Goal: Task Accomplishment & Management: Manage account settings

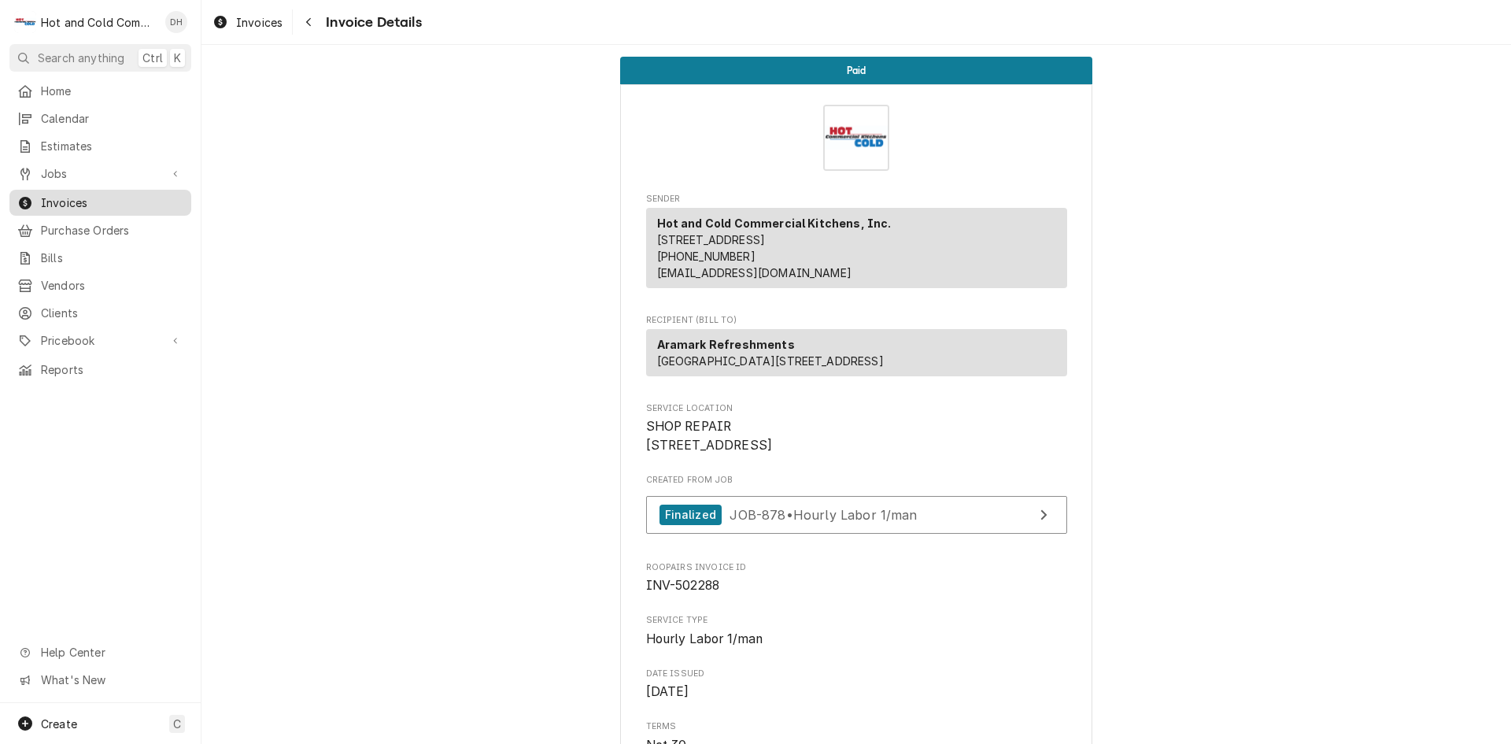
click at [74, 200] on span "Invoices" at bounding box center [112, 202] width 142 height 17
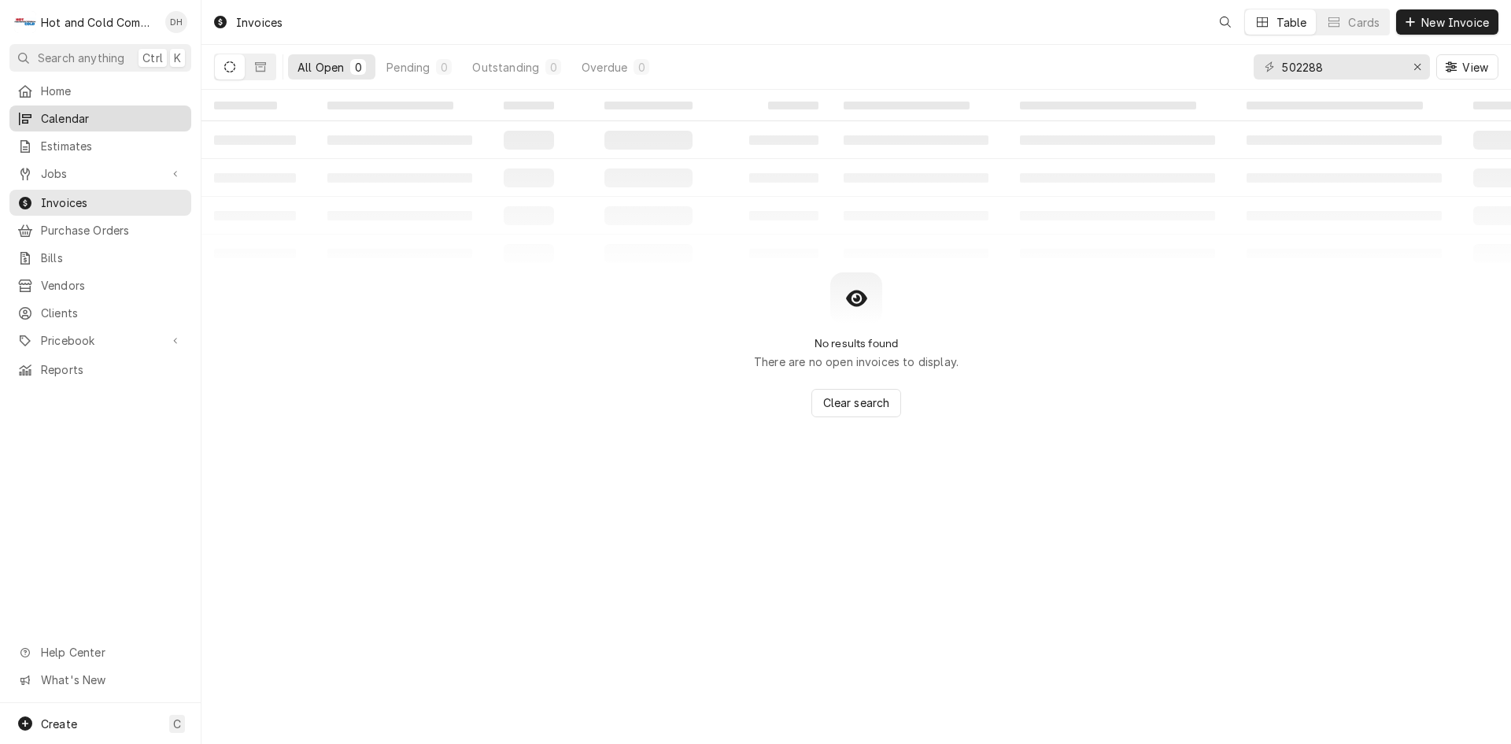
click at [68, 111] on span "Calendar" at bounding box center [112, 118] width 142 height 17
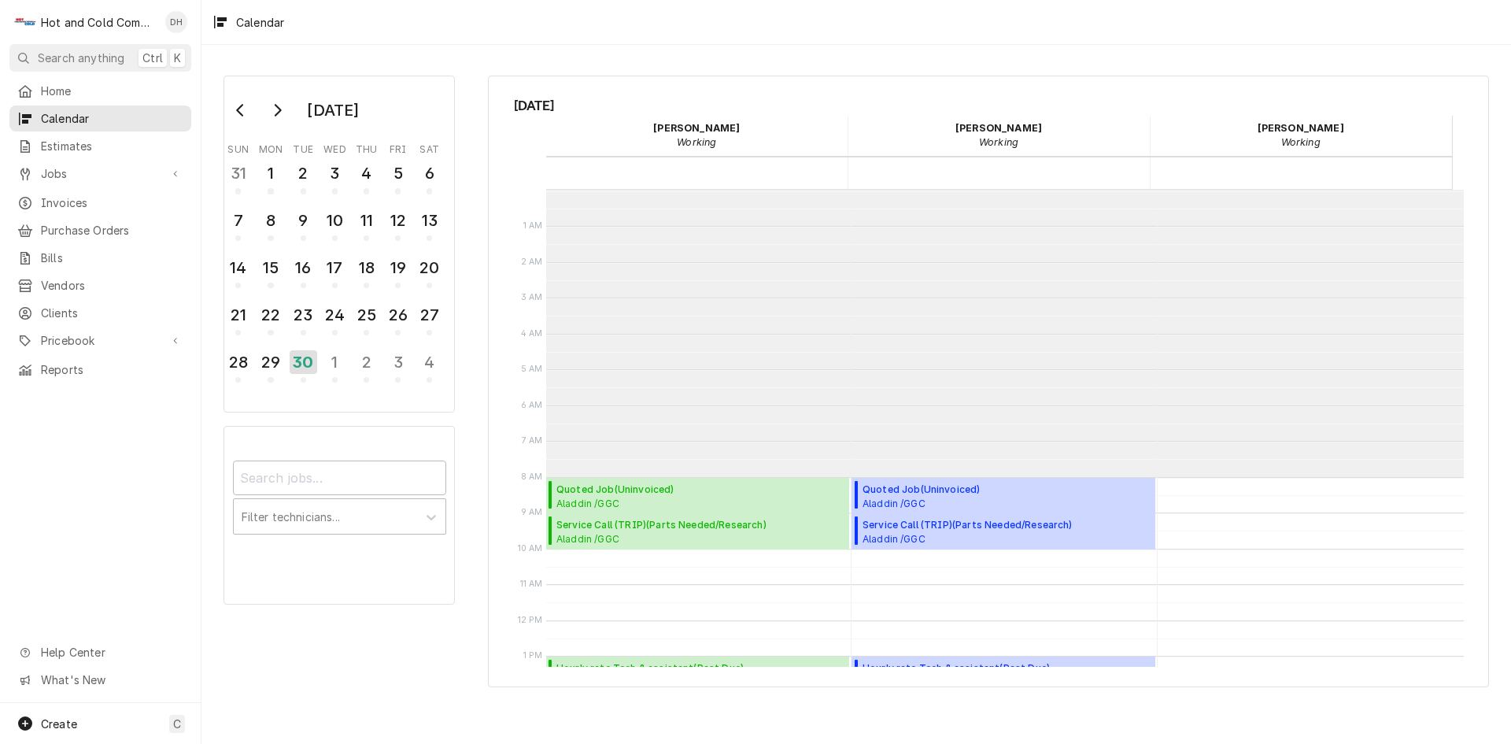
scroll to position [287, 0]
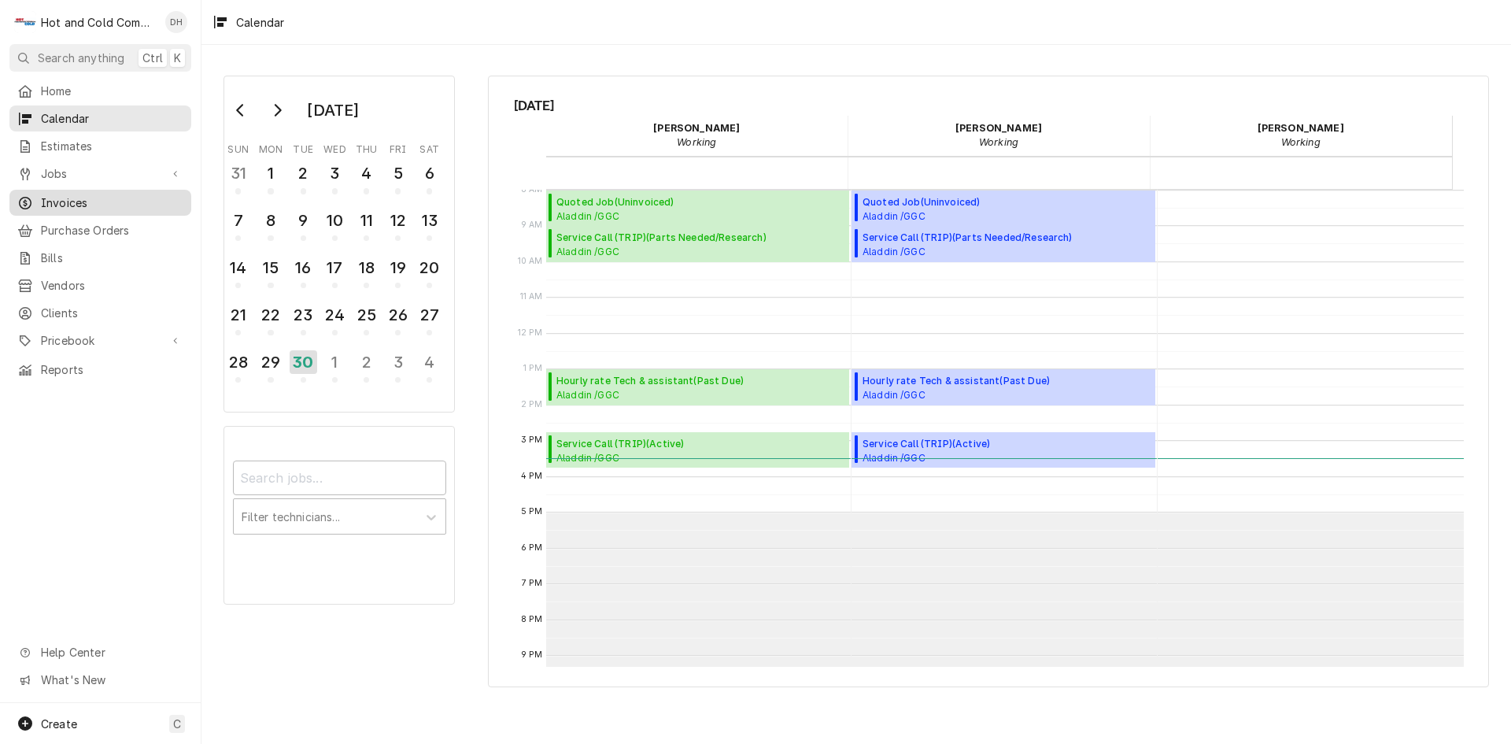
click at [94, 198] on span "Invoices" at bounding box center [112, 202] width 142 height 17
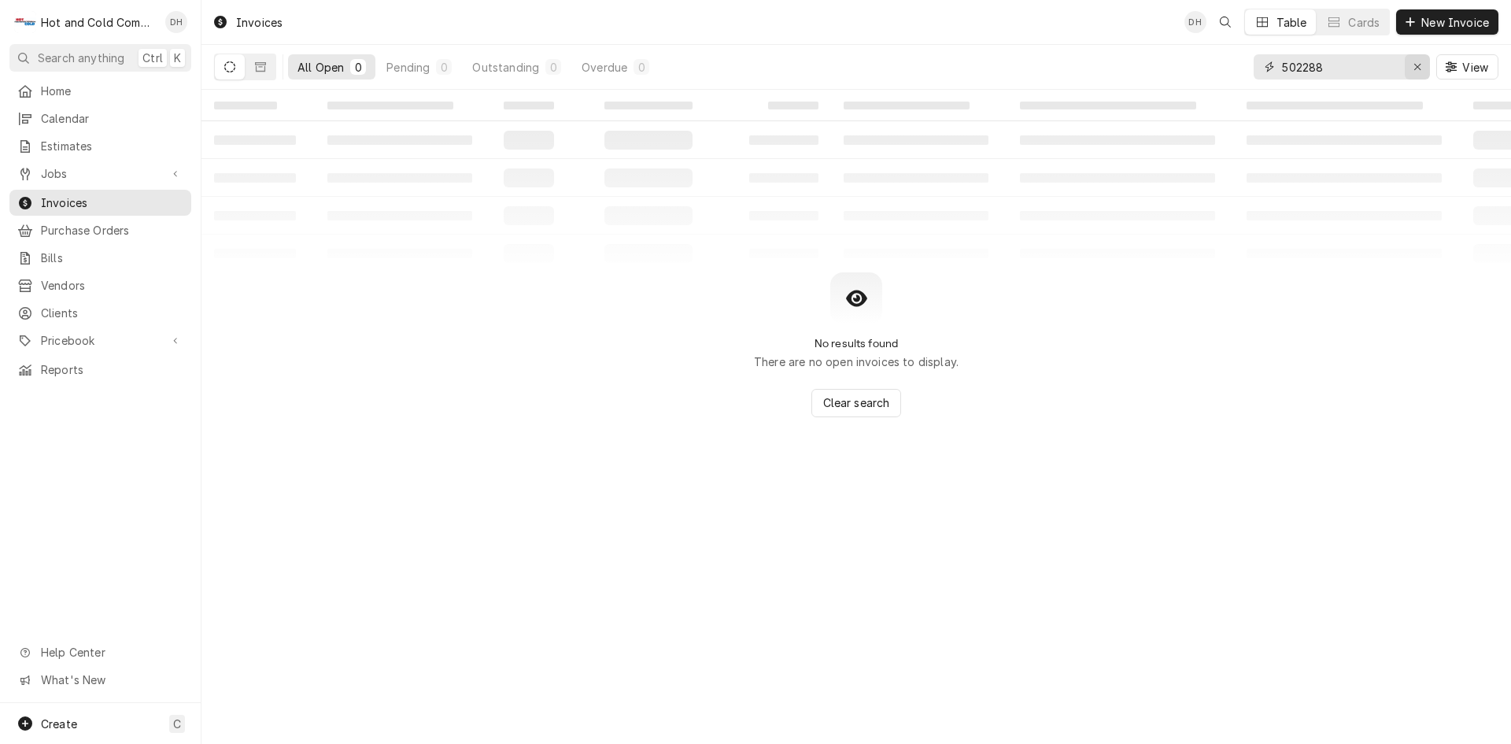
click at [1421, 63] on icon "Erase input" at bounding box center [1417, 66] width 9 height 11
type input "this is it"
click at [265, 70] on icon "Dynamic Content Wrapper" at bounding box center [260, 66] width 11 height 9
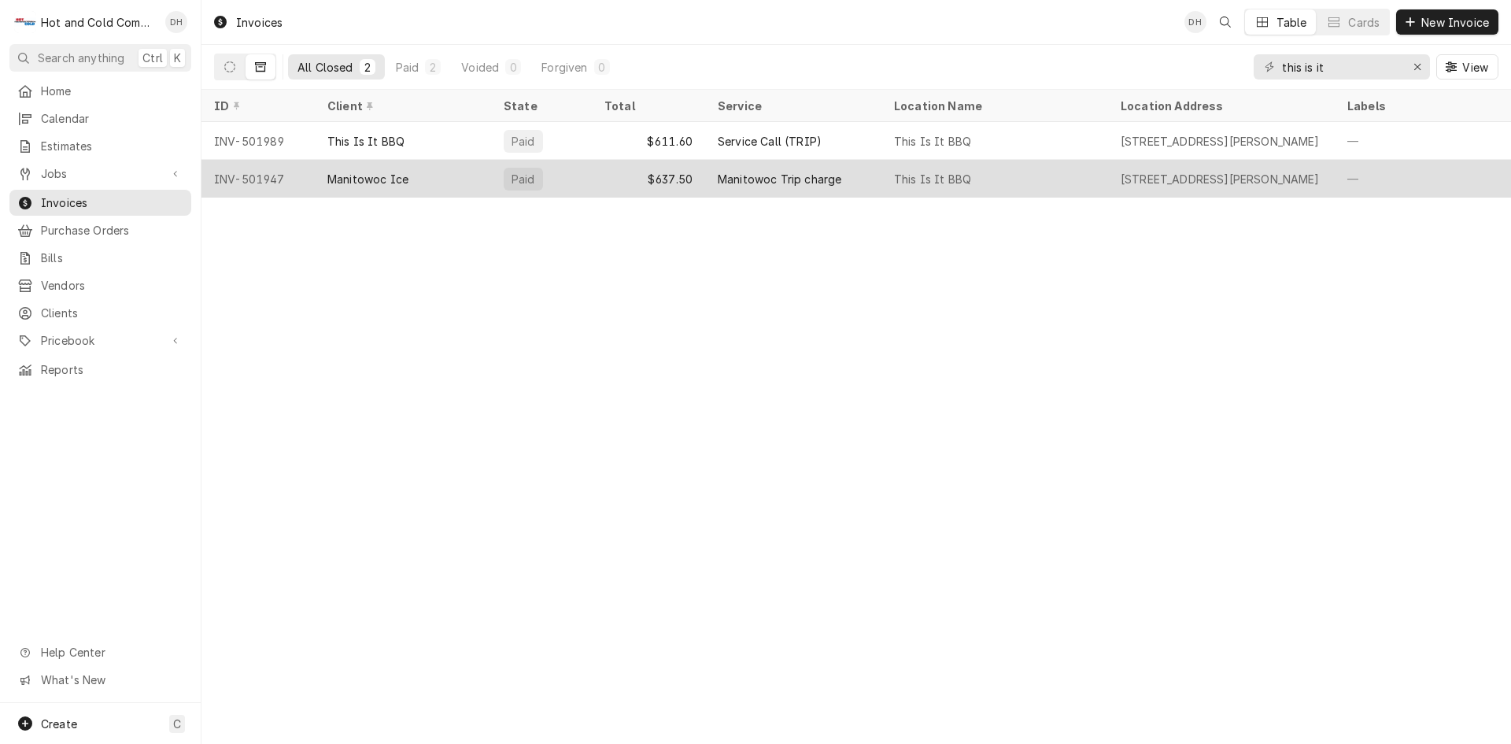
drag, startPoint x: 72, startPoint y: 109, endPoint x: 212, endPoint y: 188, distance: 161.8
click at [72, 110] on span "Calendar" at bounding box center [112, 118] width 142 height 17
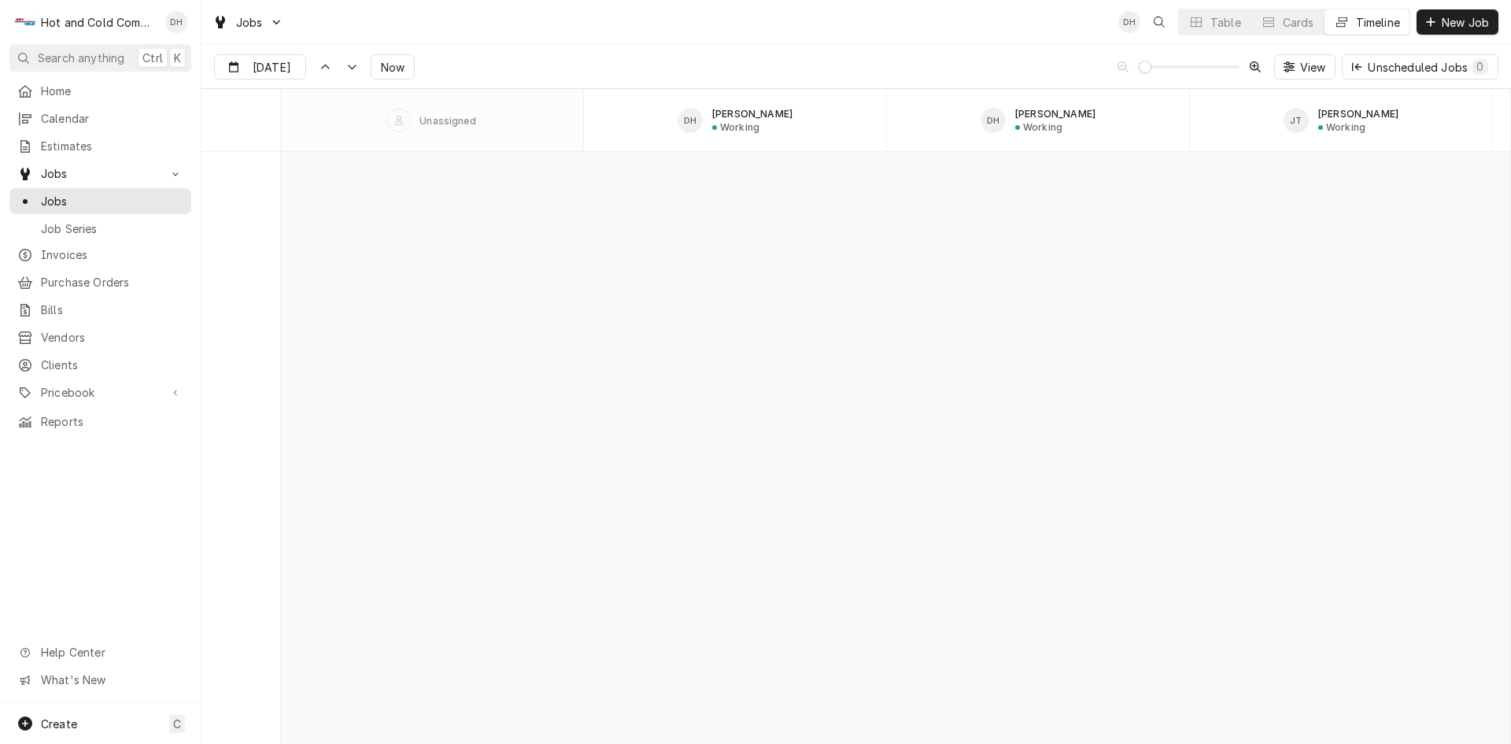
scroll to position [12050, 0]
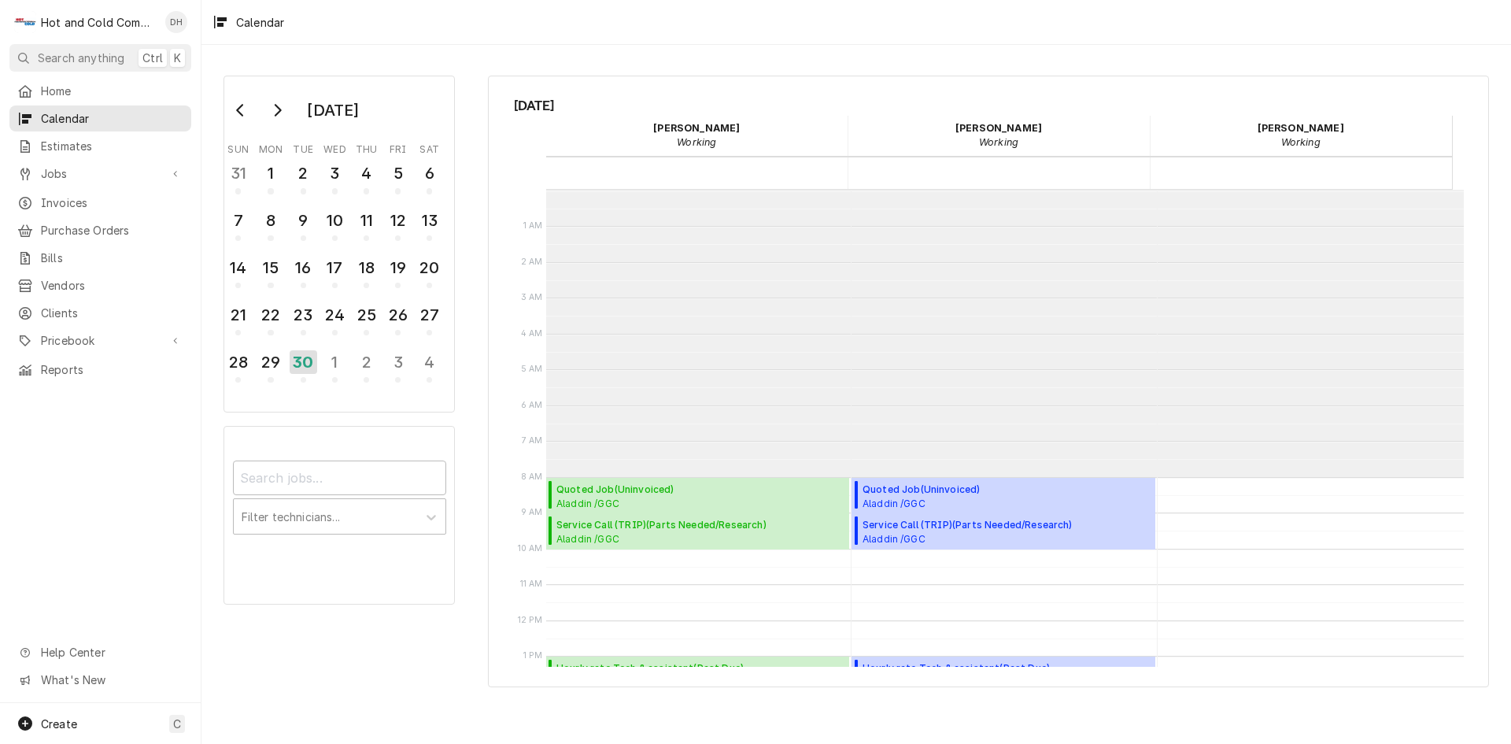
scroll to position [287, 0]
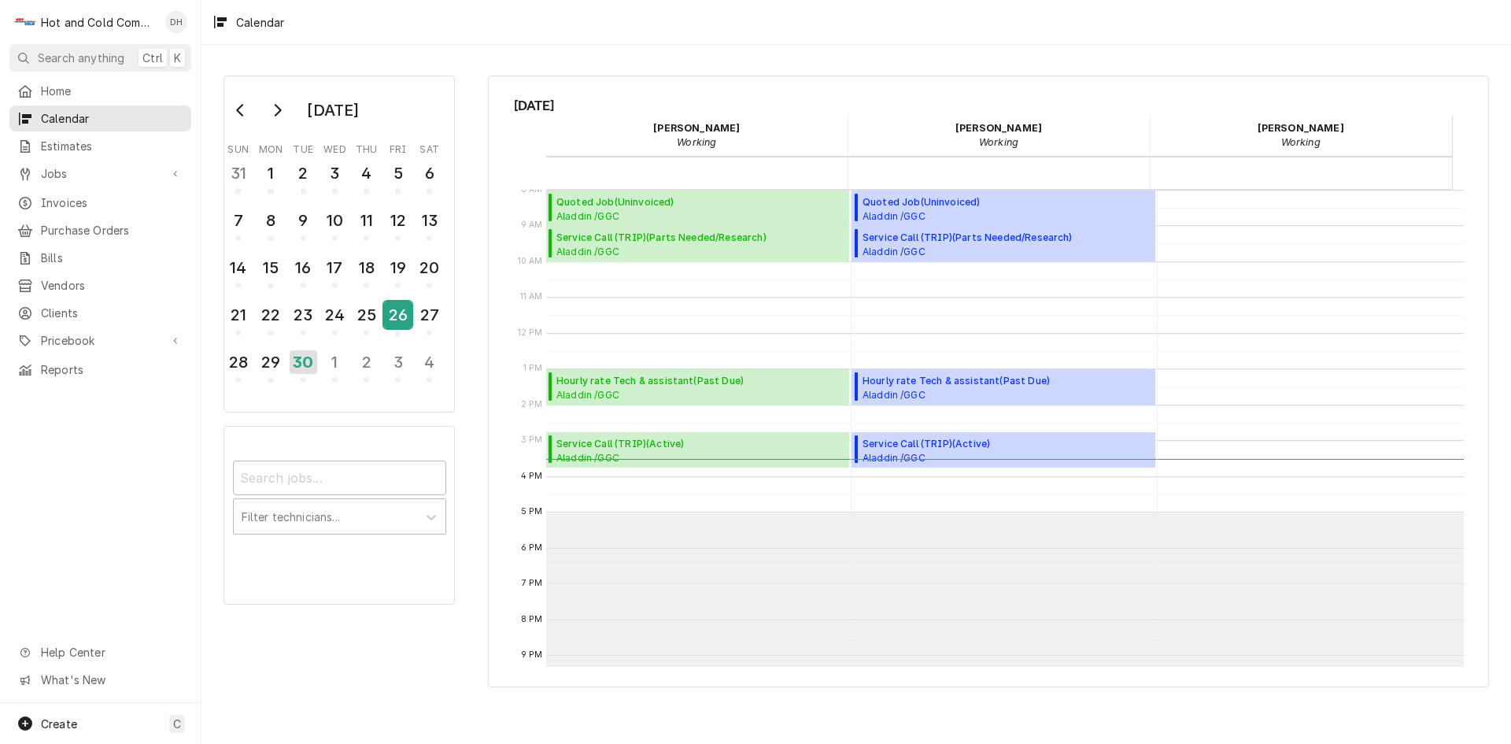
click at [394, 320] on div "26" at bounding box center [398, 314] width 28 height 27
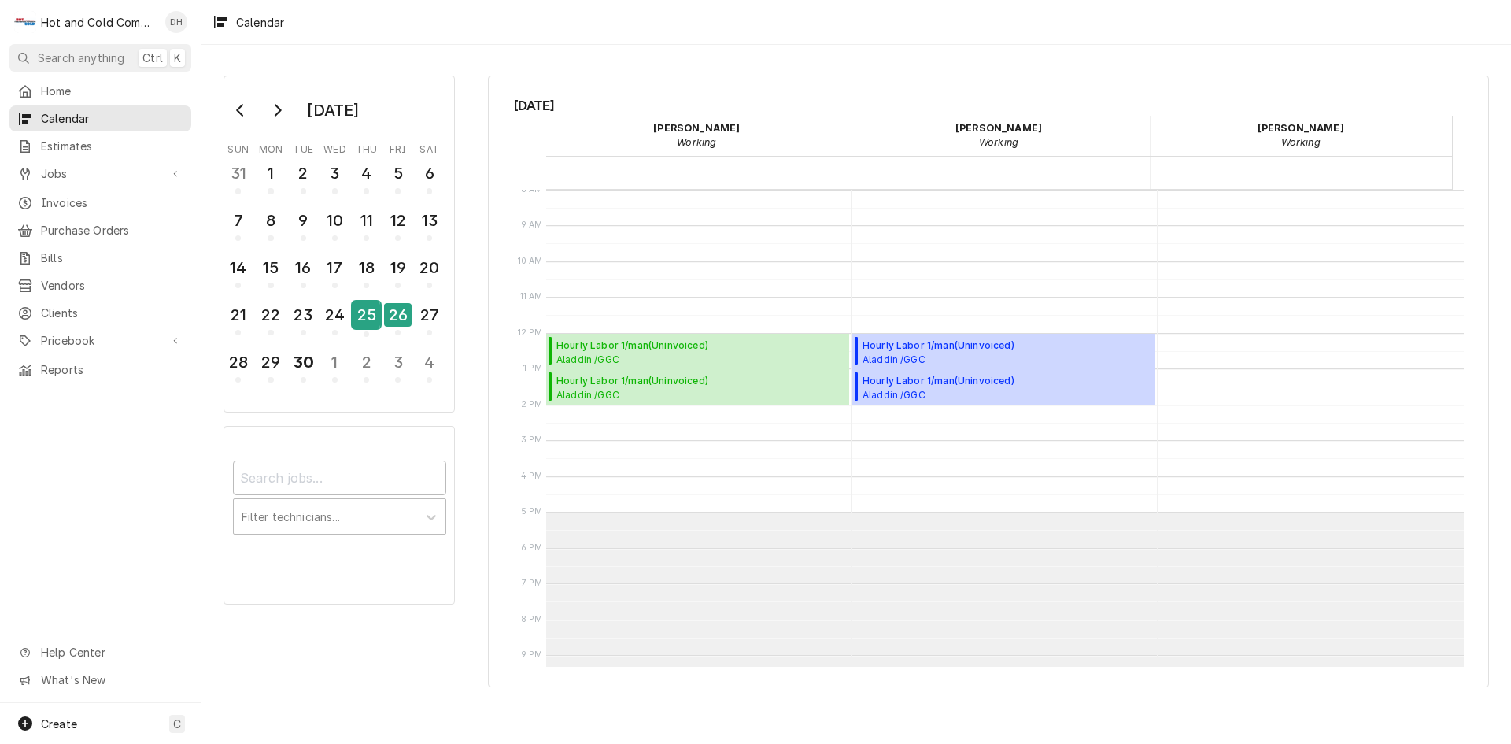
click at [369, 319] on div "25" at bounding box center [367, 314] width 28 height 27
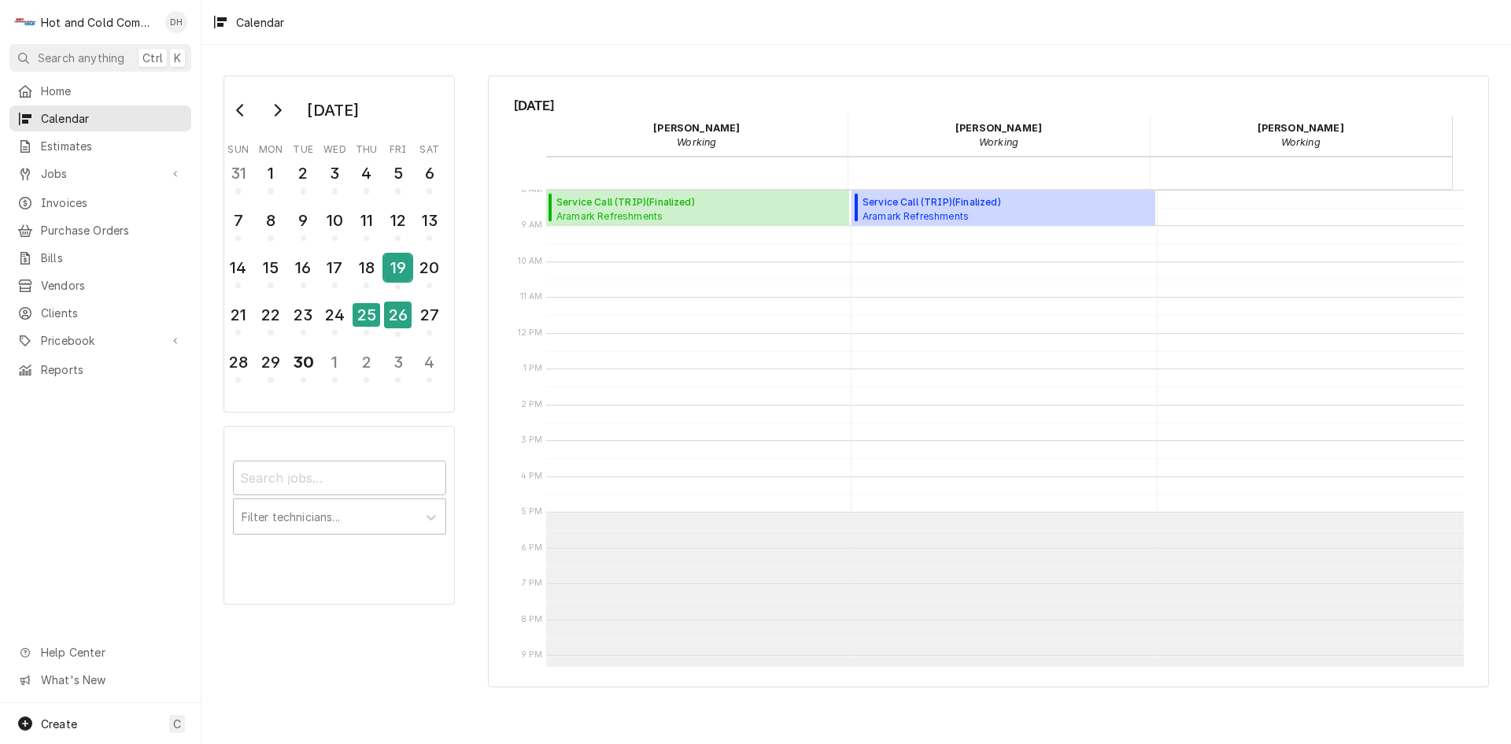
click at [400, 283] on div "19" at bounding box center [398, 270] width 28 height 39
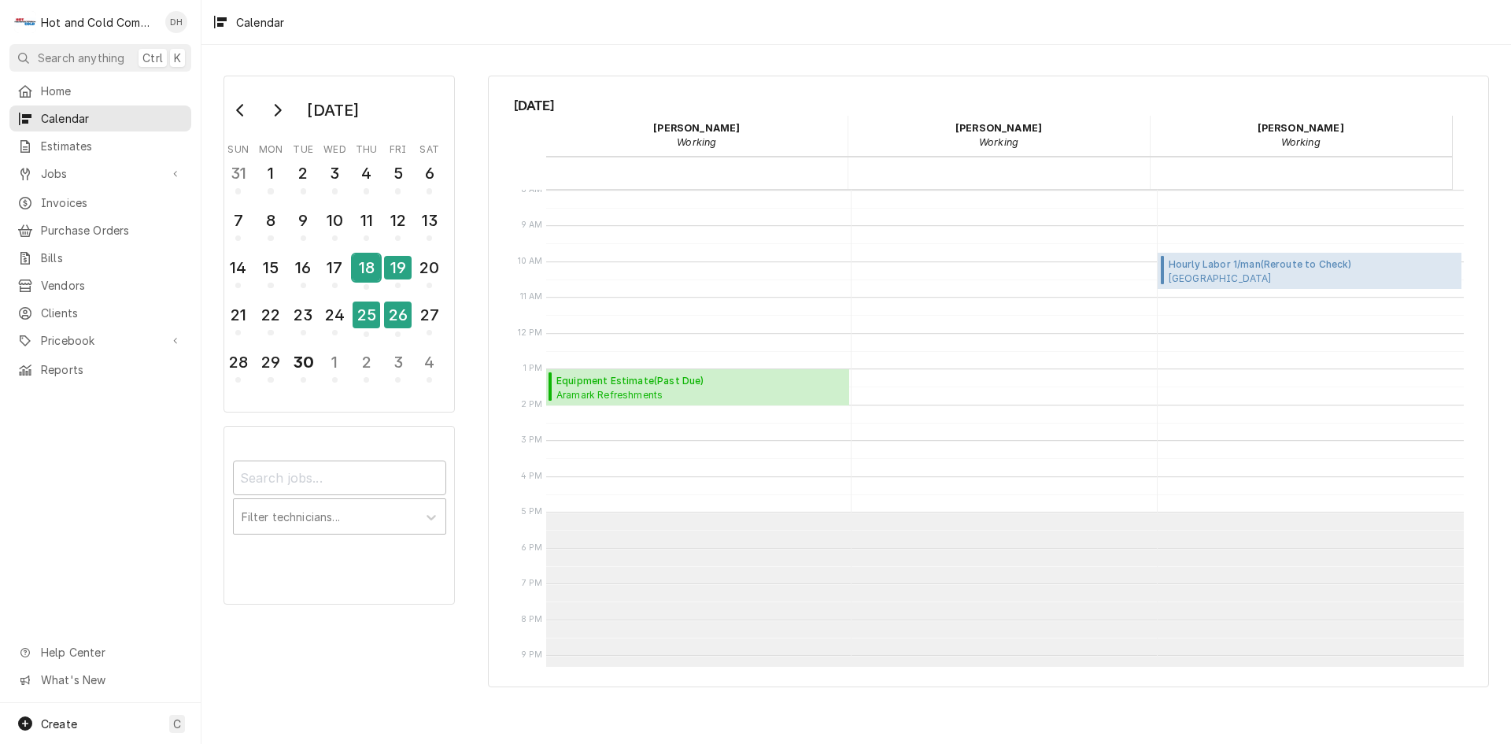
click at [368, 276] on div "18" at bounding box center [367, 267] width 28 height 27
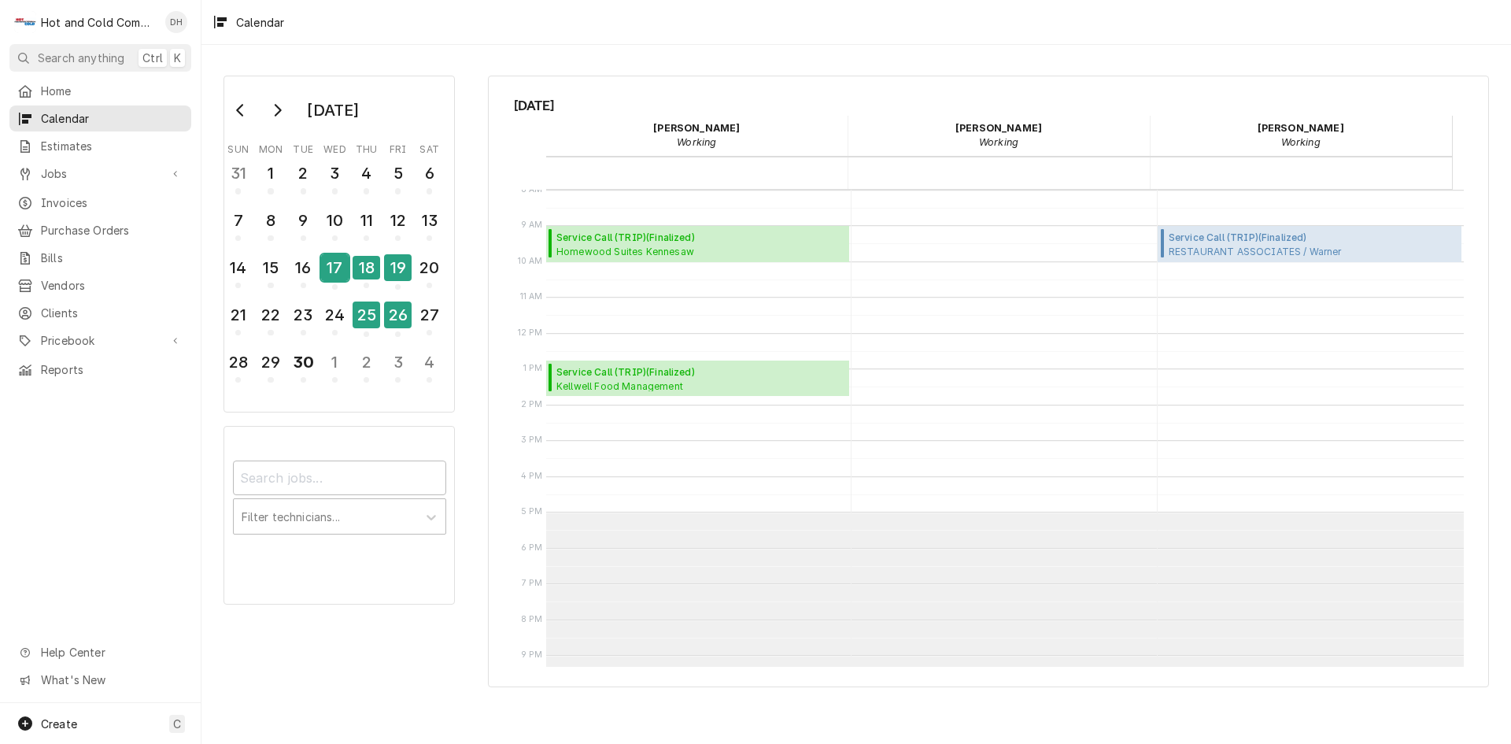
click at [338, 271] on div "17" at bounding box center [335, 267] width 28 height 27
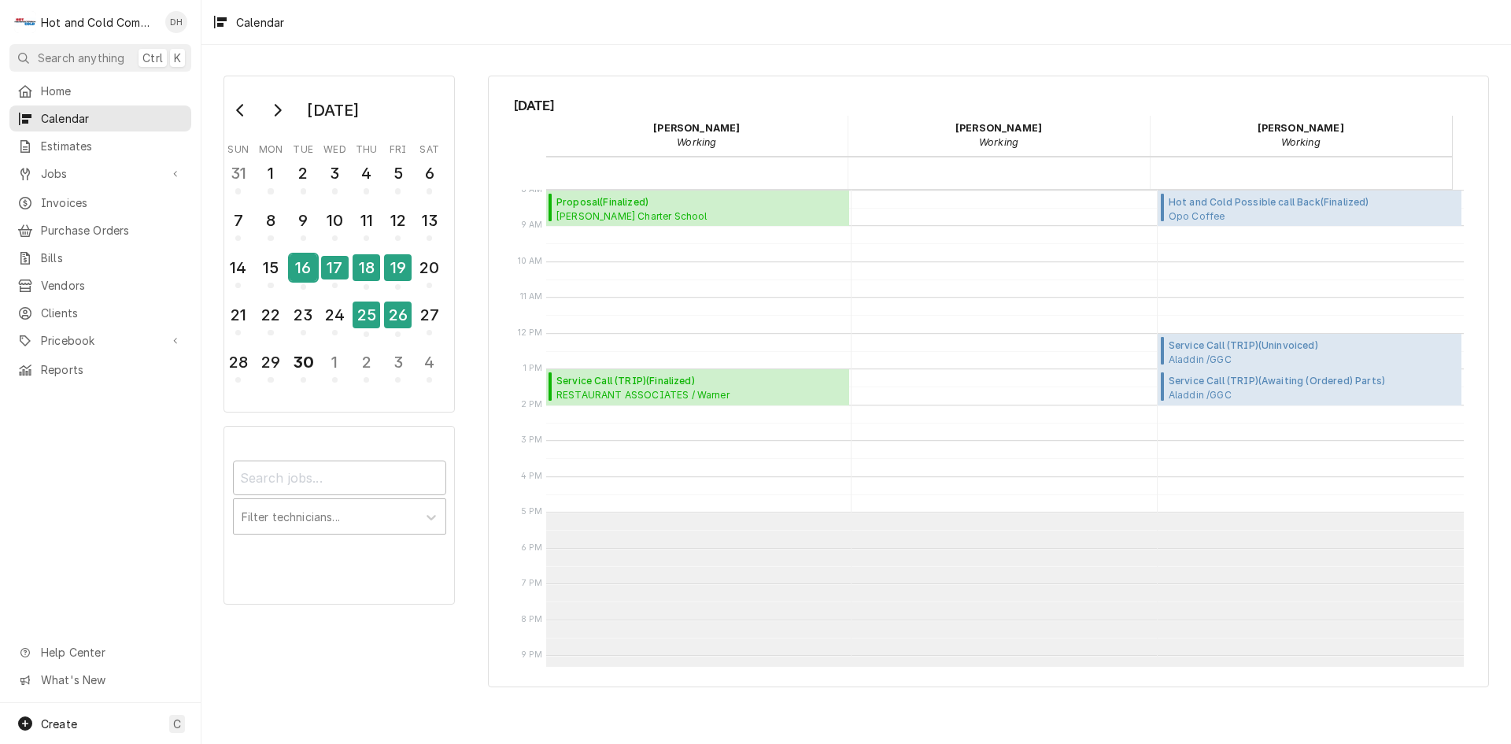
click at [301, 265] on div "16" at bounding box center [304, 267] width 28 height 27
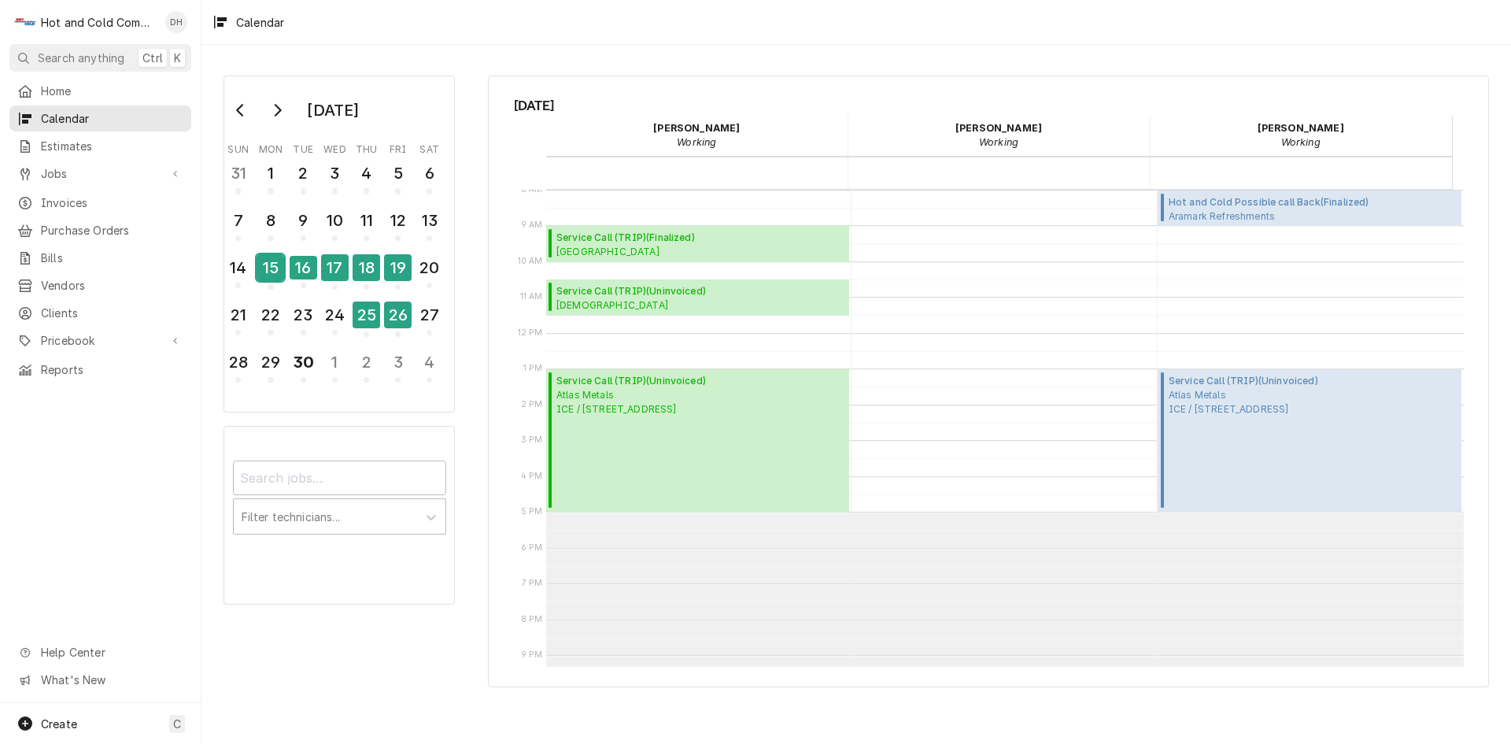
click at [273, 275] on div "15" at bounding box center [271, 267] width 28 height 27
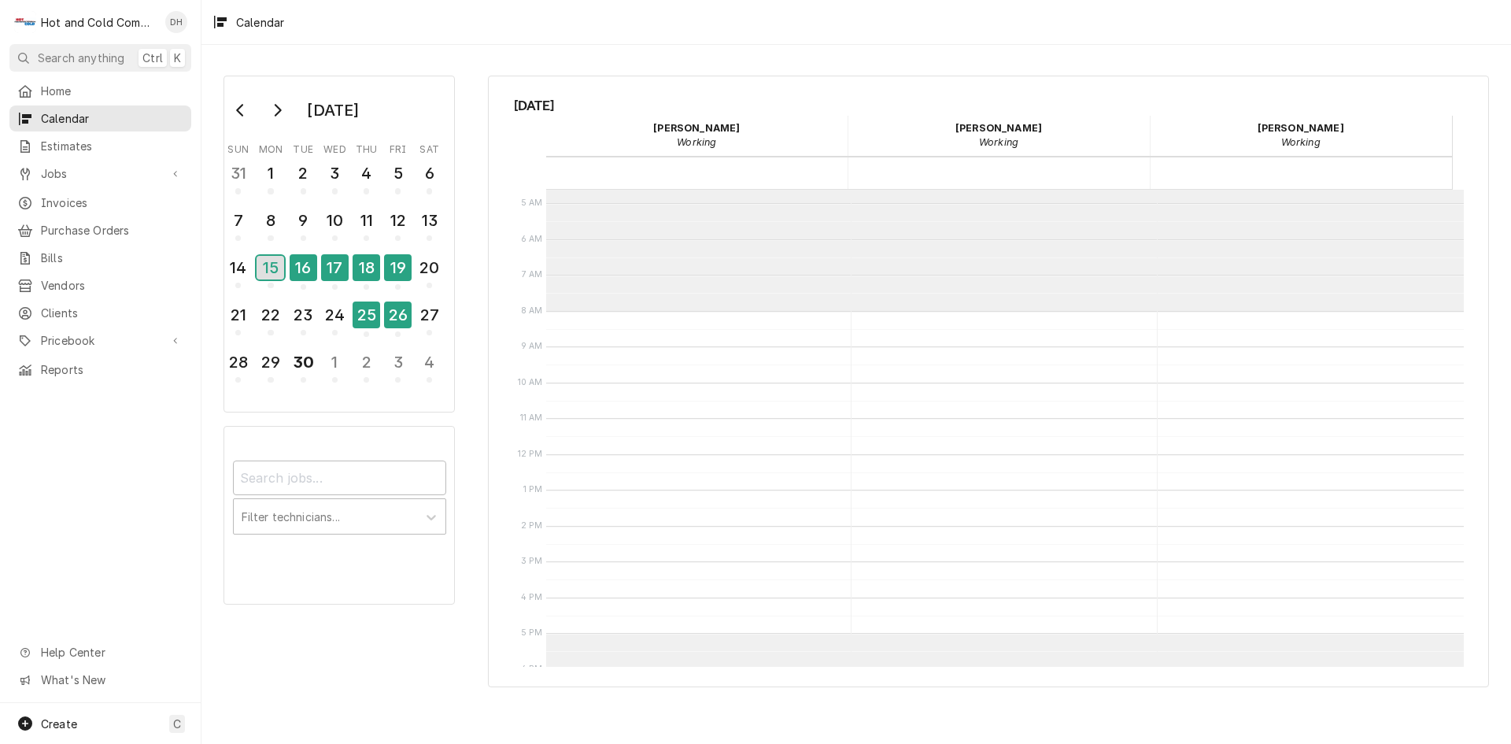
scroll to position [122, 0]
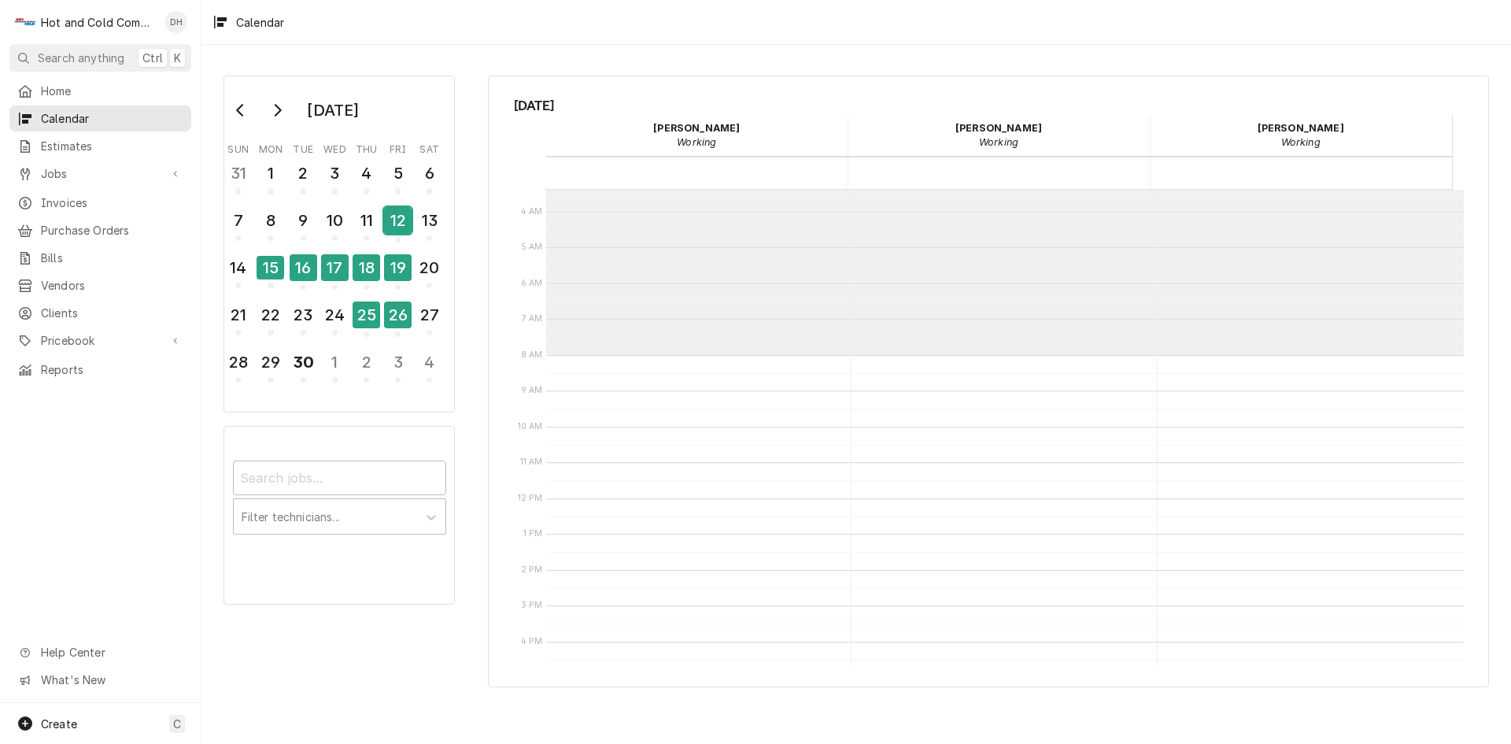
click at [396, 220] on div "12" at bounding box center [398, 220] width 28 height 27
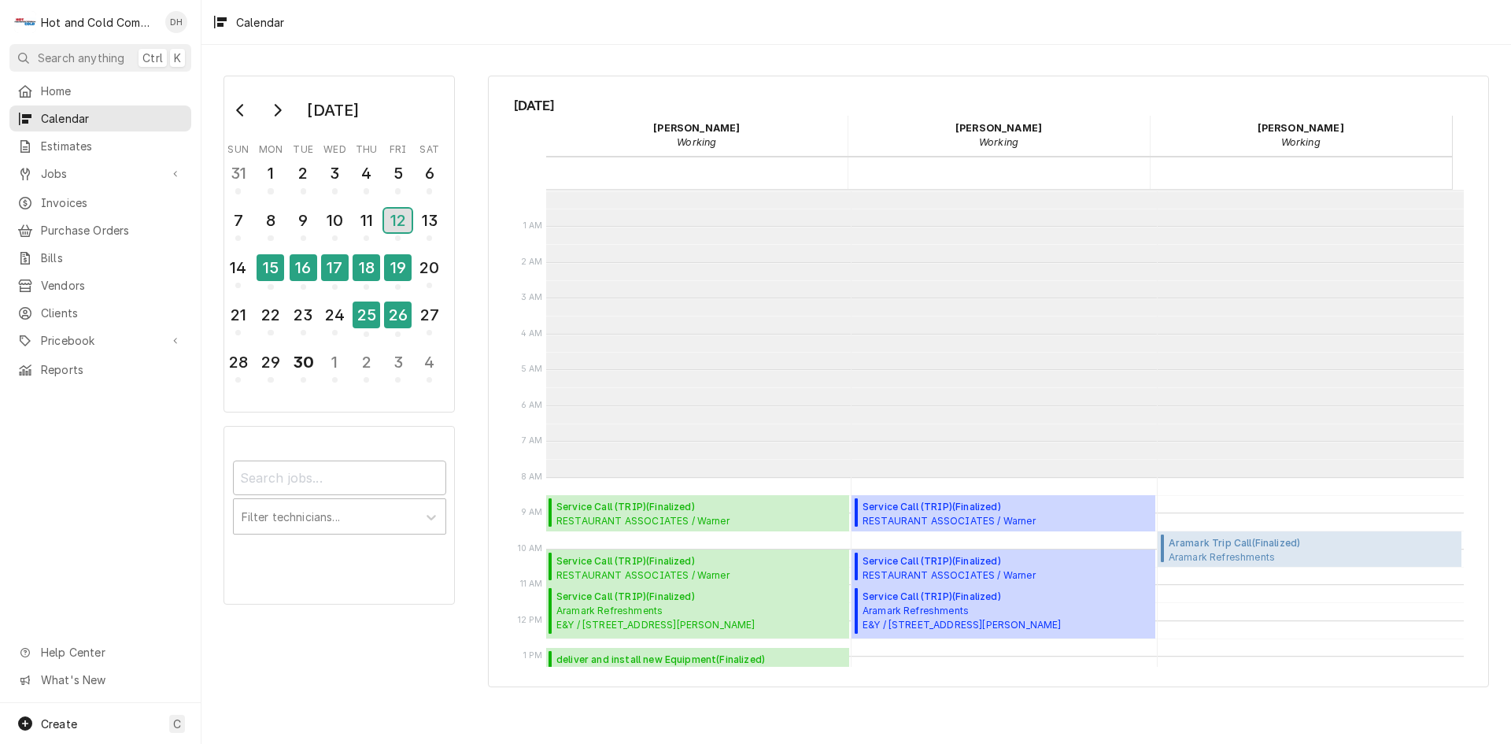
scroll to position [287, 0]
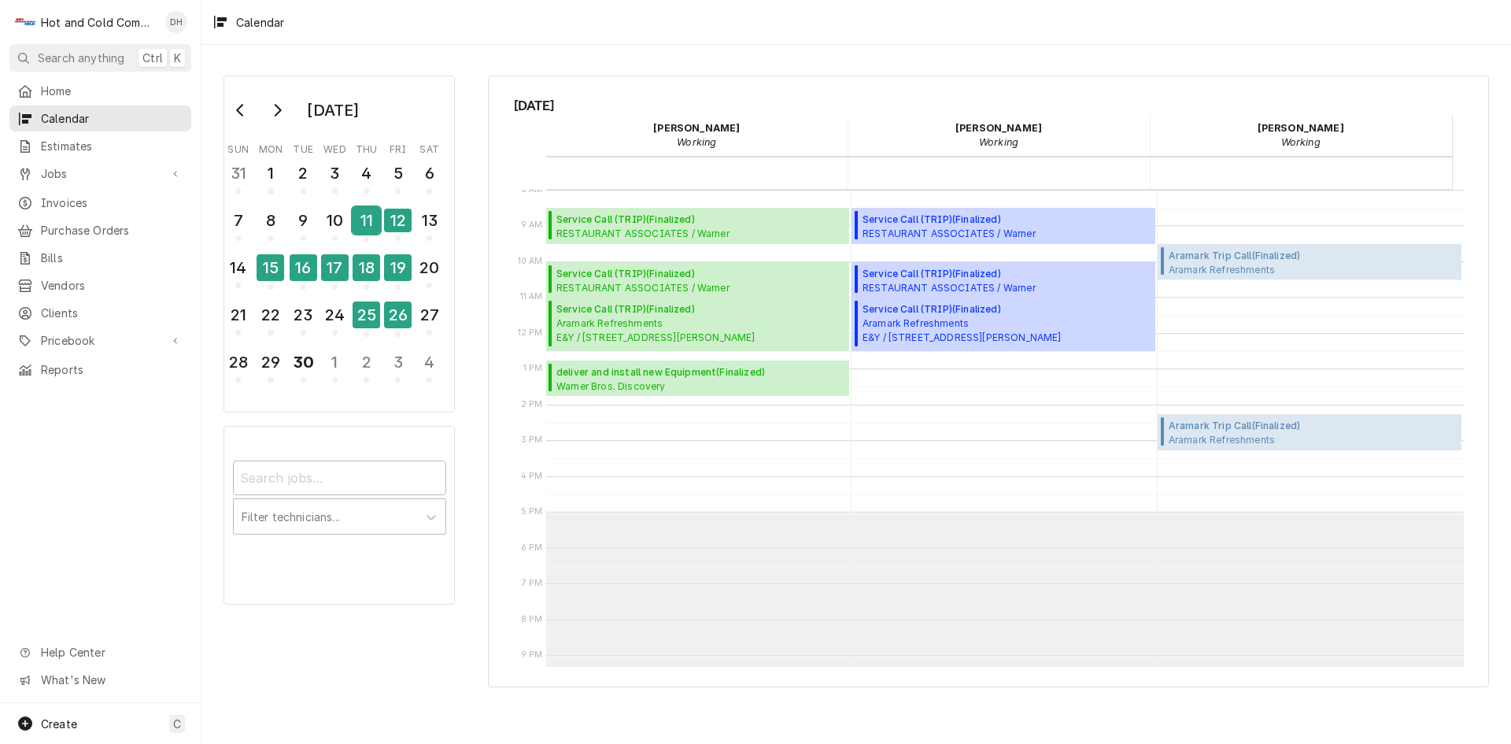
click at [366, 232] on div "11" at bounding box center [367, 220] width 28 height 27
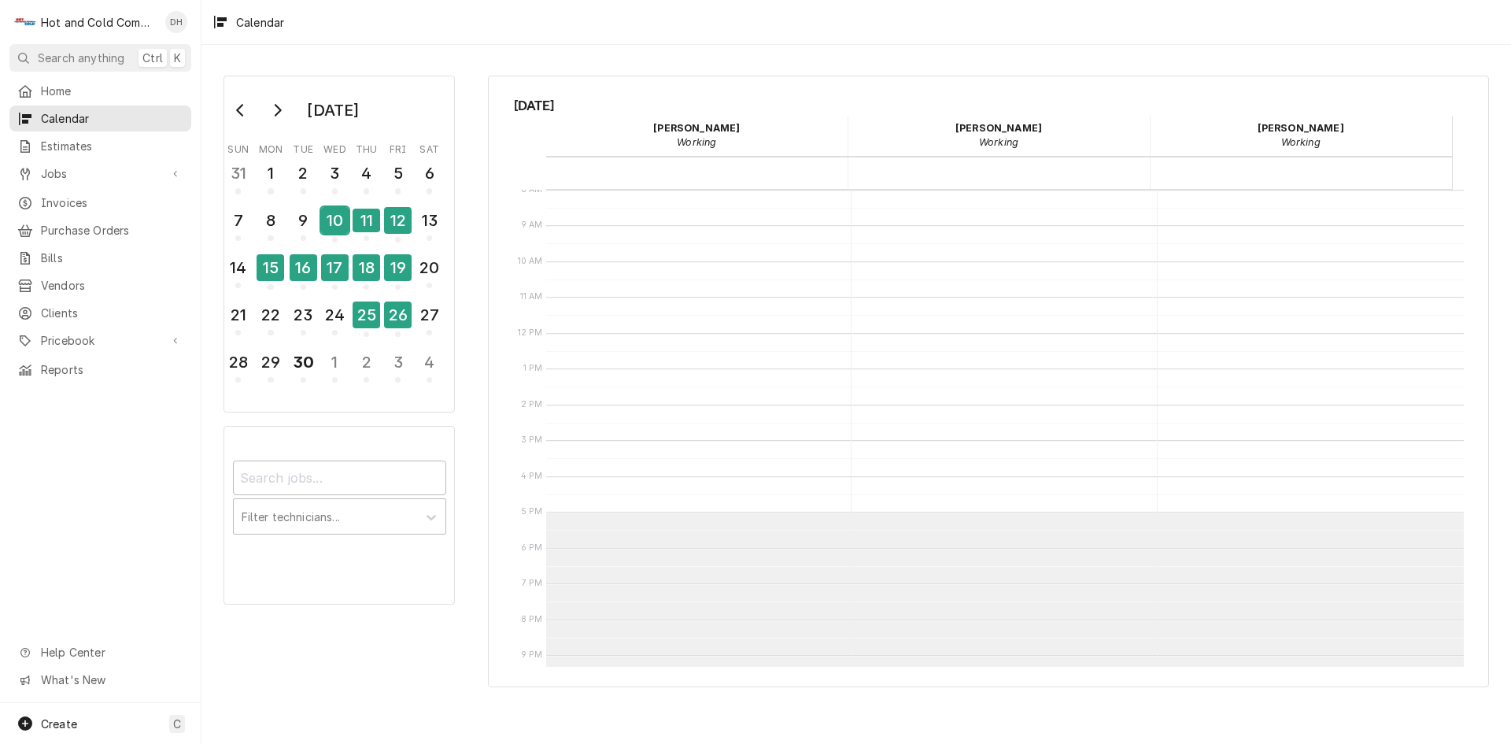
click at [328, 218] on div "10" at bounding box center [335, 220] width 28 height 27
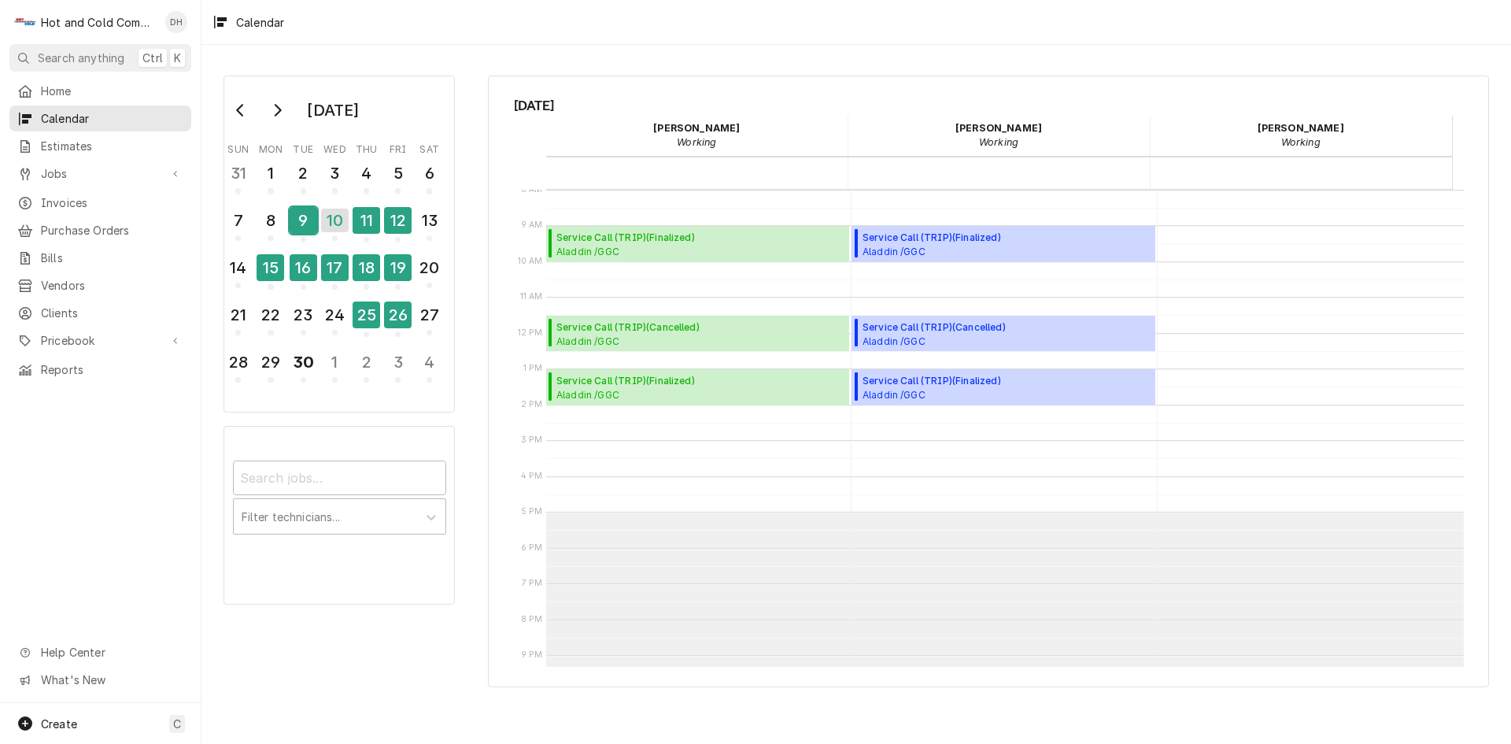
click at [305, 231] on div "9" at bounding box center [304, 220] width 28 height 27
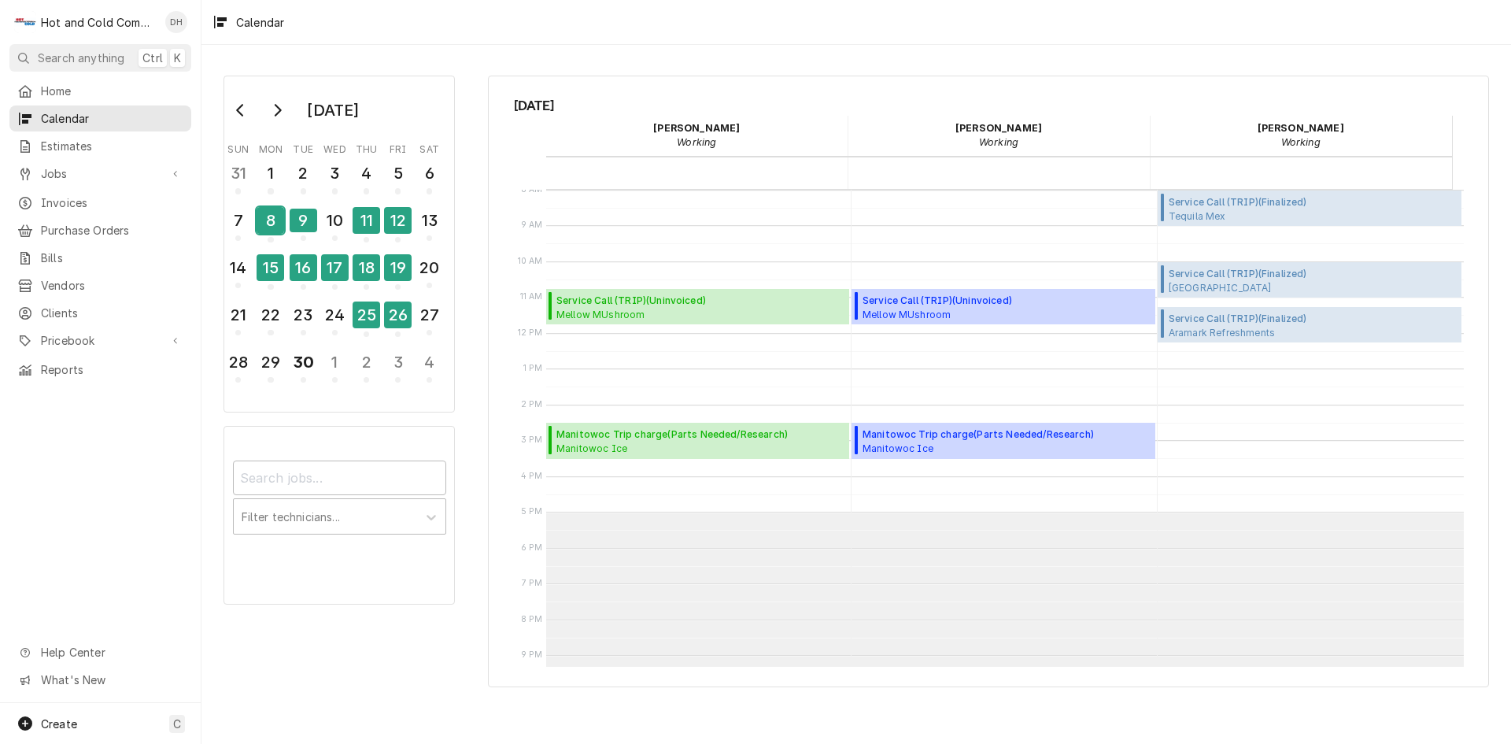
click at [275, 233] on div "8" at bounding box center [271, 220] width 28 height 27
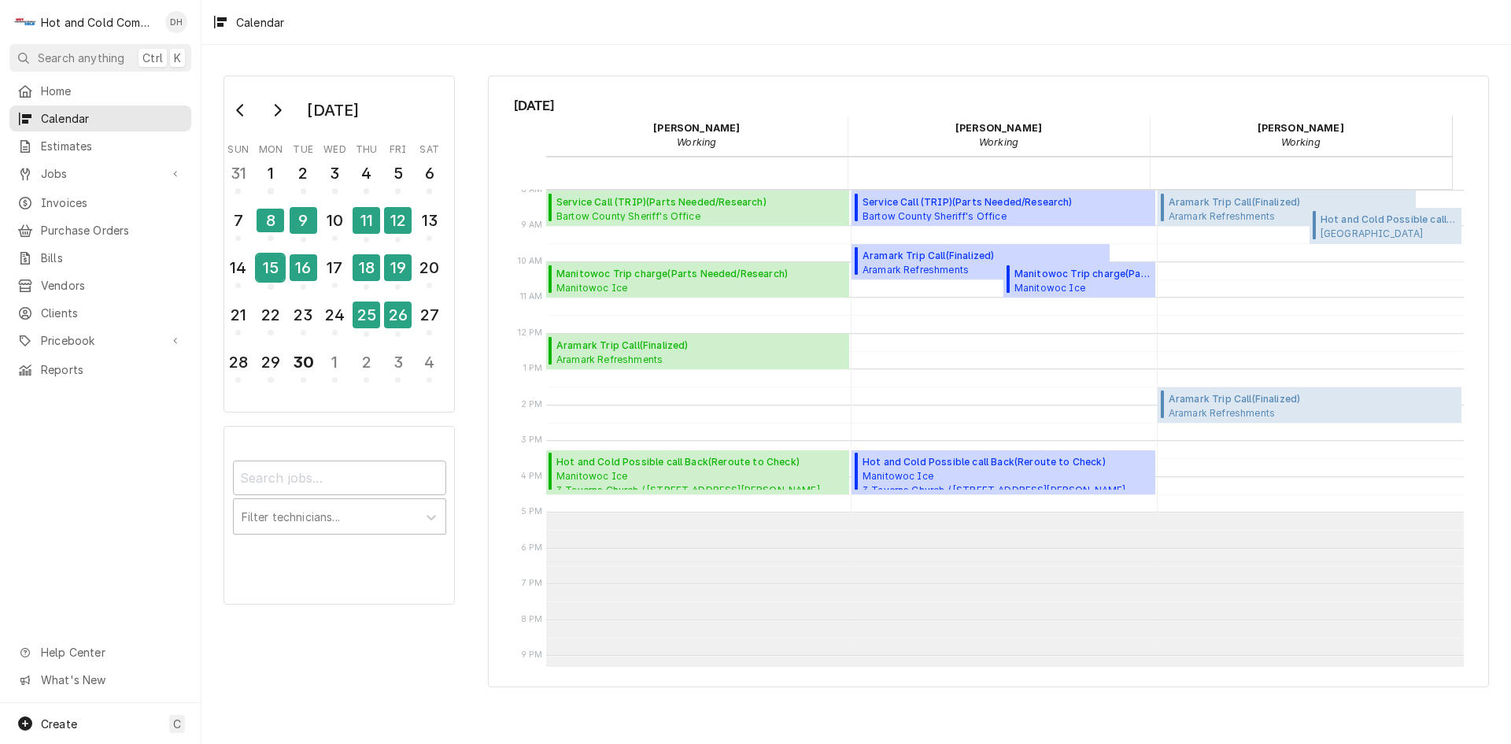
click at [282, 273] on div "15" at bounding box center [271, 267] width 28 height 27
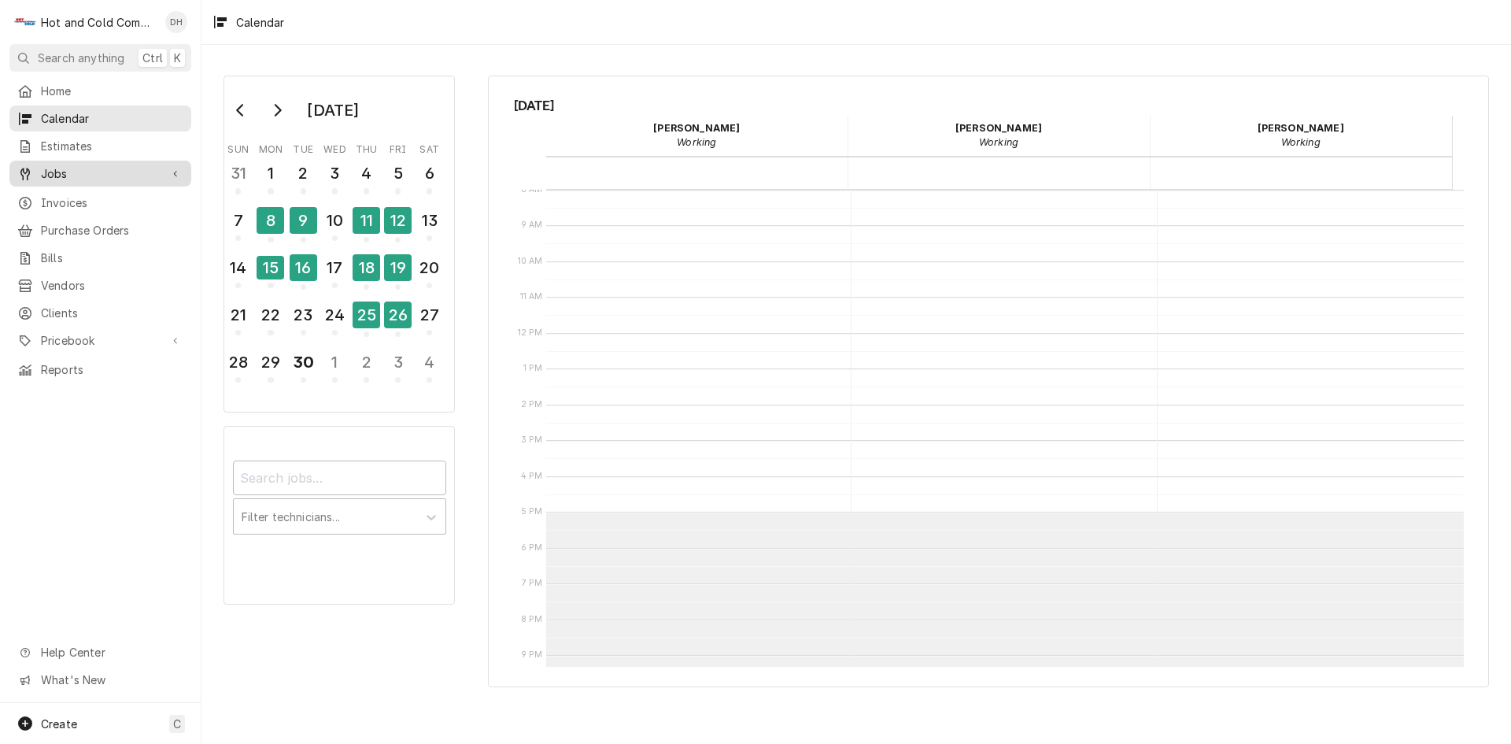
click at [69, 174] on span "Jobs" at bounding box center [100, 173] width 119 height 17
click at [65, 201] on span "Jobs" at bounding box center [112, 201] width 142 height 17
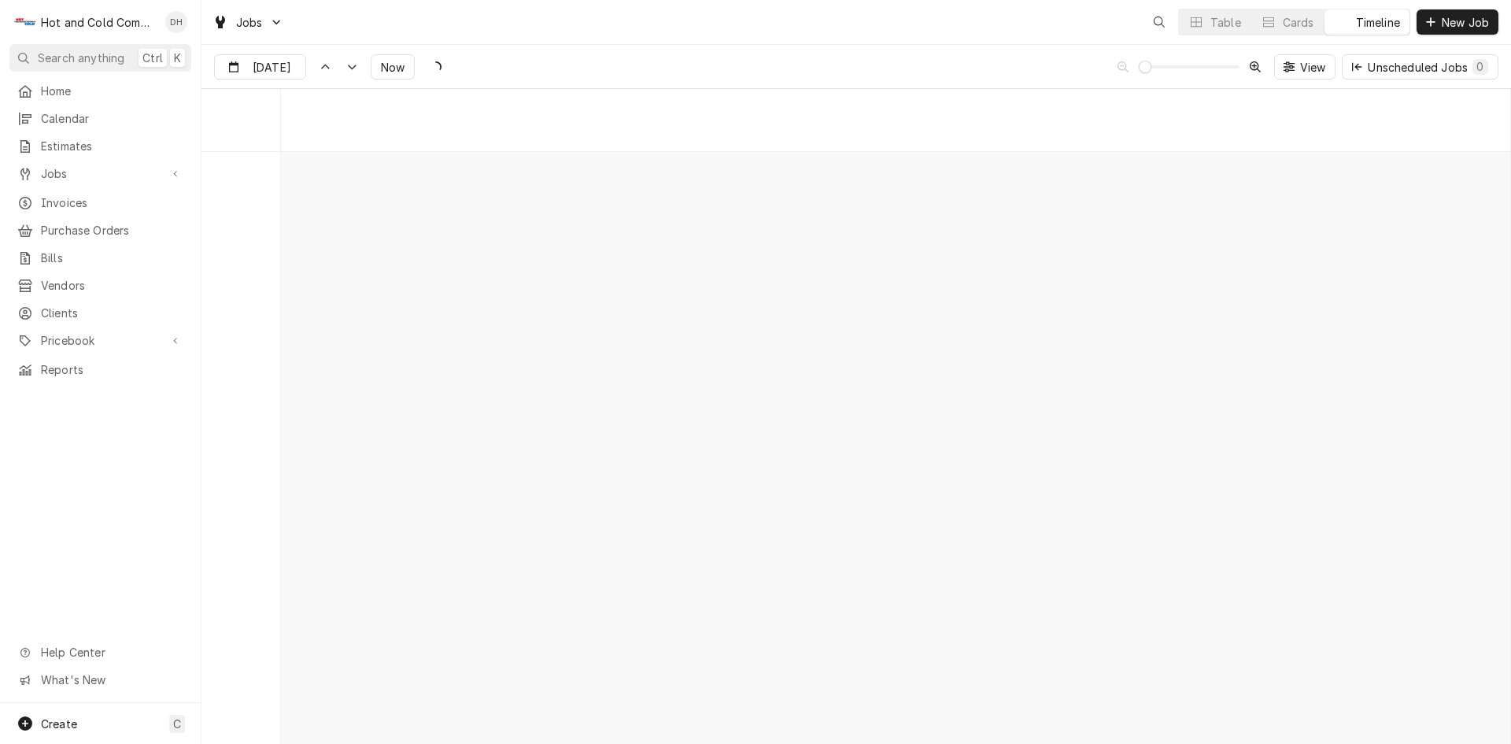
scroll to position [12317, 0]
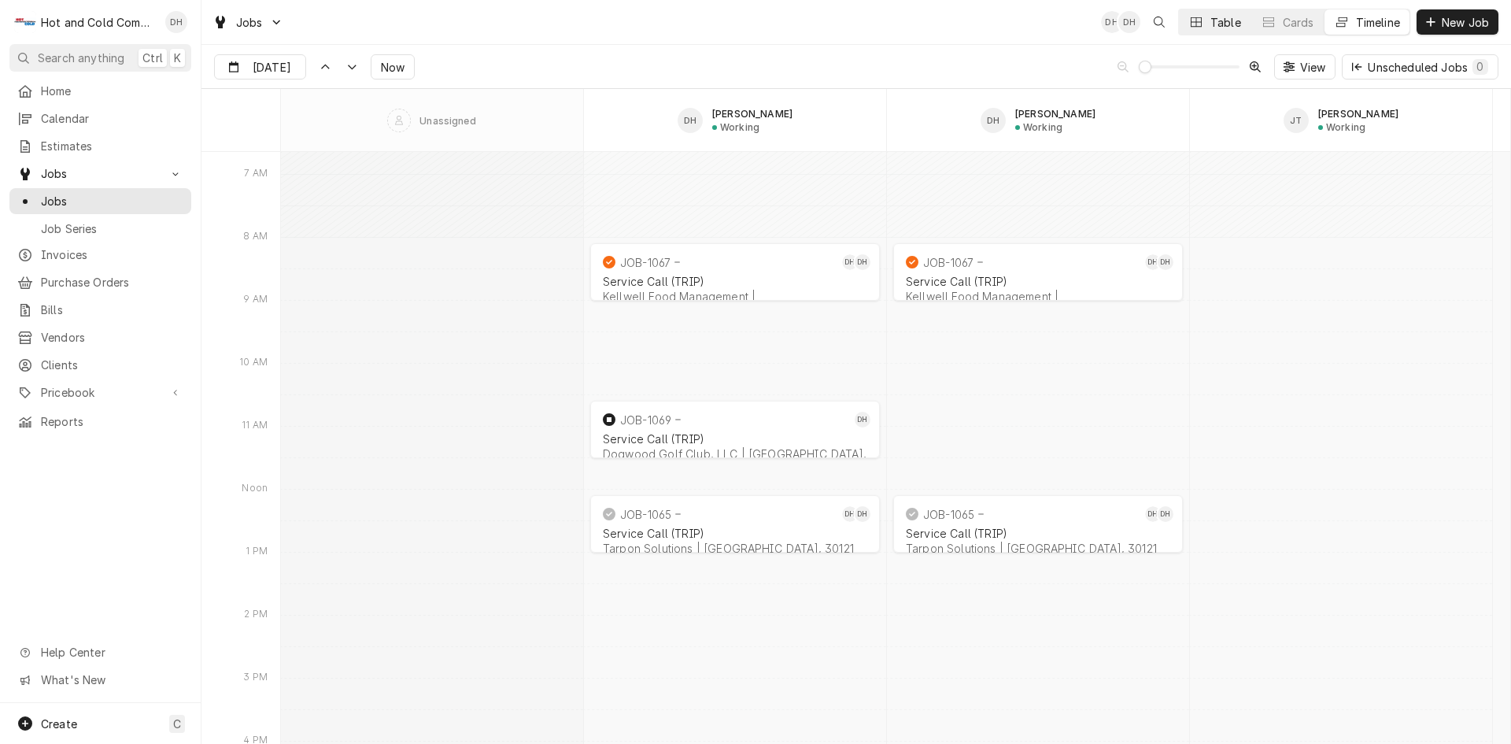
click at [1217, 18] on div "Table" at bounding box center [1225, 22] width 31 height 17
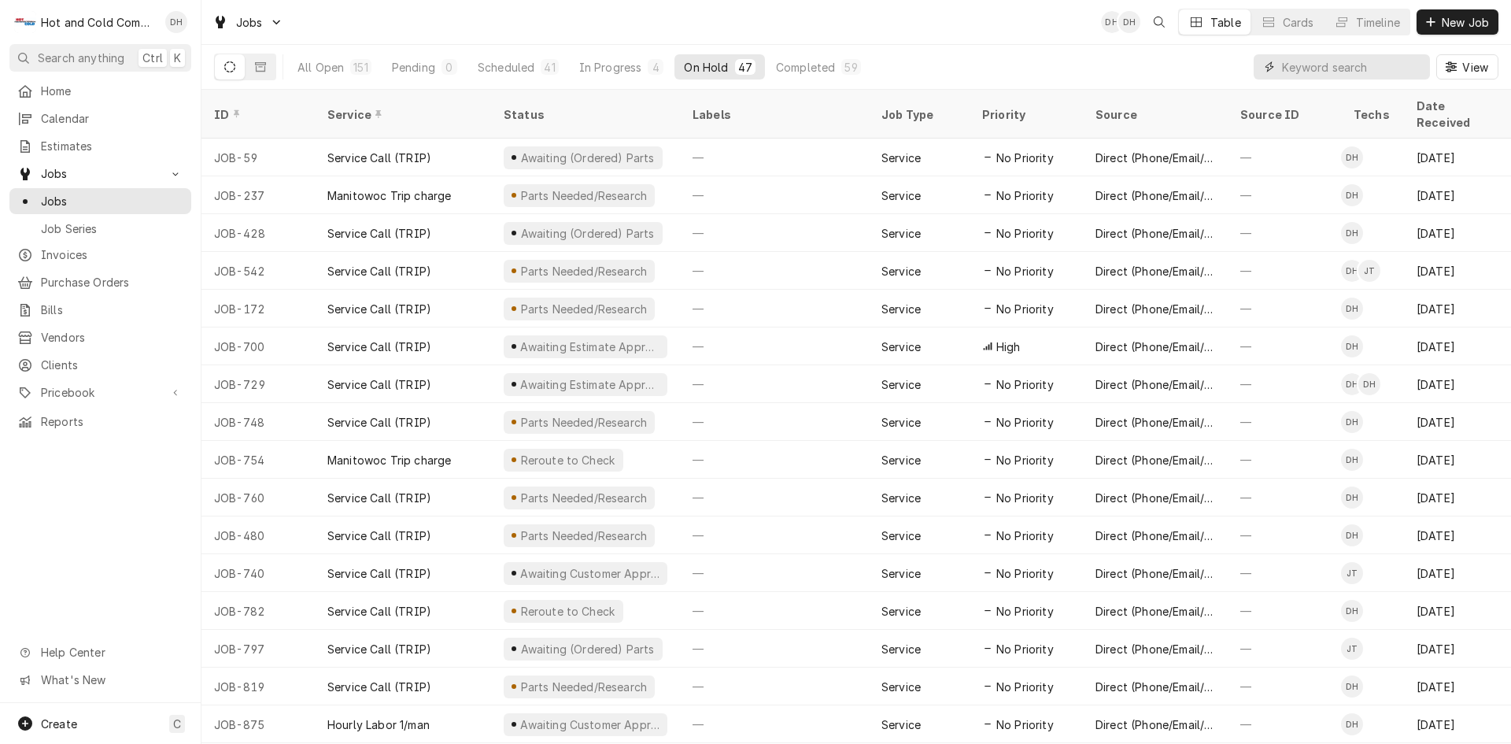
click at [1379, 72] on input "Dynamic Content Wrapper" at bounding box center [1352, 66] width 140 height 25
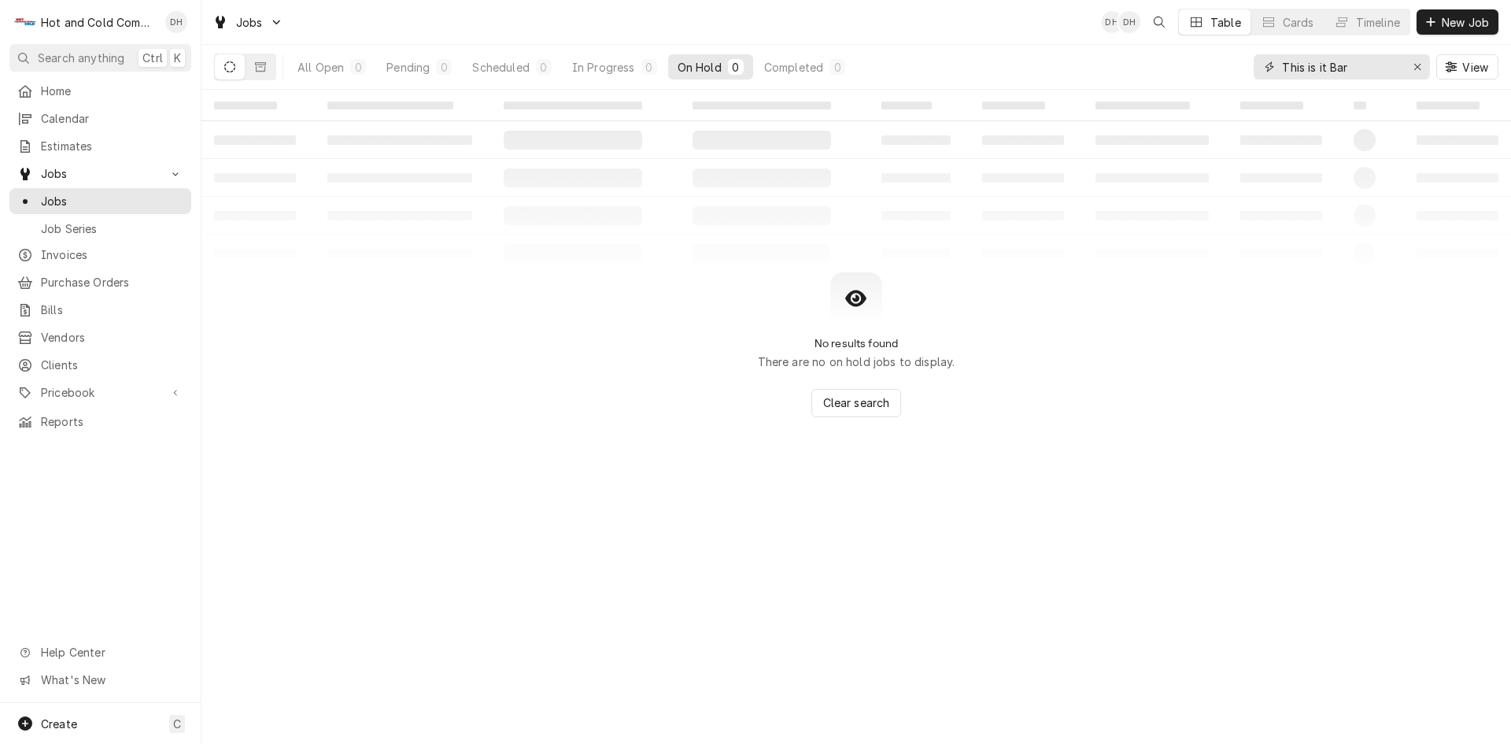
type input "This is it Bar"
click at [227, 61] on button "Dynamic Content Wrapper" at bounding box center [230, 66] width 30 height 25
click at [260, 72] on button "Dynamic Content Wrapper" at bounding box center [261, 66] width 30 height 25
click at [1382, 24] on div "Timeline" at bounding box center [1378, 22] width 44 height 17
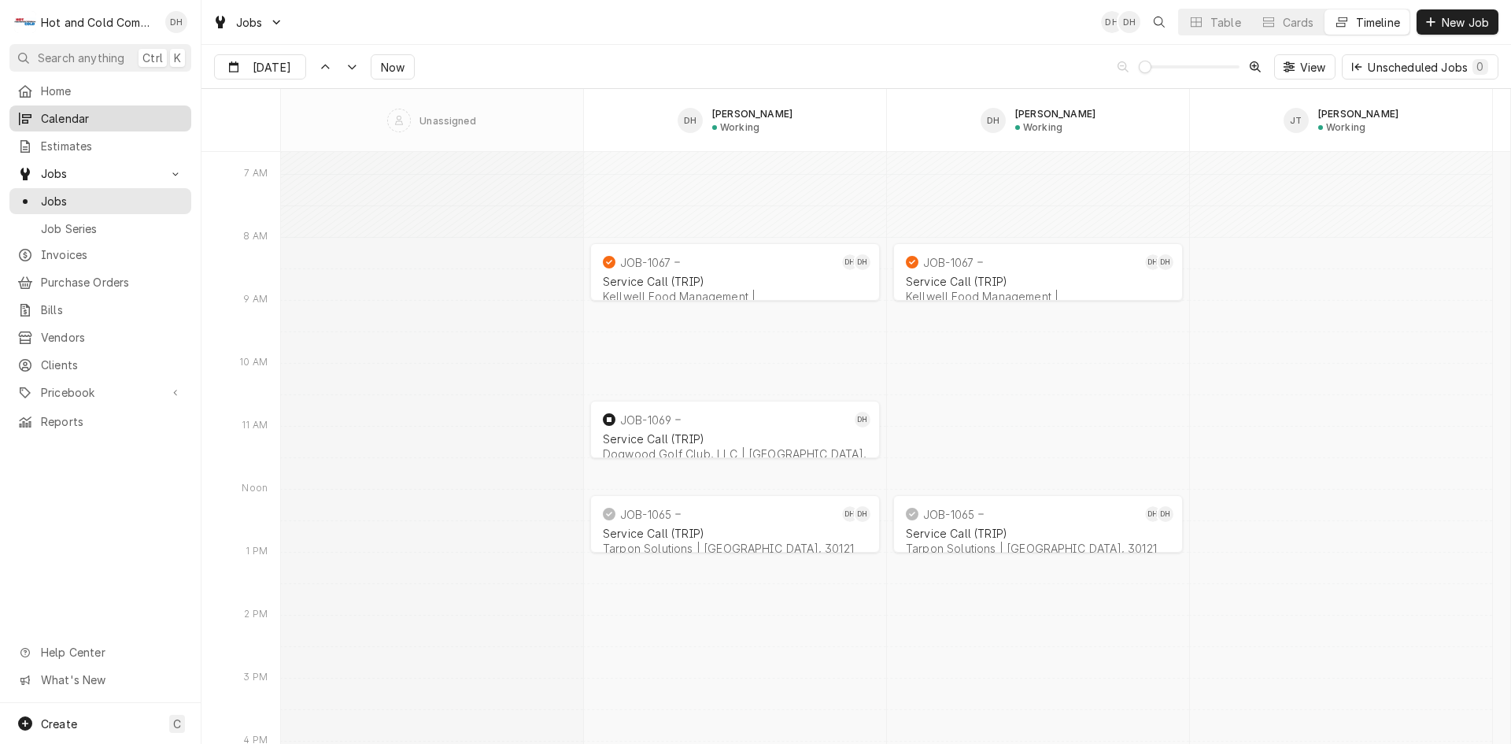
click at [70, 116] on span "Calendar" at bounding box center [112, 118] width 142 height 17
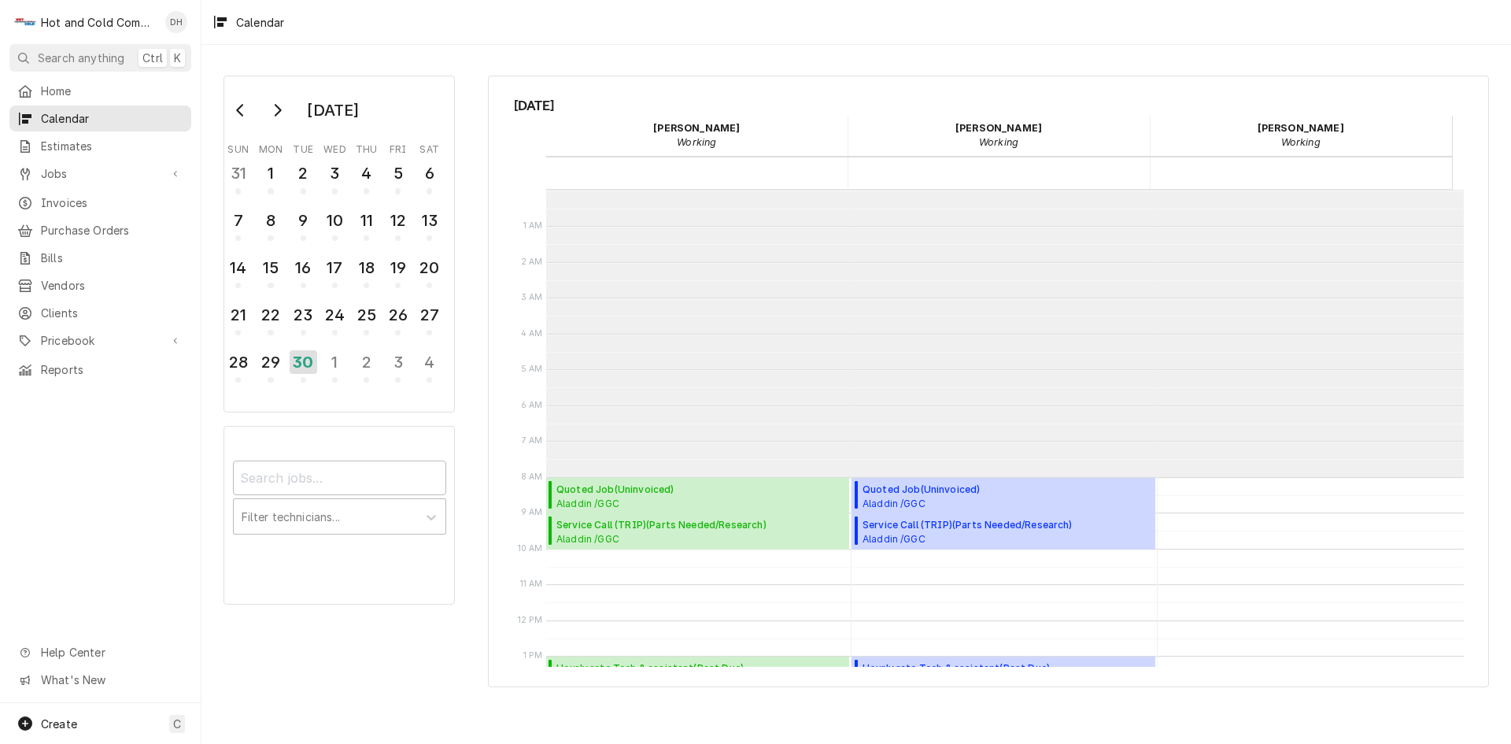
scroll to position [287, 0]
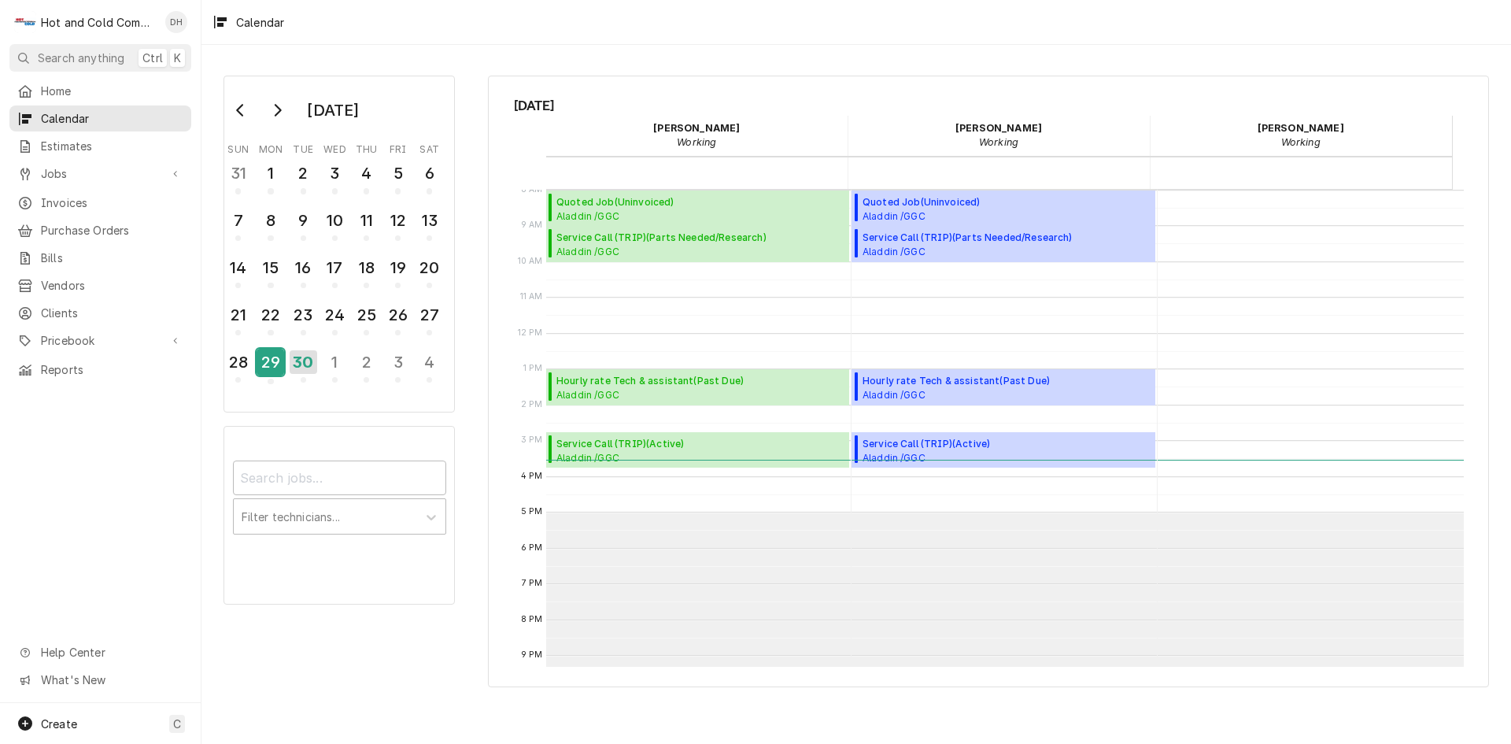
click at [279, 353] on div "29" at bounding box center [271, 362] width 28 height 27
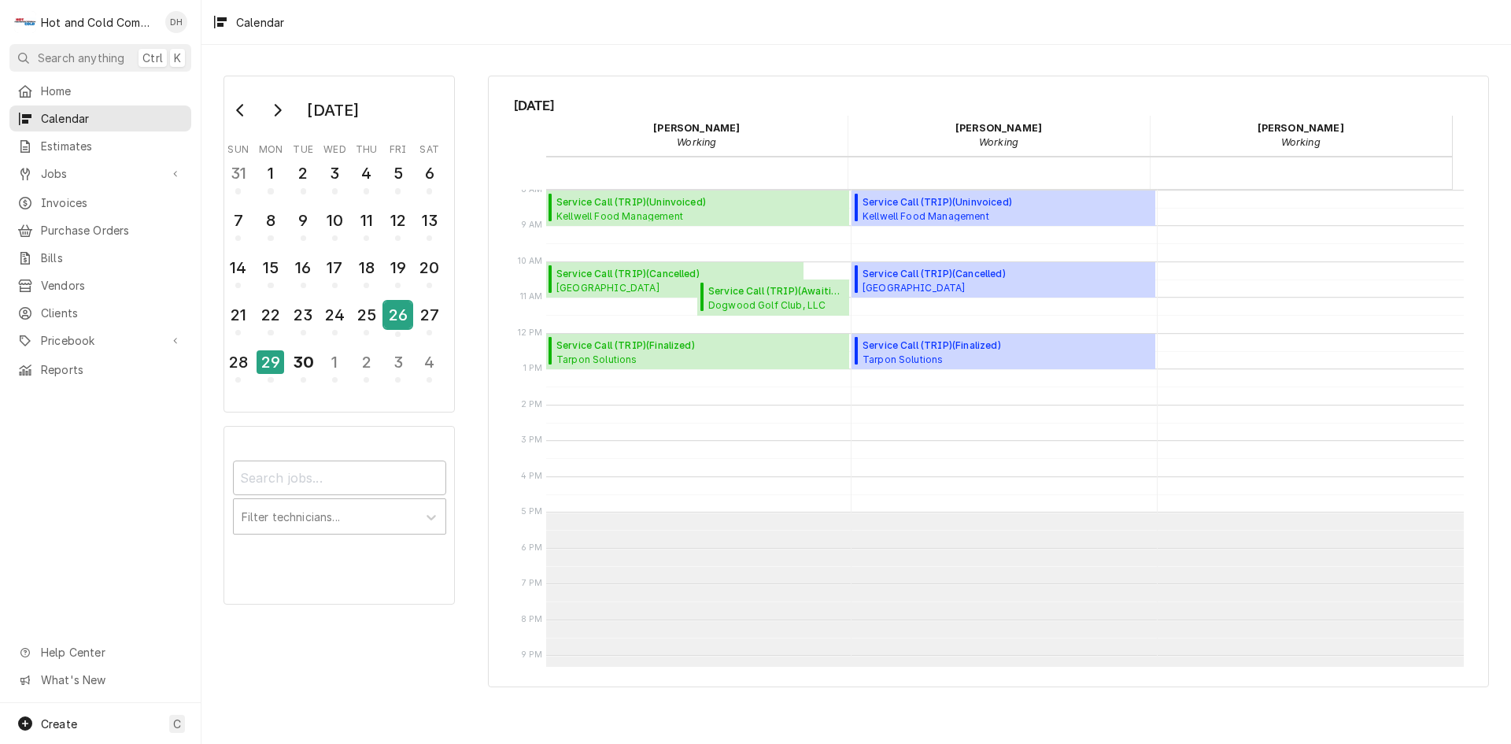
click at [406, 327] on div "26" at bounding box center [398, 314] width 28 height 27
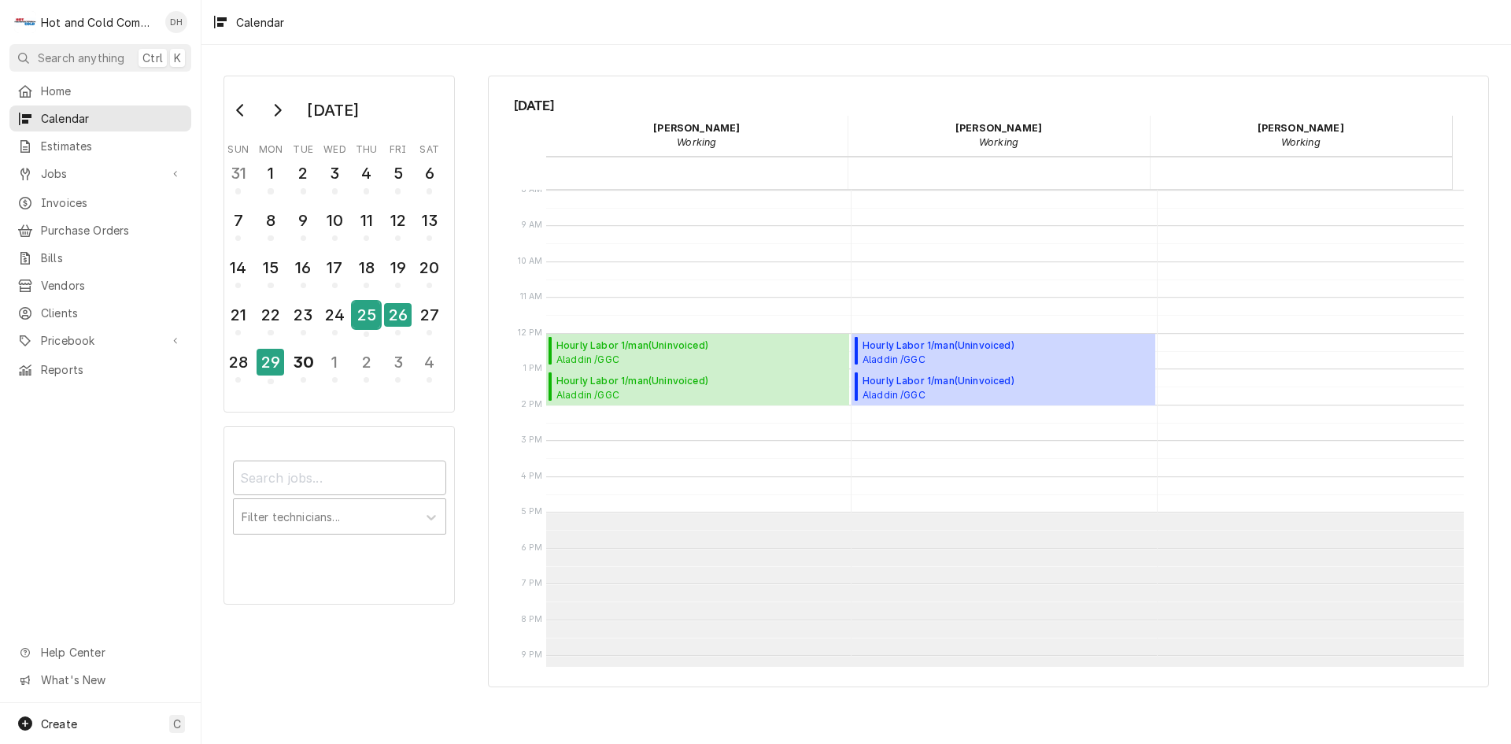
click at [375, 323] on div "25" at bounding box center [367, 314] width 28 height 27
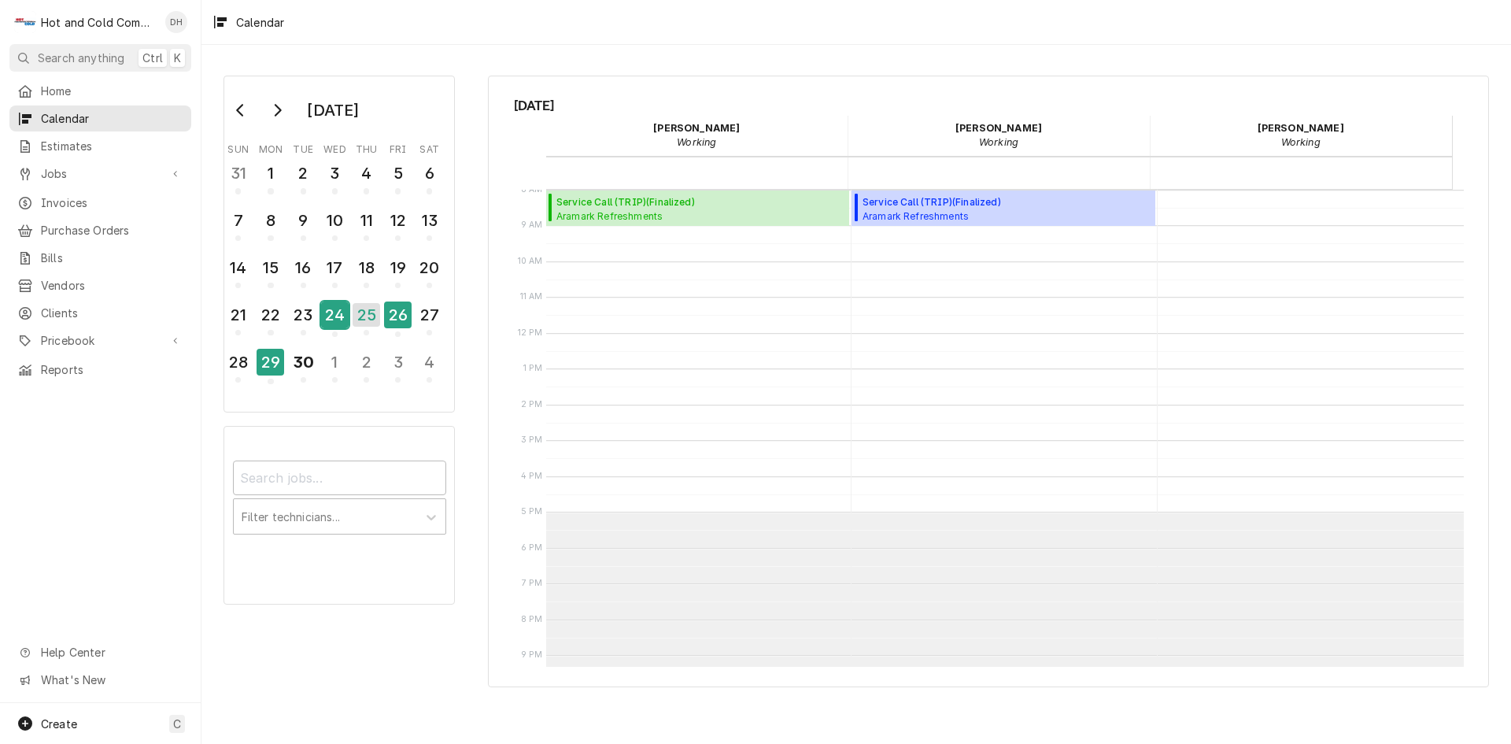
click at [349, 320] on button "24" at bounding box center [334, 319] width 31 height 42
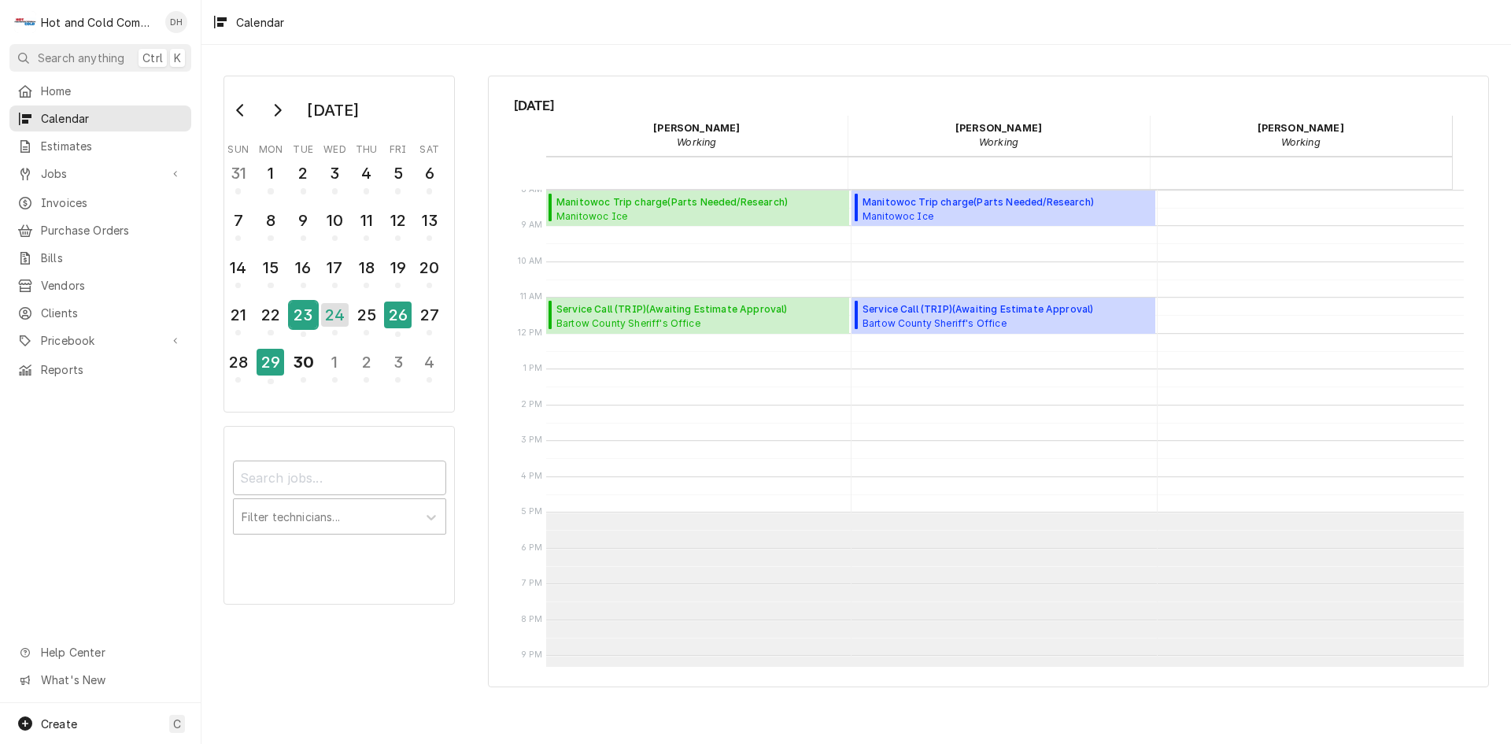
click at [314, 322] on div "23" at bounding box center [304, 314] width 28 height 27
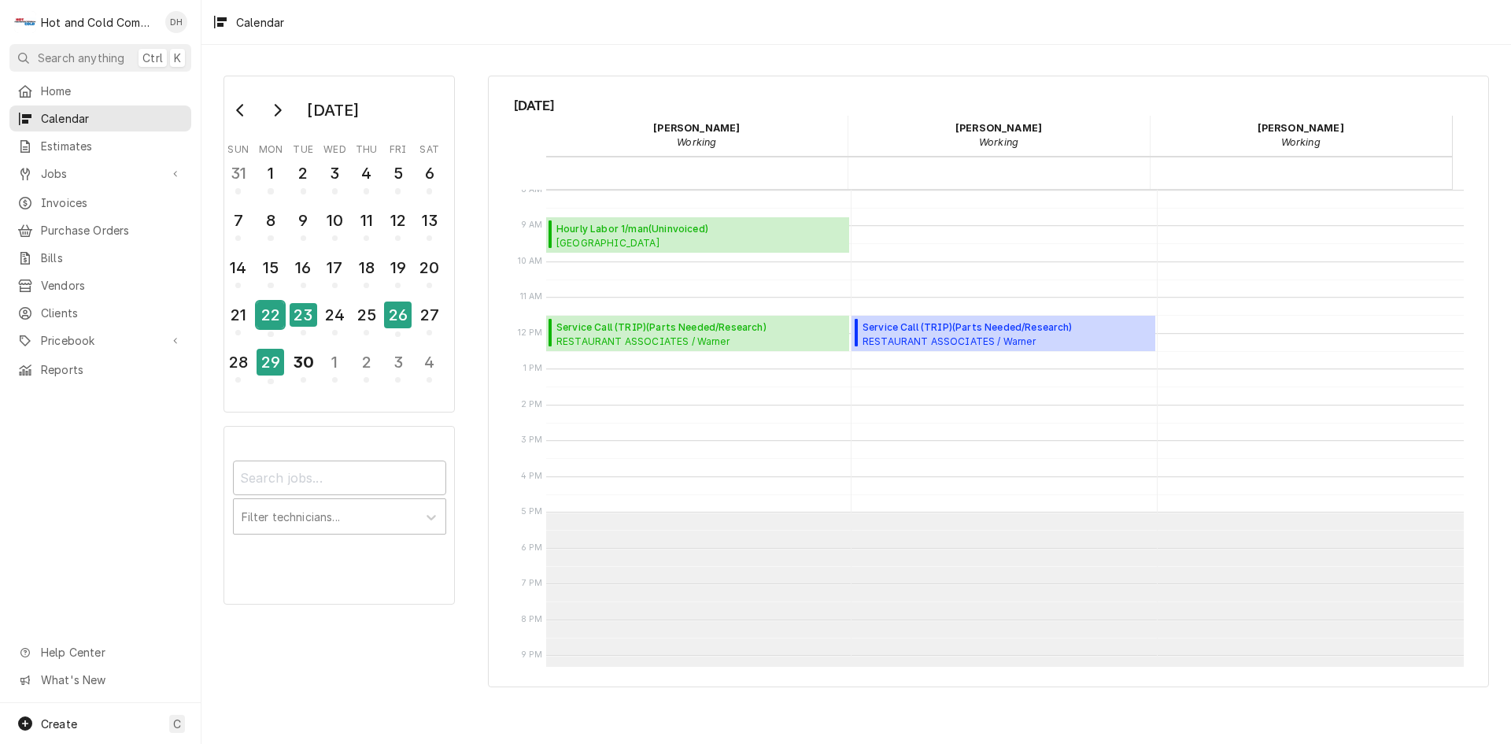
click at [271, 322] on div "22" at bounding box center [271, 314] width 28 height 27
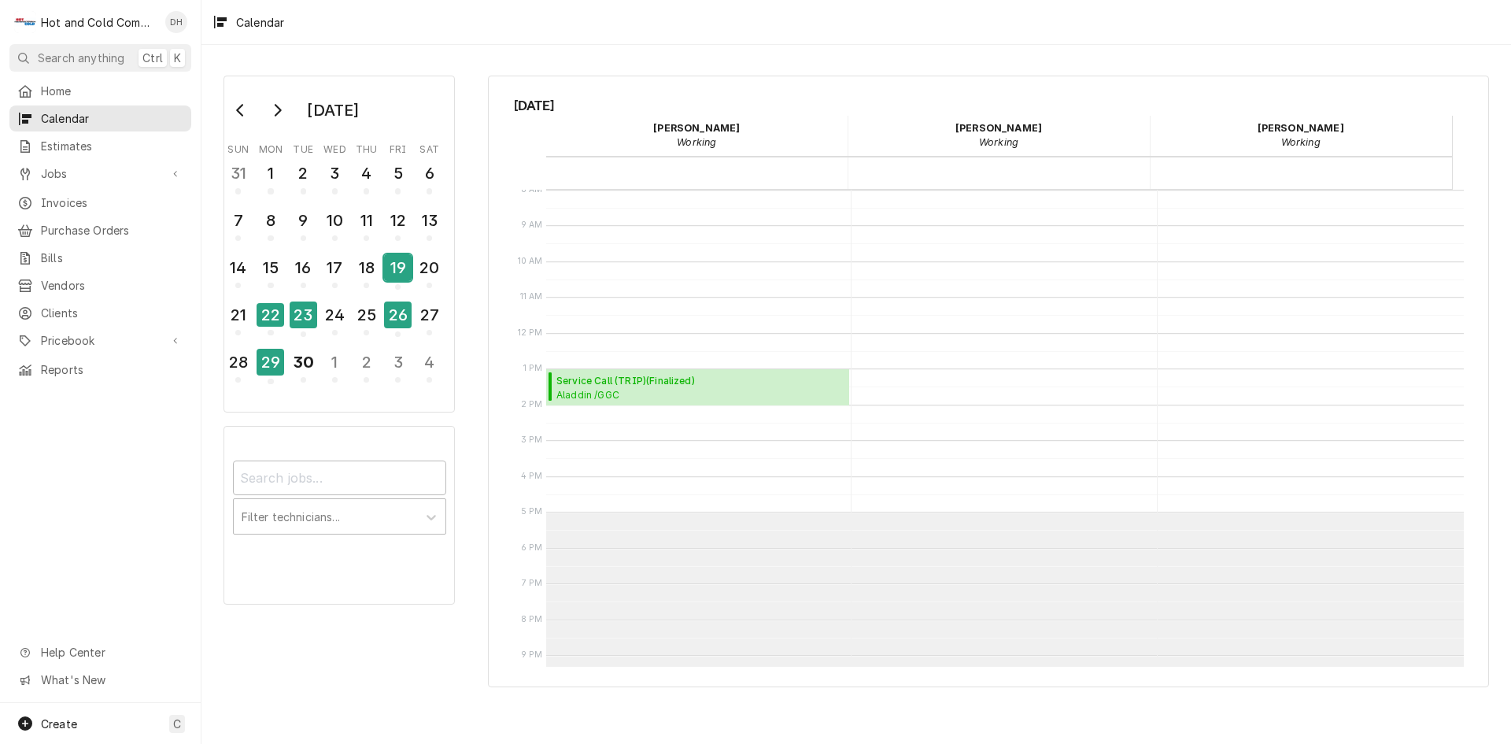
click at [400, 271] on div "19" at bounding box center [398, 267] width 28 height 27
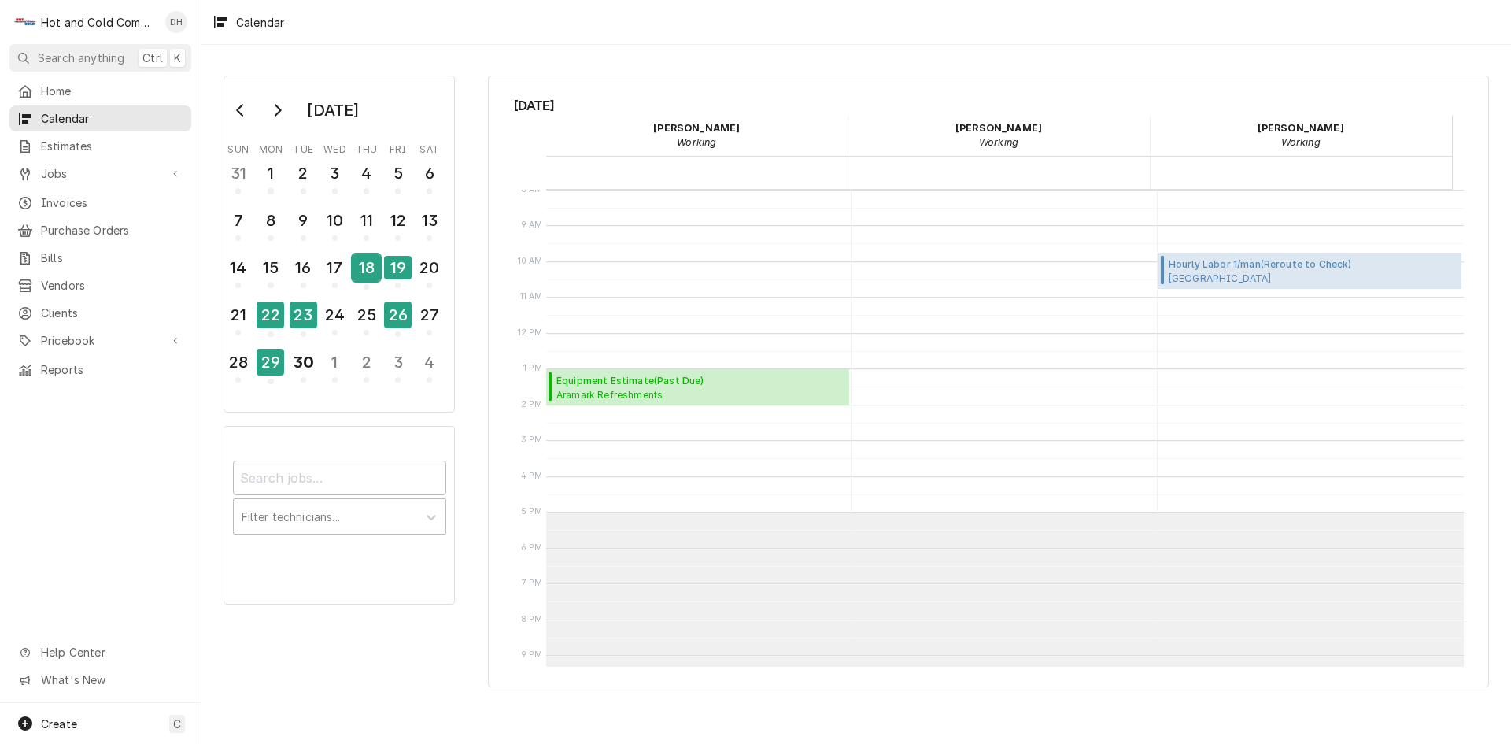
click at [371, 273] on div "18" at bounding box center [367, 267] width 28 height 27
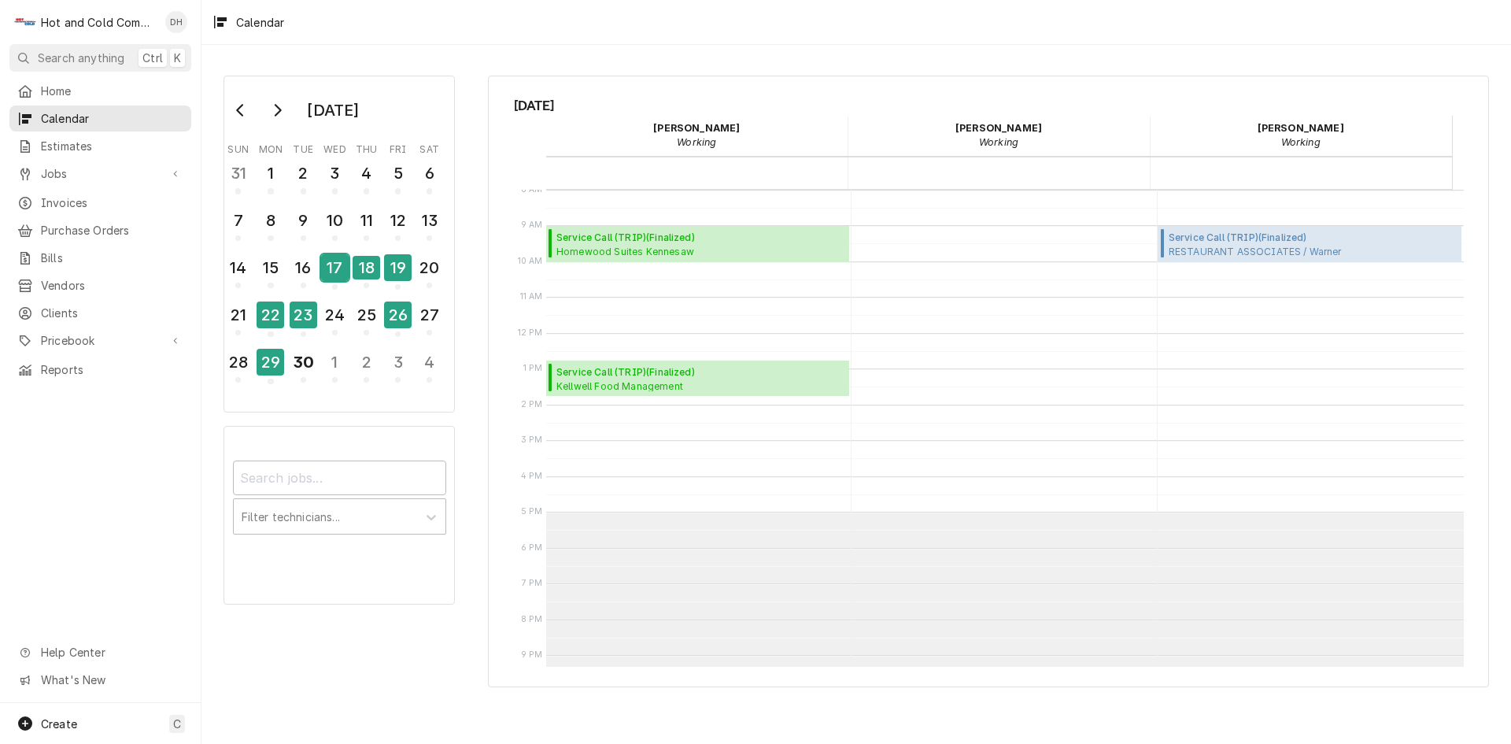
click at [342, 275] on div "17" at bounding box center [335, 267] width 28 height 27
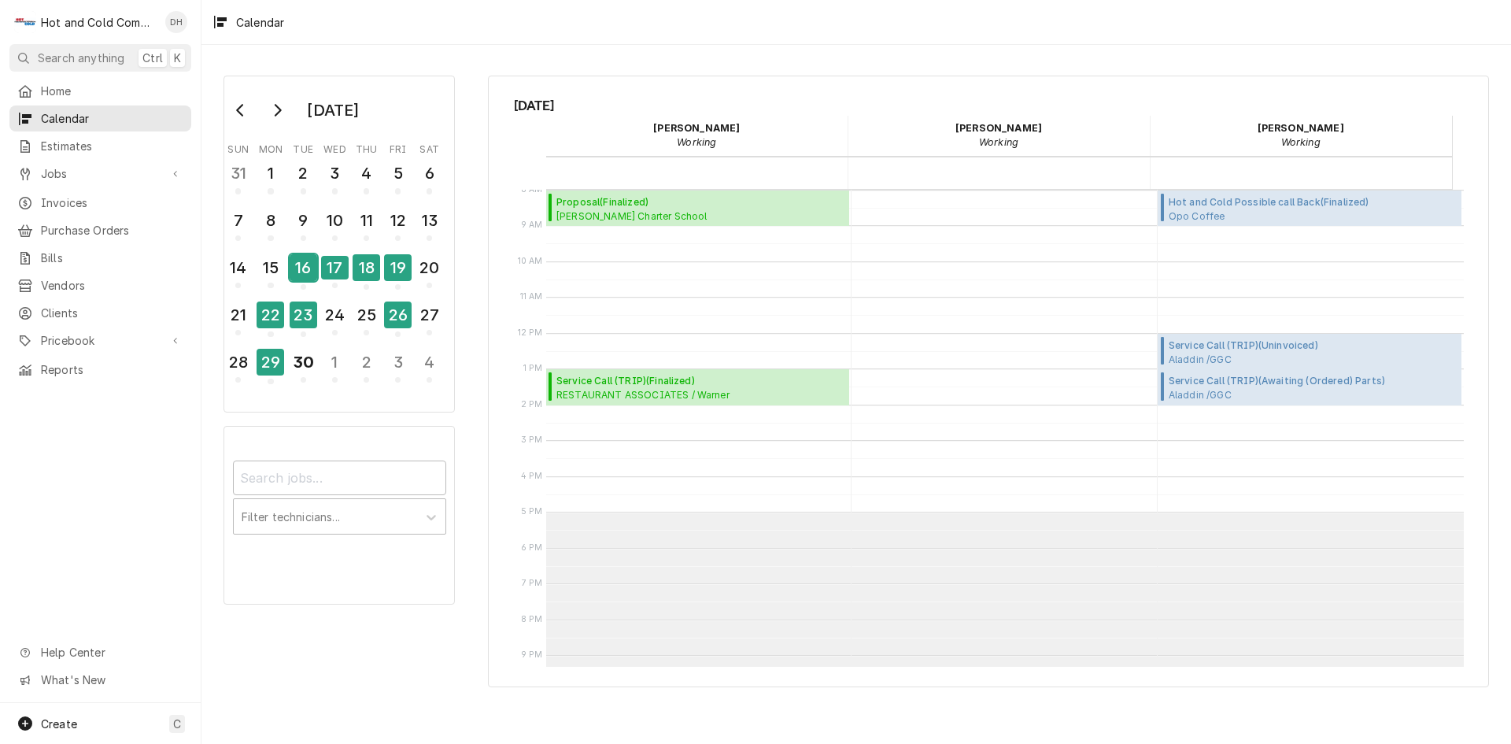
click at [309, 270] on div "16" at bounding box center [304, 267] width 28 height 27
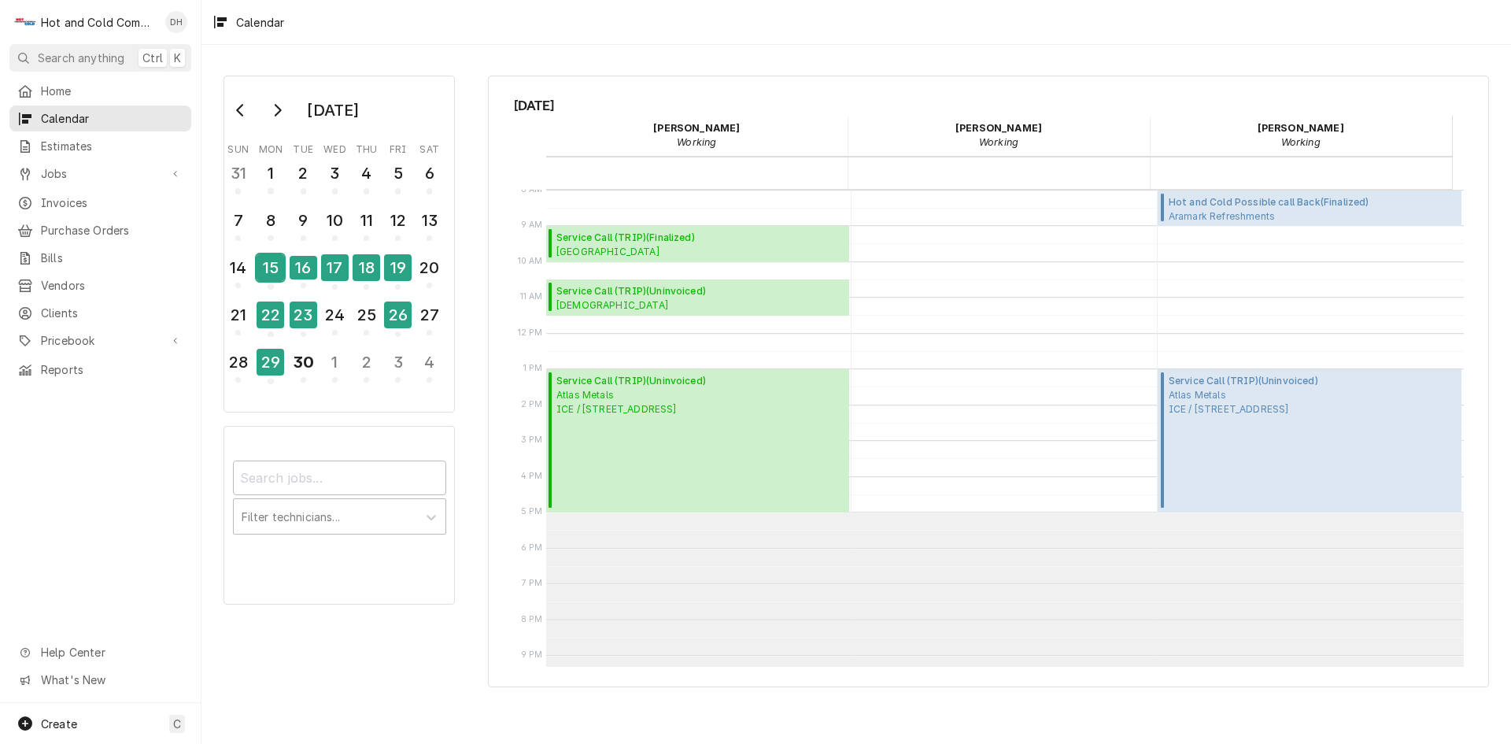
click at [274, 269] on div "15" at bounding box center [271, 267] width 28 height 27
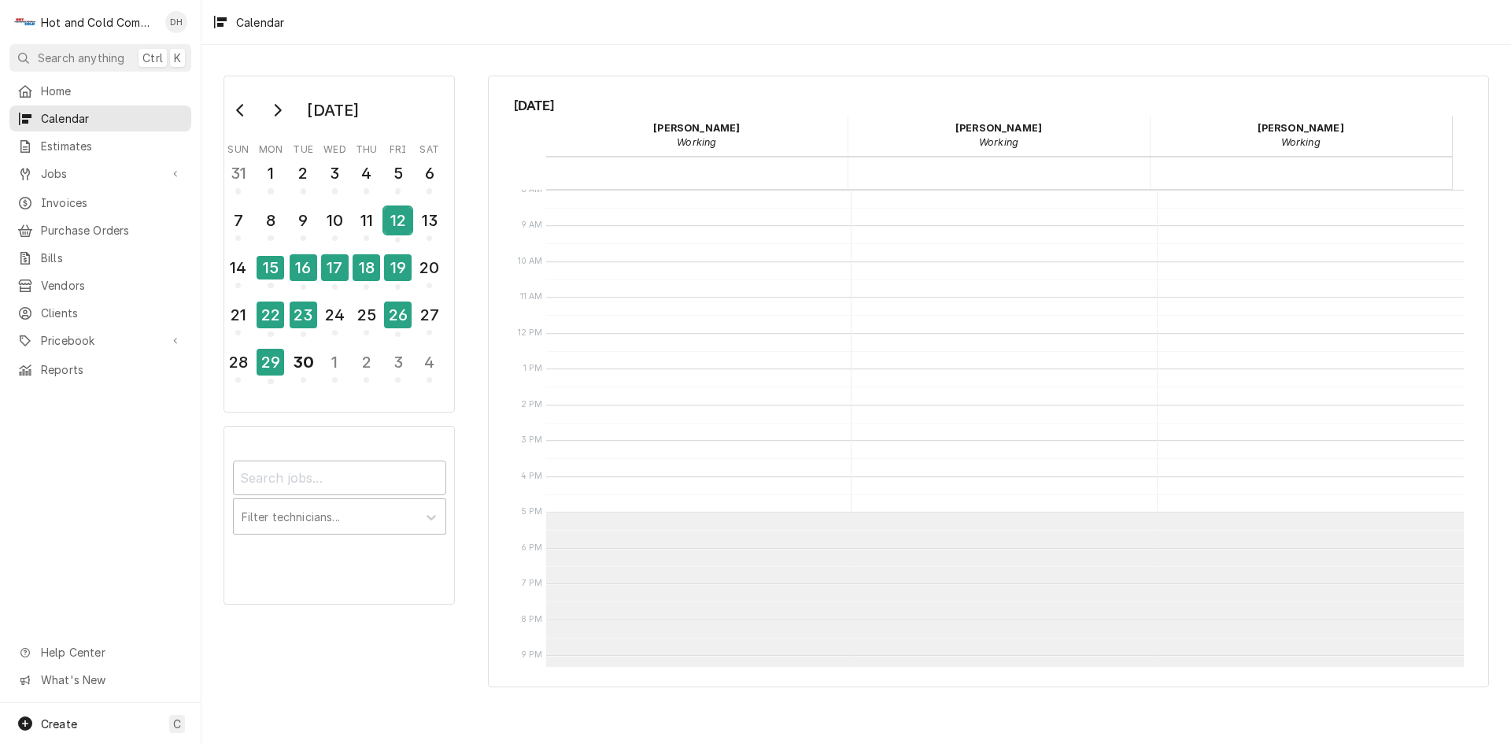
click at [407, 228] on div "12" at bounding box center [398, 220] width 28 height 27
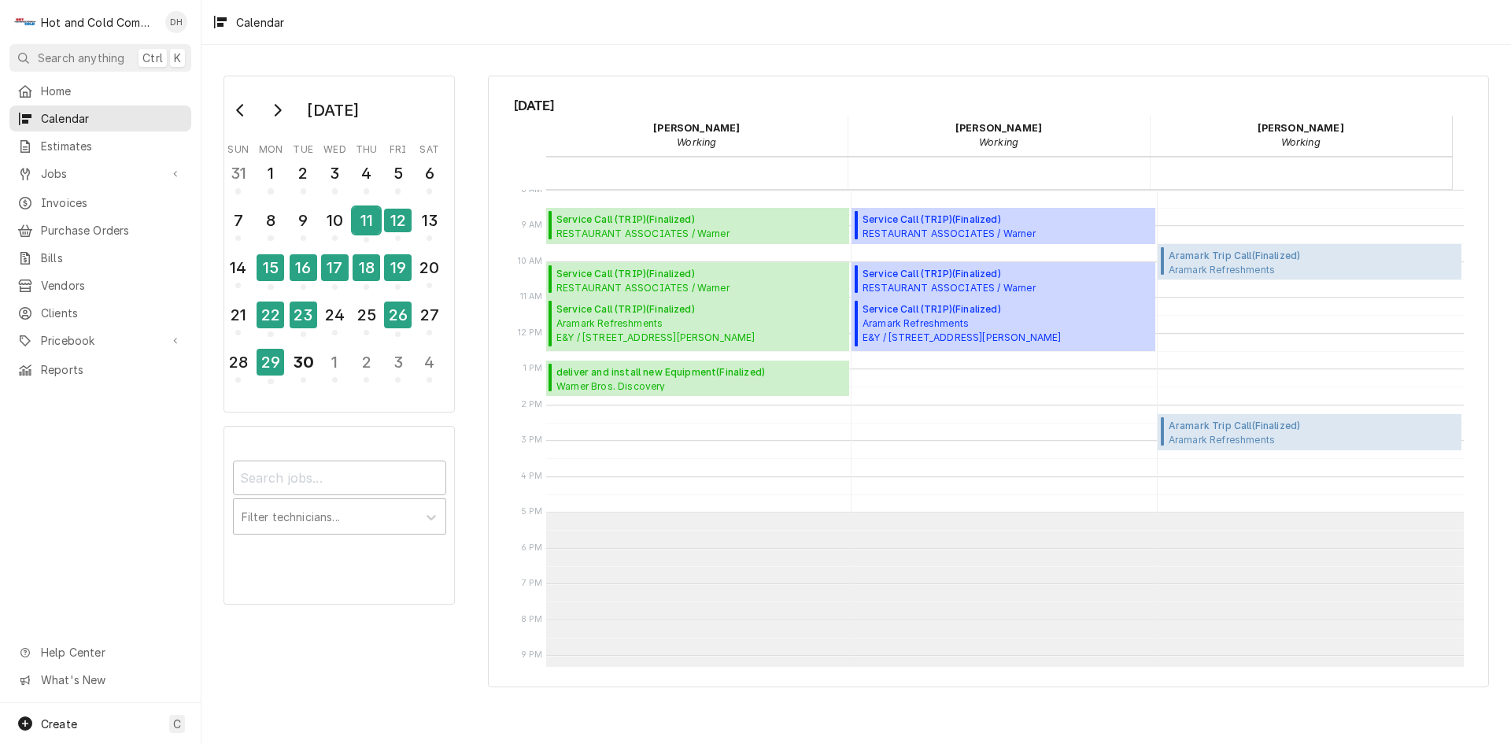
click at [362, 227] on div "11" at bounding box center [367, 220] width 28 height 27
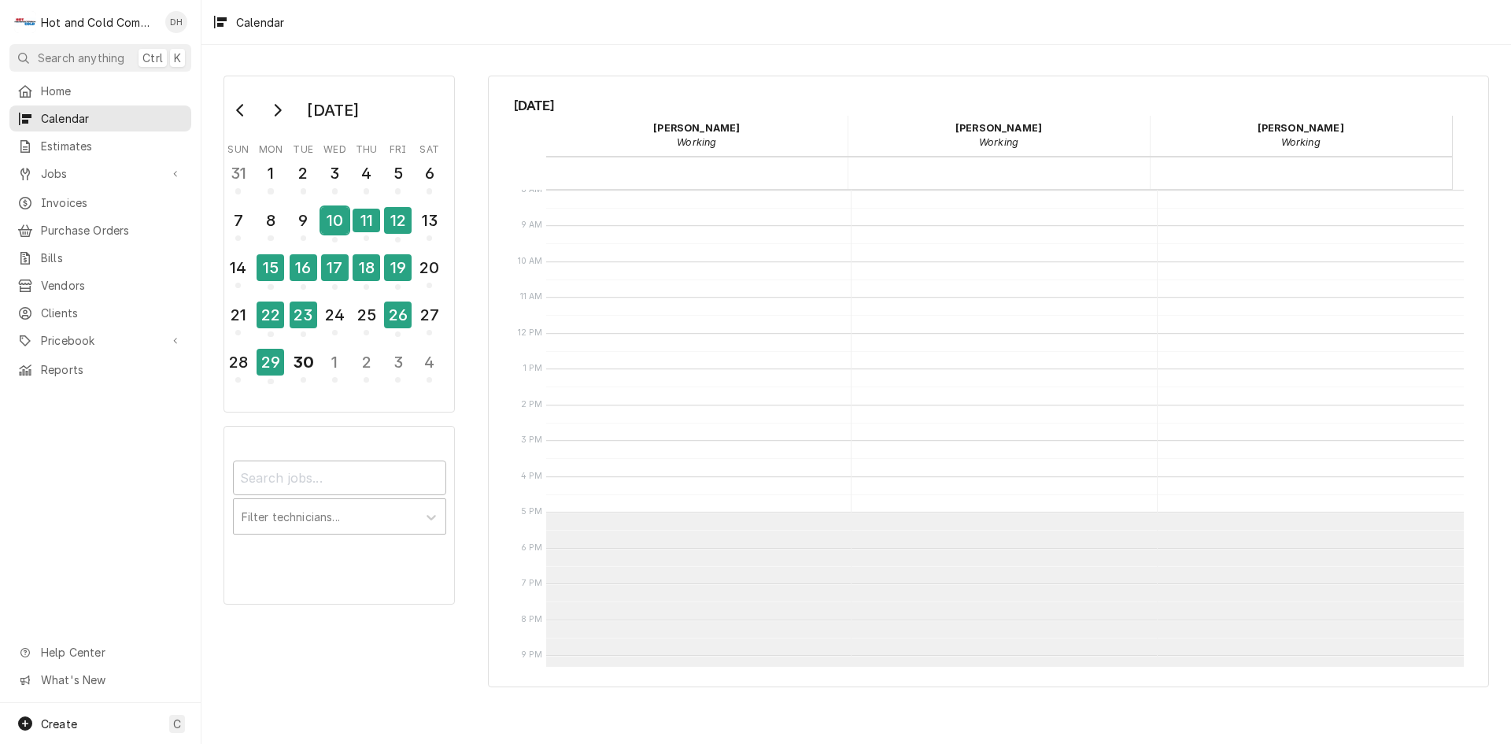
click at [337, 227] on div "10" at bounding box center [335, 220] width 28 height 27
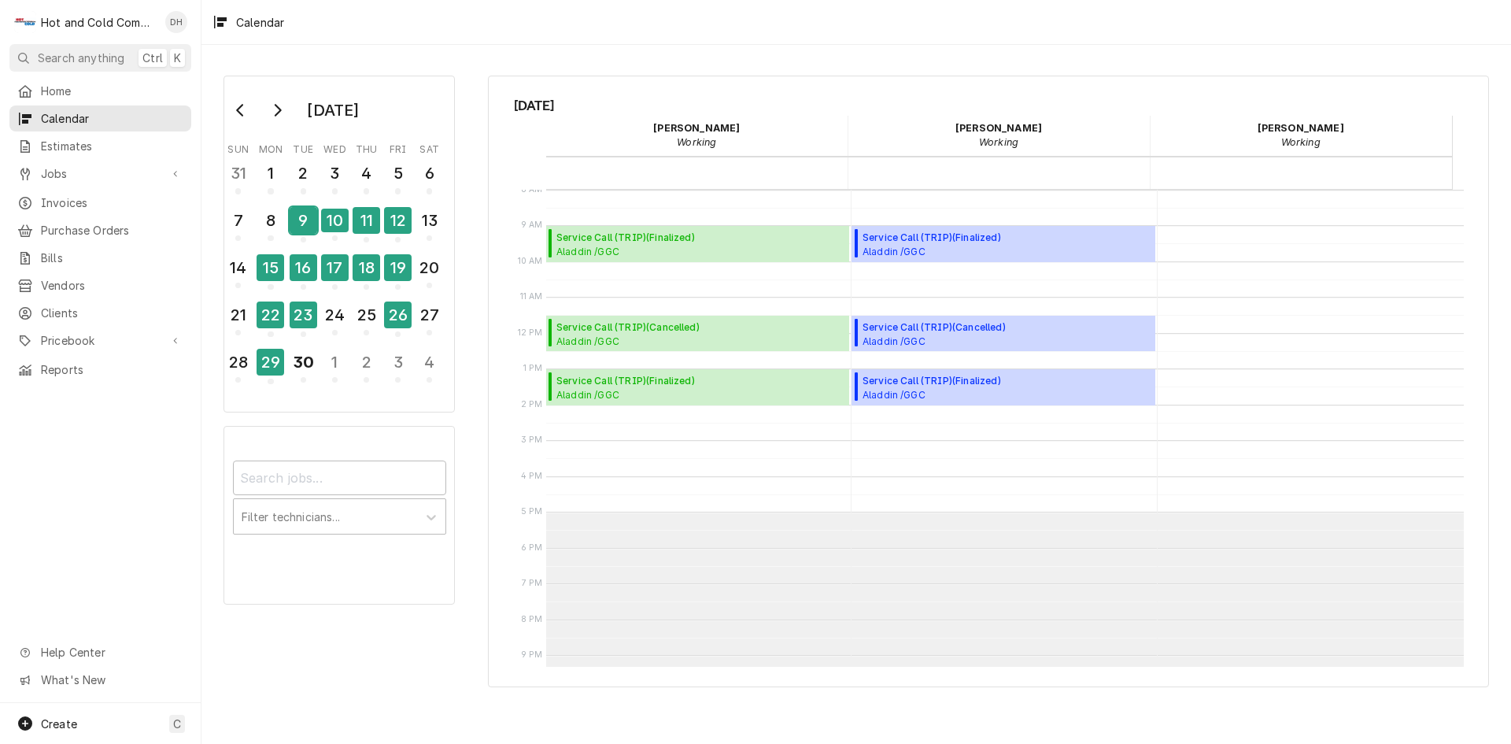
click at [298, 224] on div "9" at bounding box center [304, 220] width 28 height 27
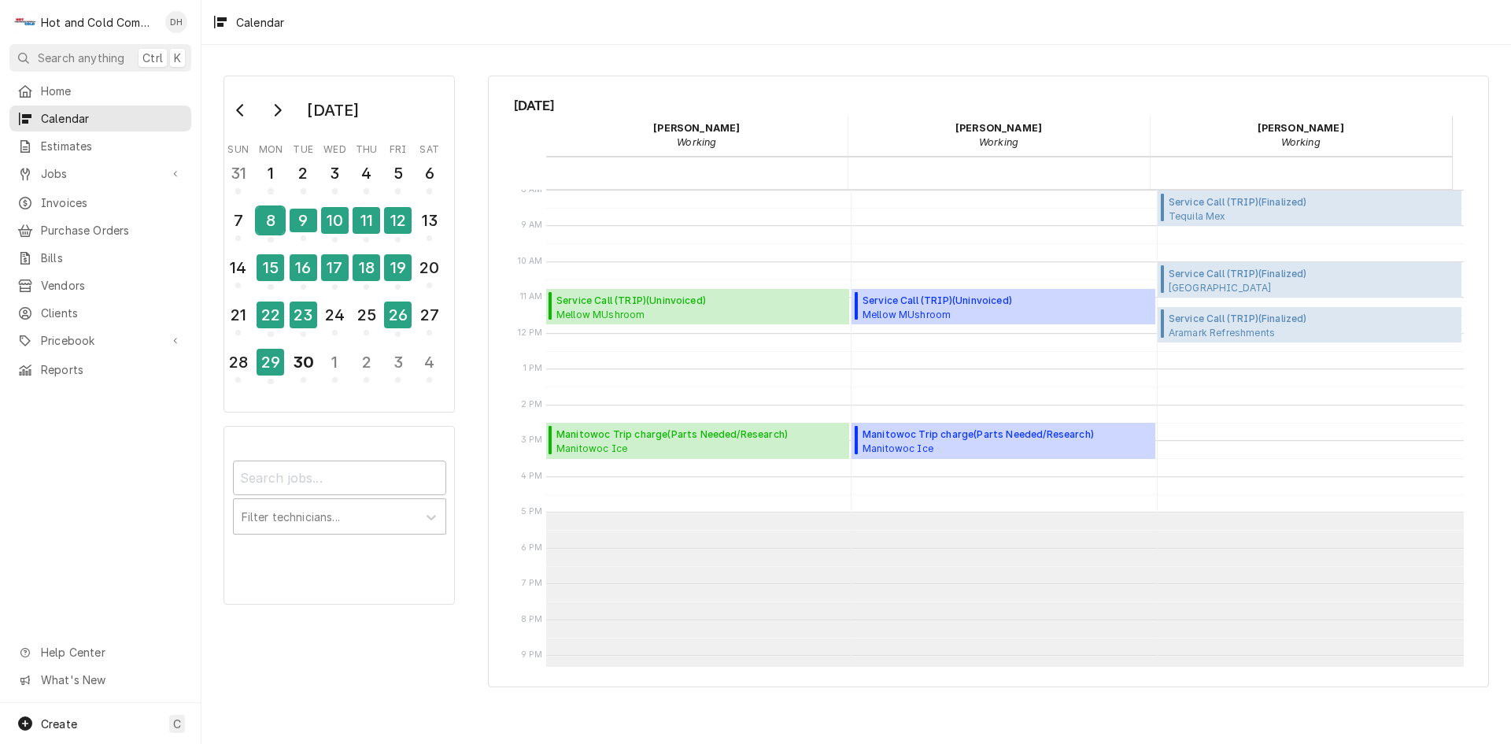
click at [274, 230] on div "8" at bounding box center [271, 220] width 28 height 27
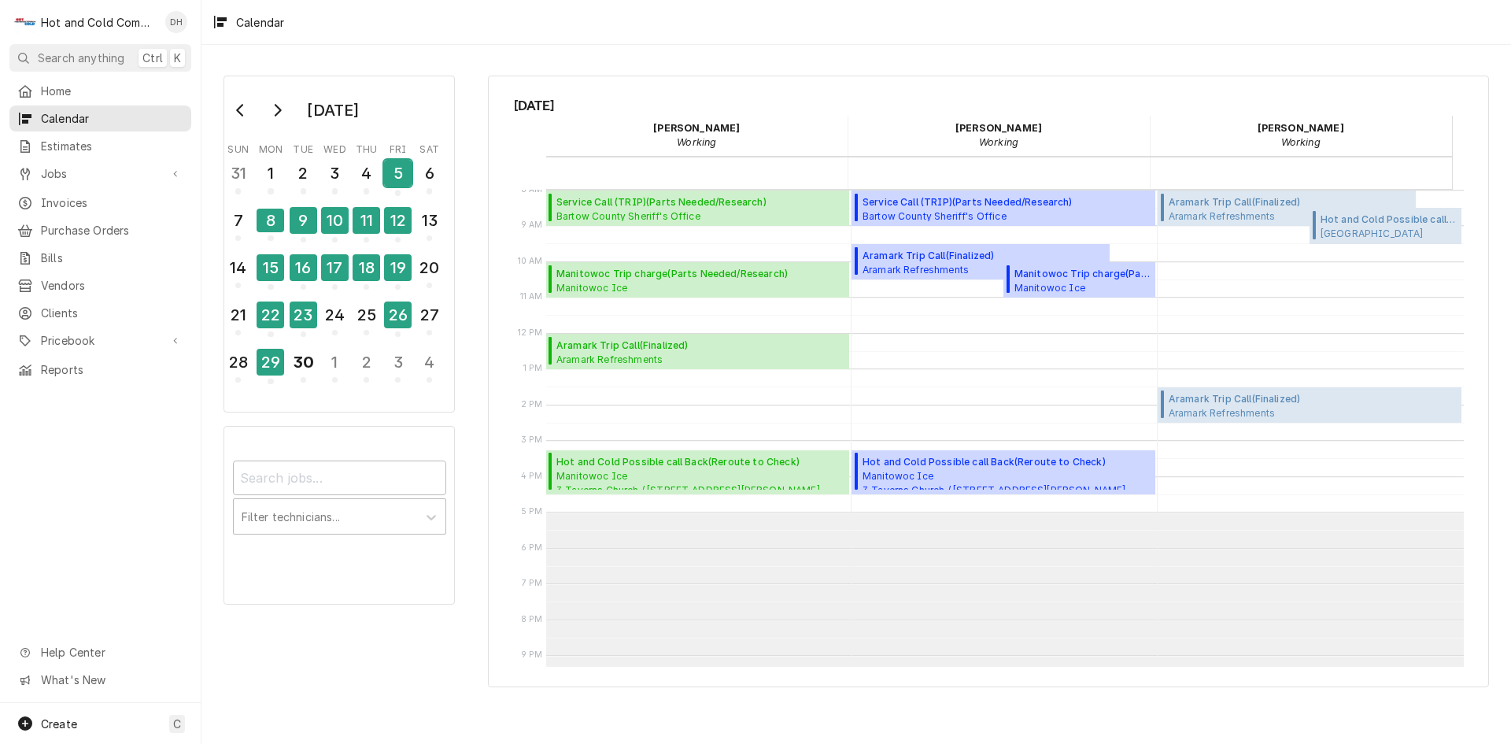
click at [395, 176] on div "5" at bounding box center [398, 173] width 28 height 27
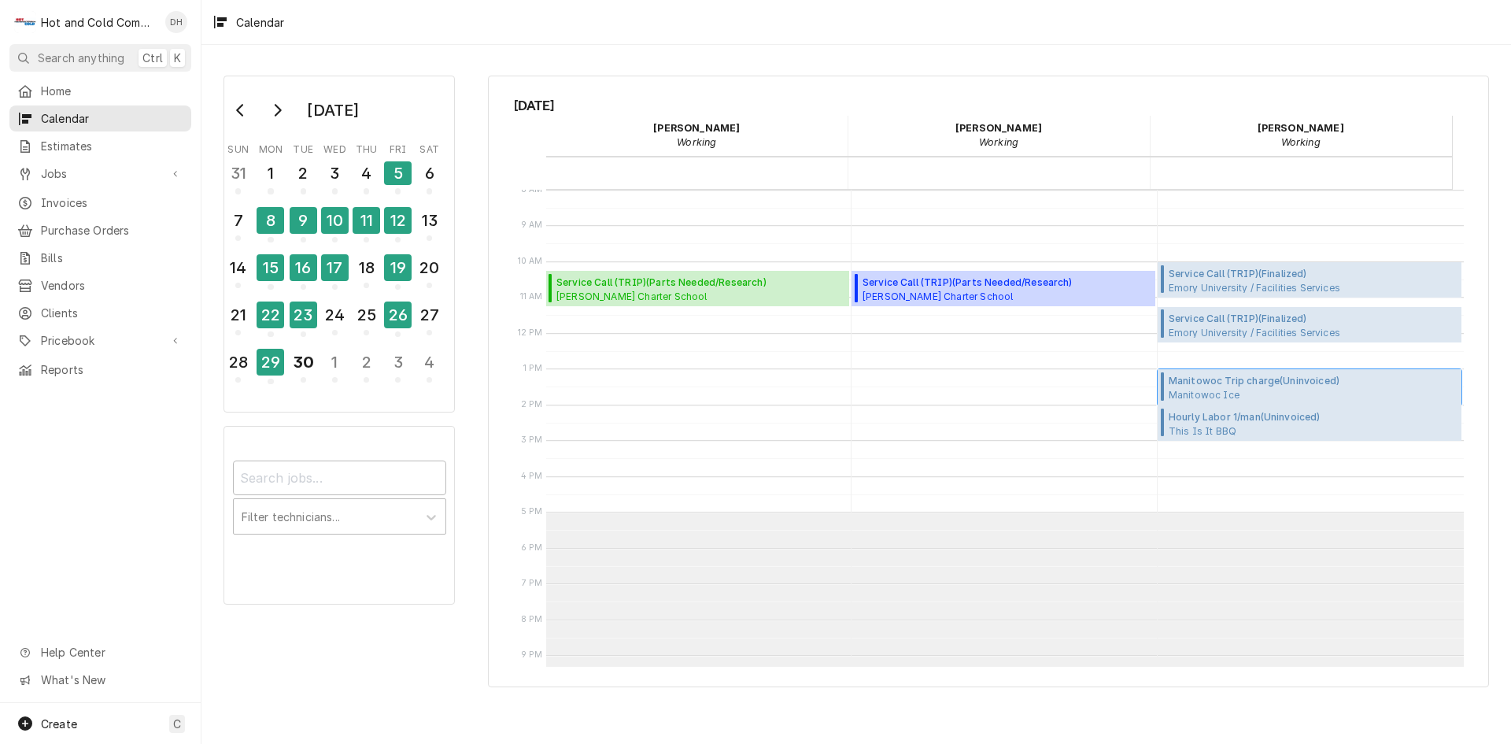
click at [1218, 380] on span "Manitowoc Trip charge ( Uninvoiced )" at bounding box center [1293, 381] width 249 height 14
click at [1198, 379] on span "Manitowoc Trip charge ( Uninvoiced )" at bounding box center [1293, 381] width 249 height 14
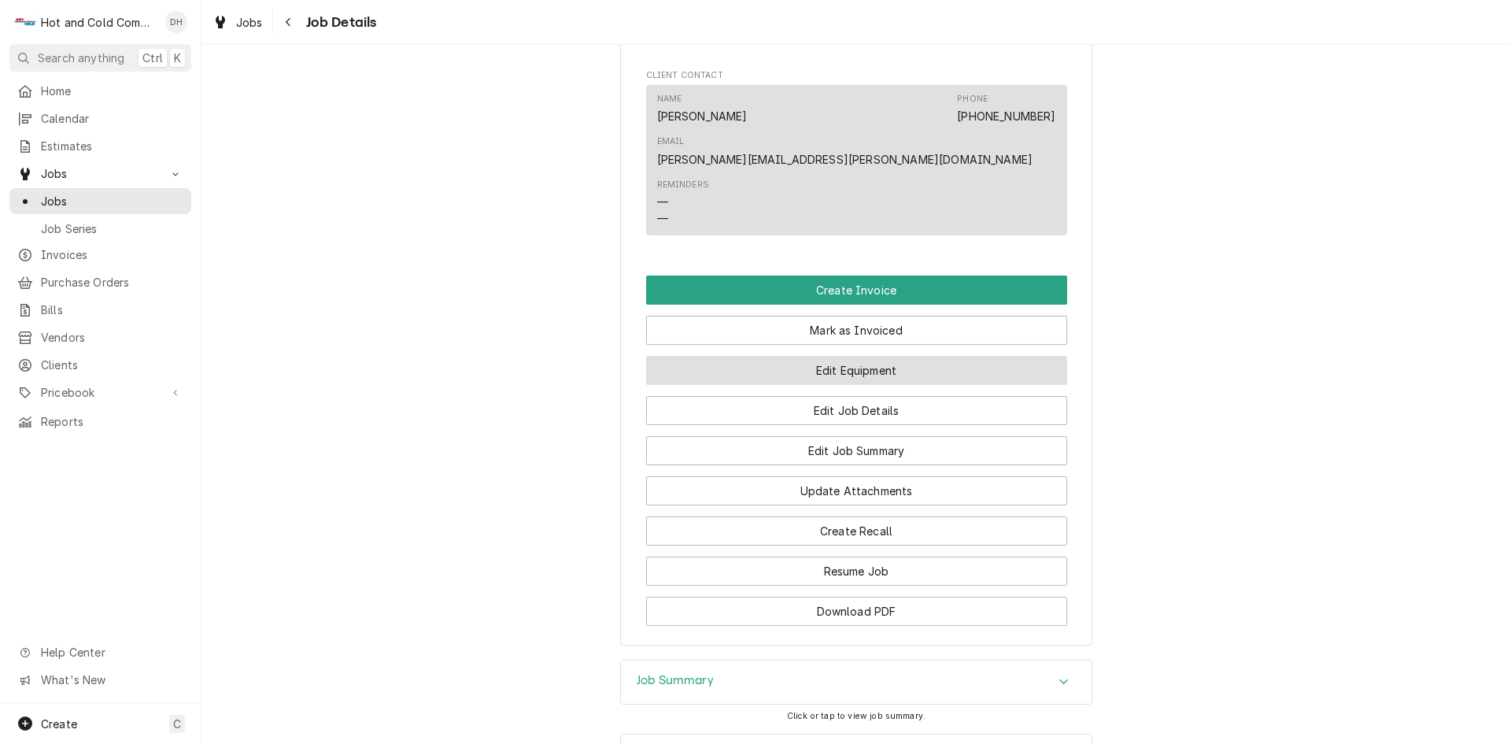
scroll to position [1049, 0]
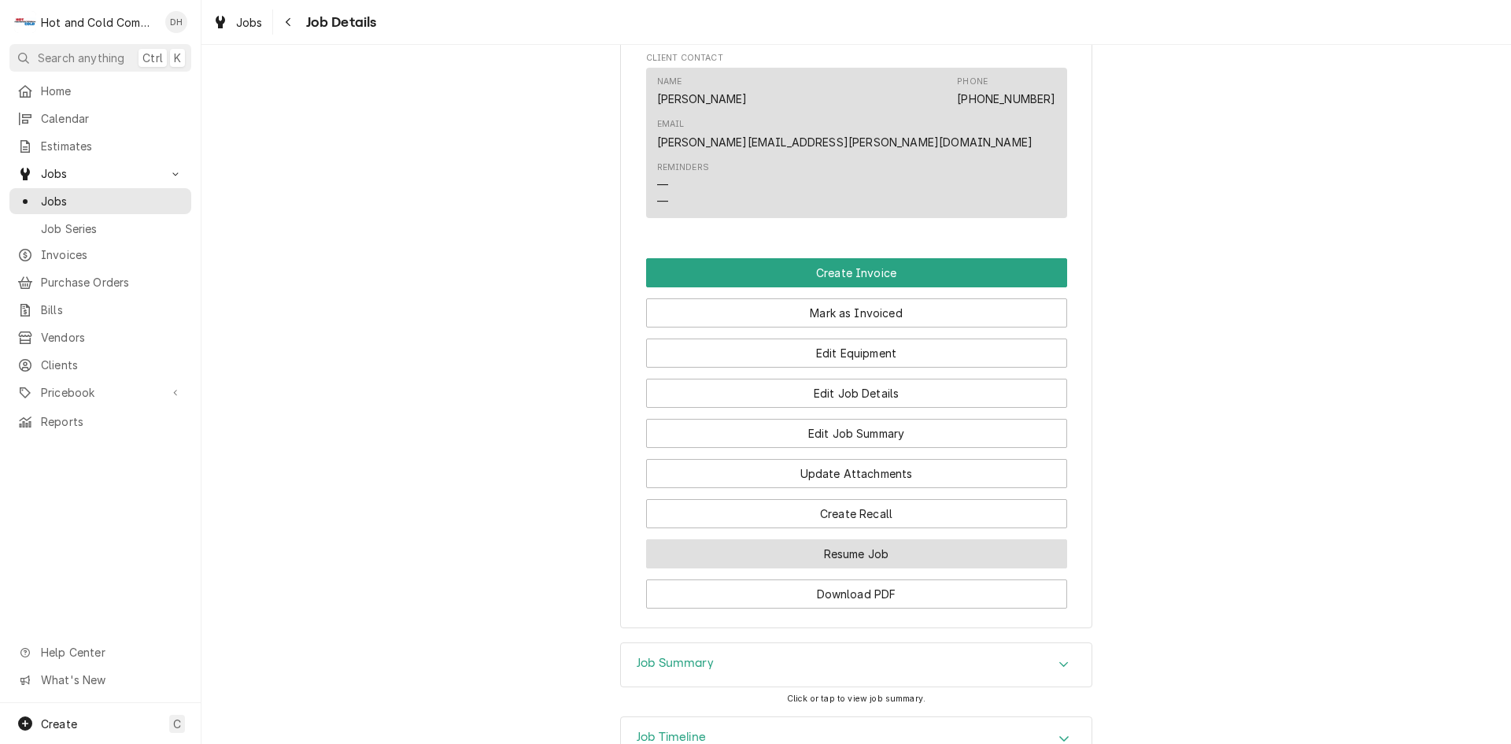
click at [867, 539] on button "Resume Job" at bounding box center [856, 553] width 421 height 29
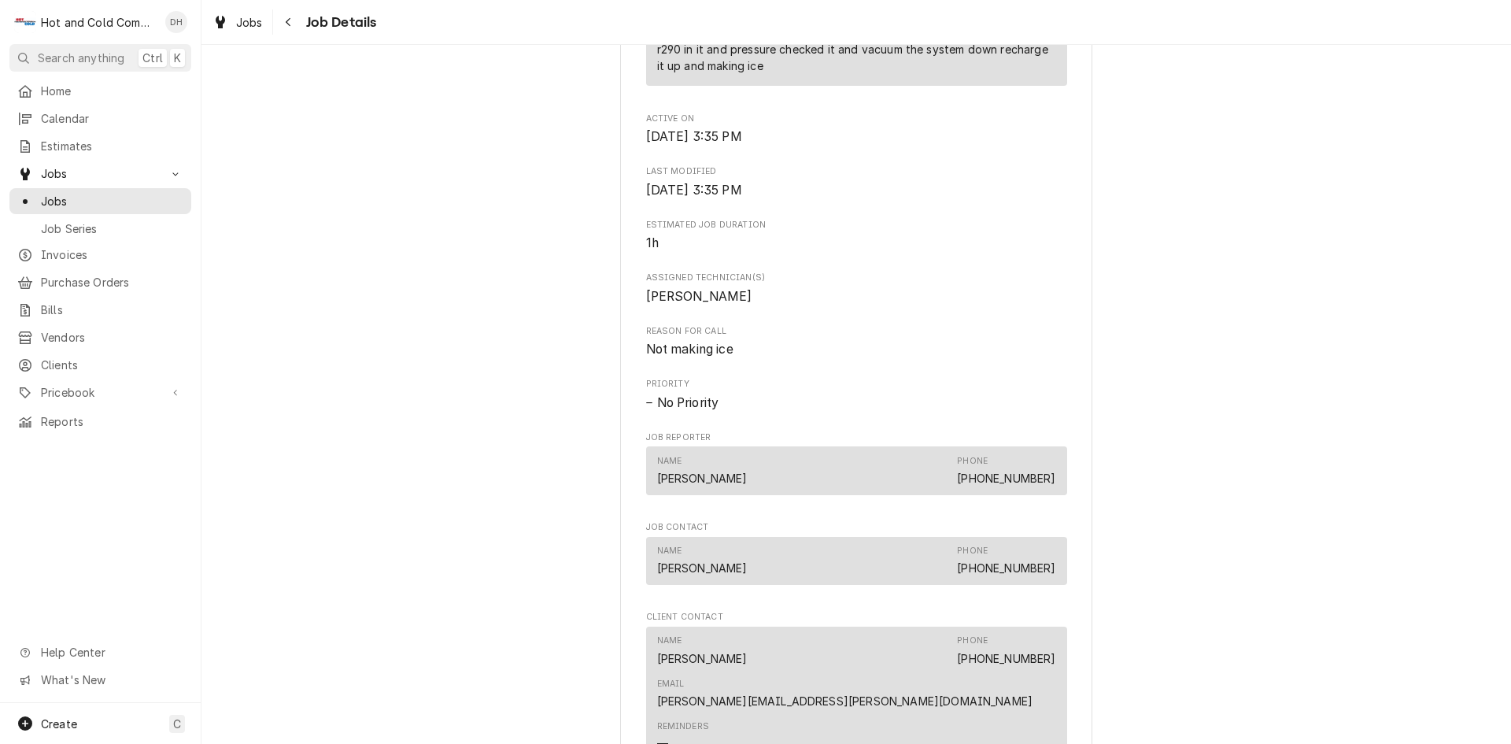
scroll to position [1312, 0]
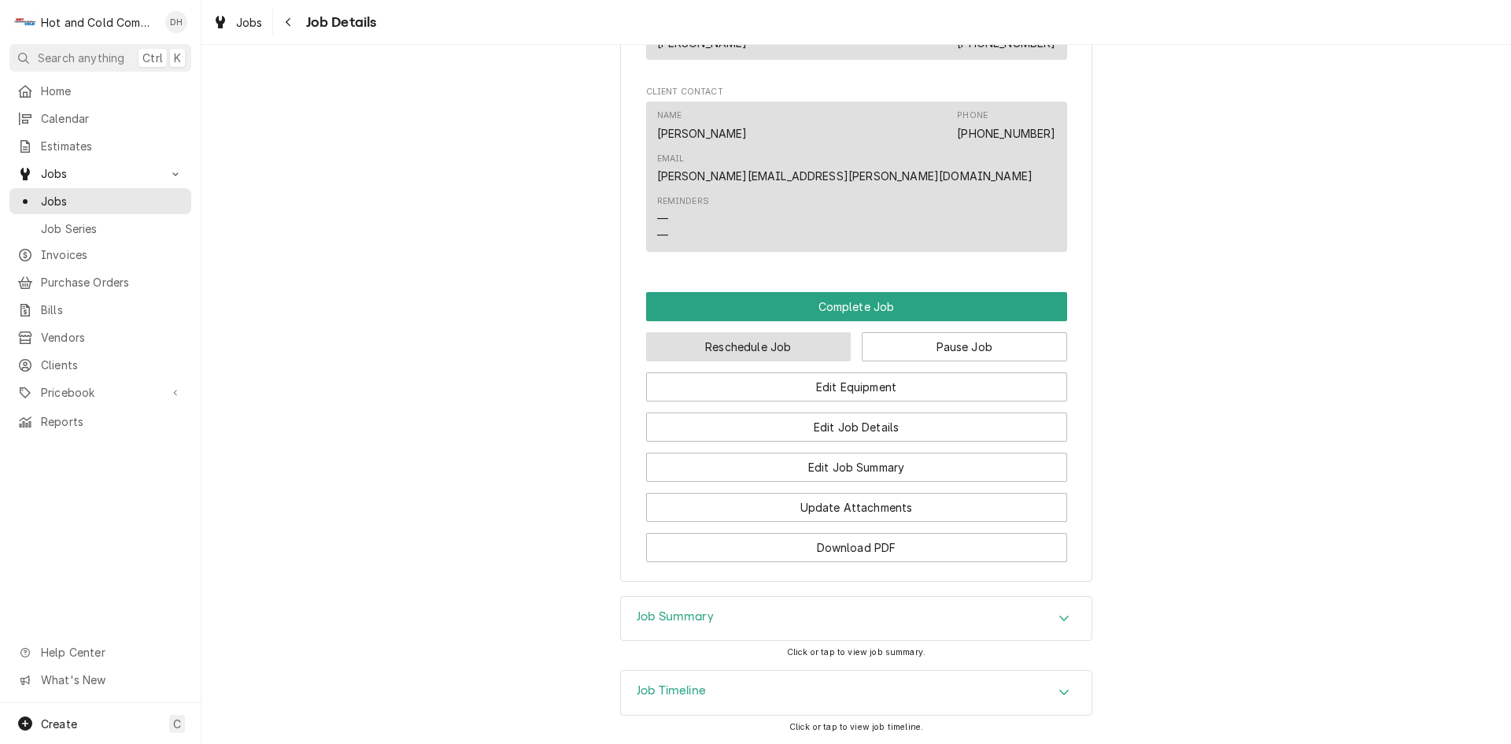
click at [770, 332] on button "Reschedule Job" at bounding box center [748, 346] width 205 height 29
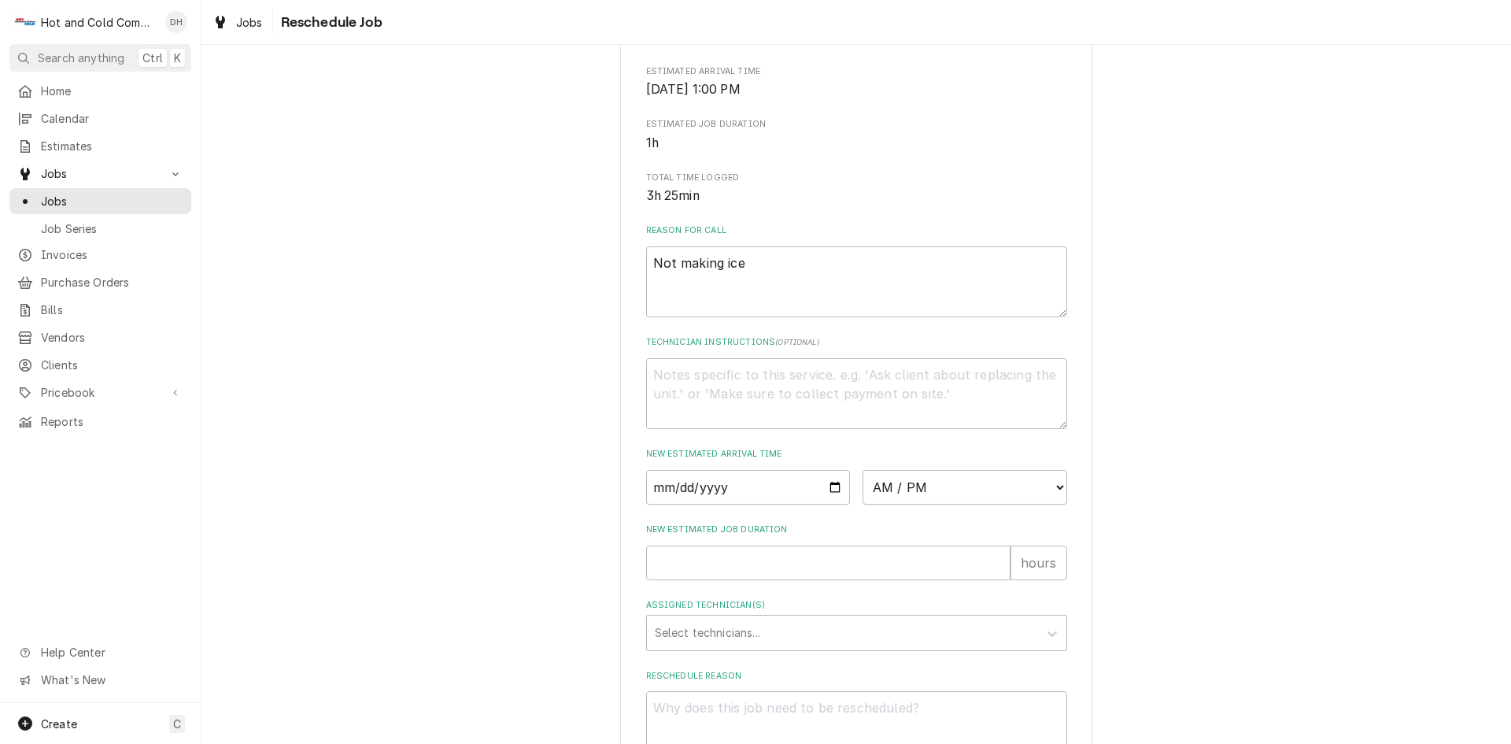
scroll to position [433, 0]
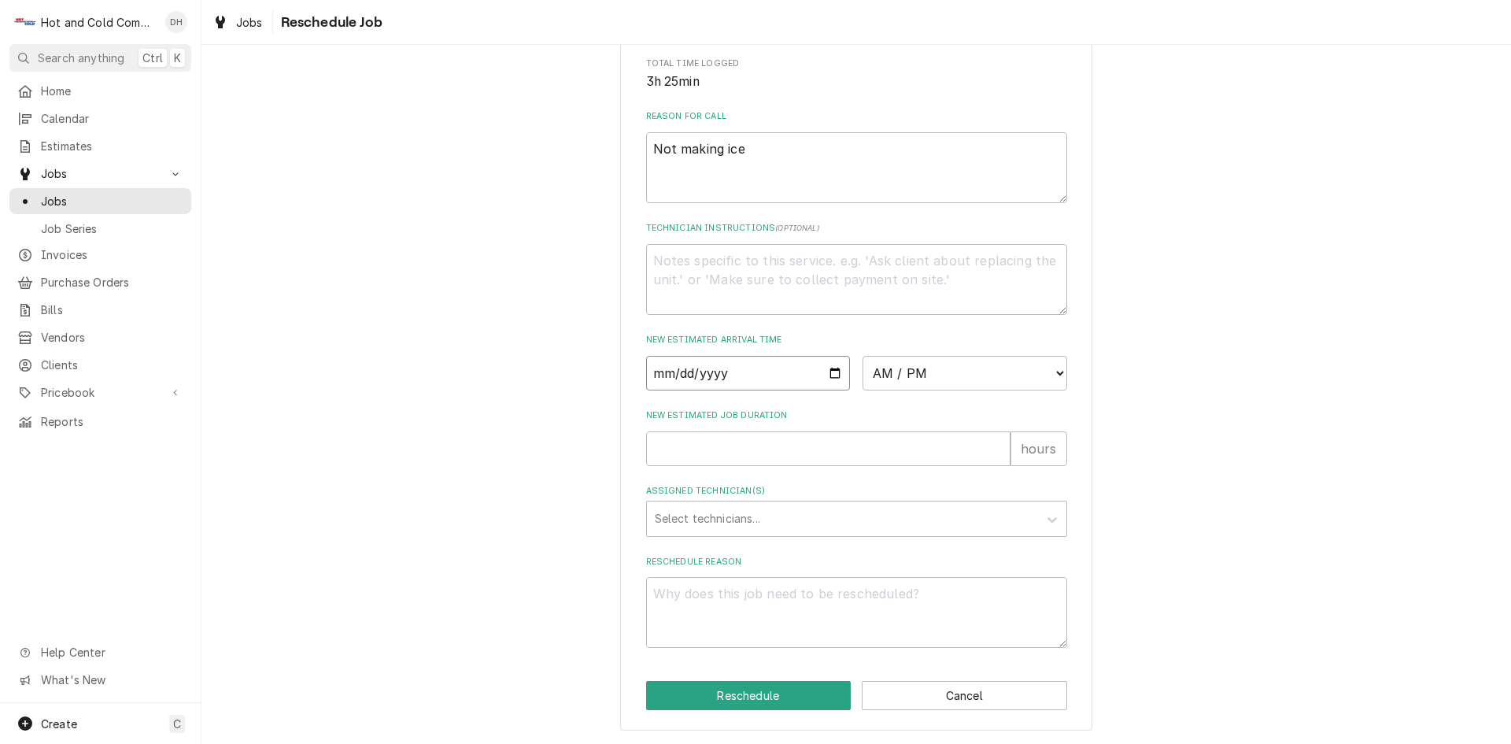
click at [824, 371] on input "Date" at bounding box center [748, 373] width 205 height 35
type textarea "x"
type input "2025-10-01"
click at [1048, 371] on select "AM / PM 6:00 AM 6:15 AM 6:30 AM 6:45 AM 7:00 AM 7:15 AM 7:30 AM 7:45 AM 8:00 AM…" at bounding box center [965, 373] width 205 height 35
select select "08:00:00"
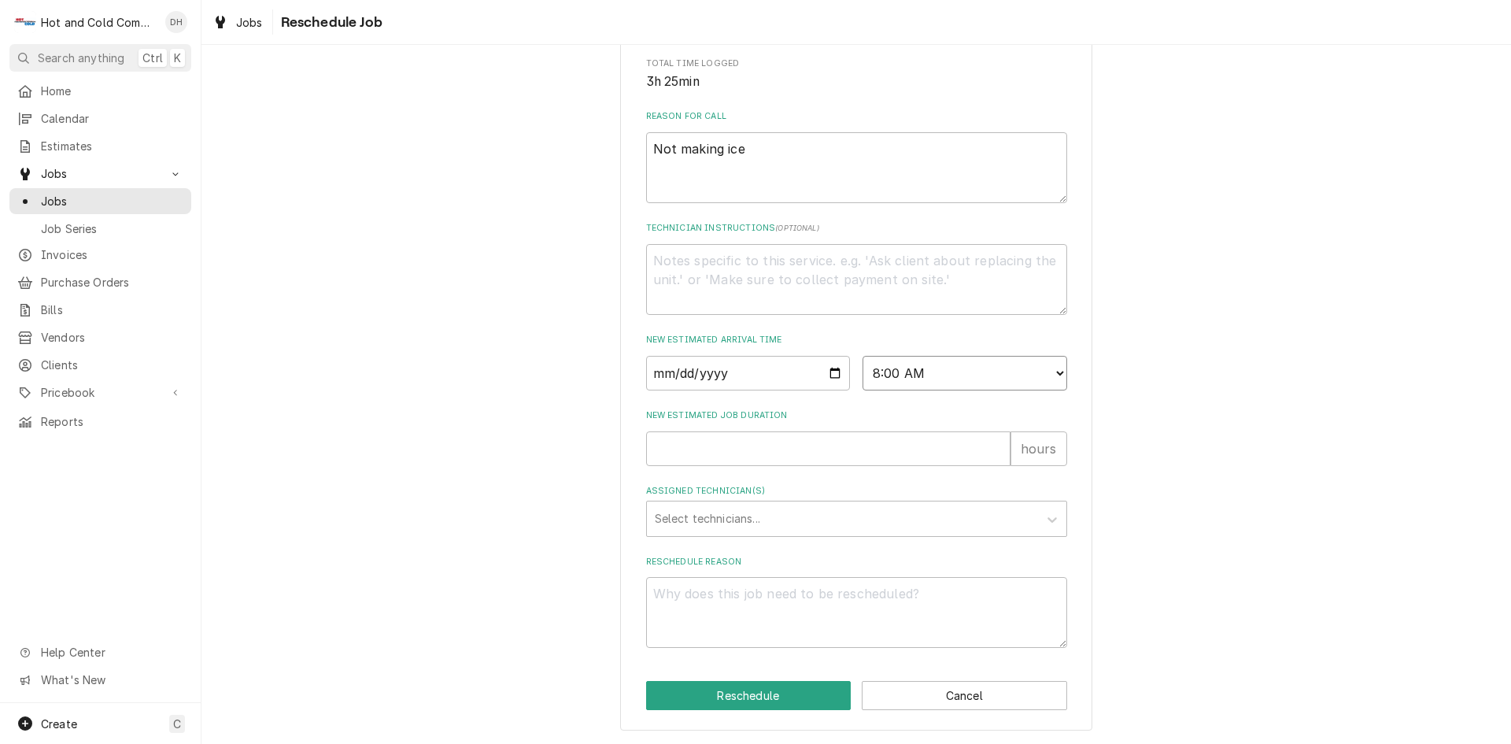
click at [863, 356] on select "AM / PM 6:00 AM 6:15 AM 6:30 AM 6:45 AM 7:00 AM 7:15 AM 7:30 AM 7:45 AM 8:00 AM…" at bounding box center [965, 373] width 205 height 35
click at [693, 450] on input "New Estimated Job Duration" at bounding box center [828, 448] width 364 height 35
type textarea "x"
type input "1"
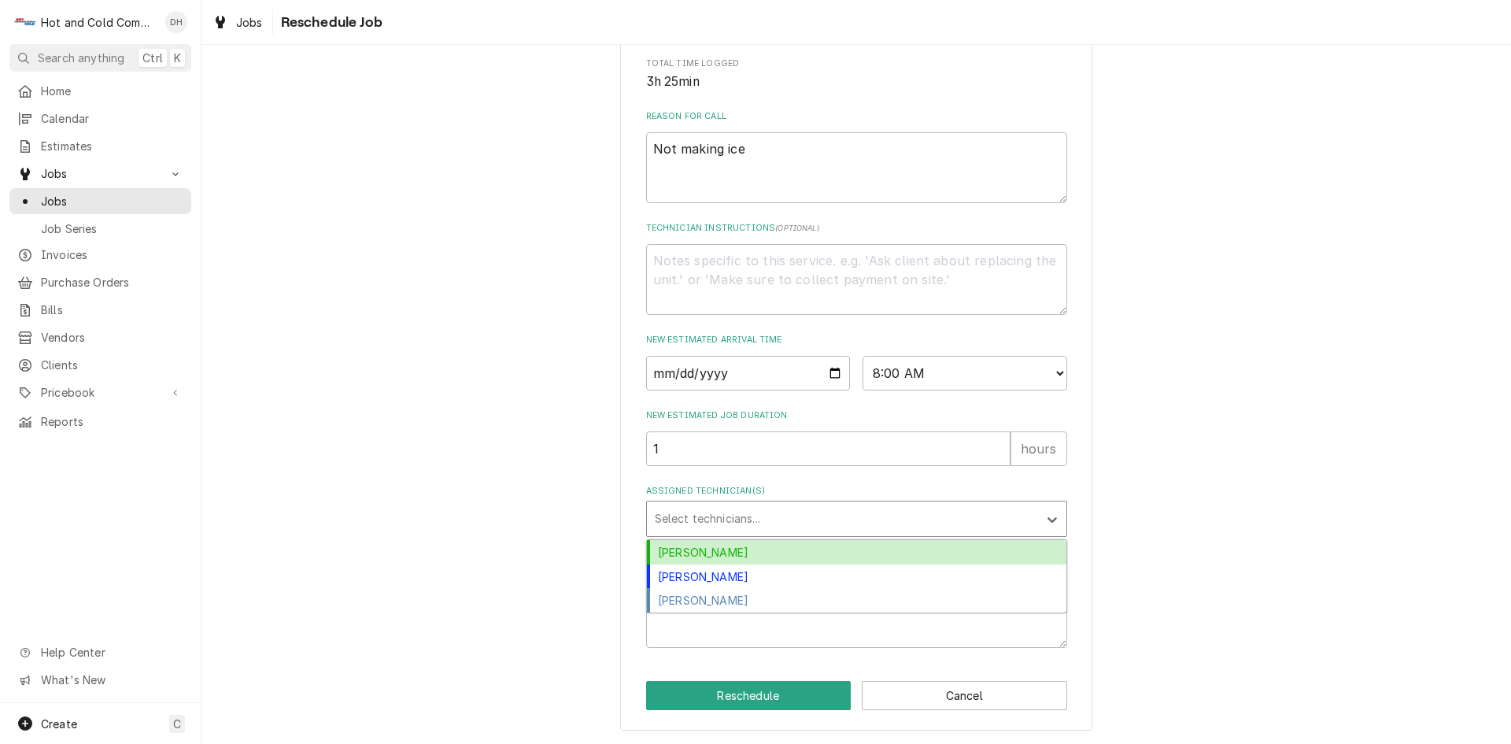
click at [727, 508] on div "Assigned Technician(s)" at bounding box center [842, 518] width 375 height 28
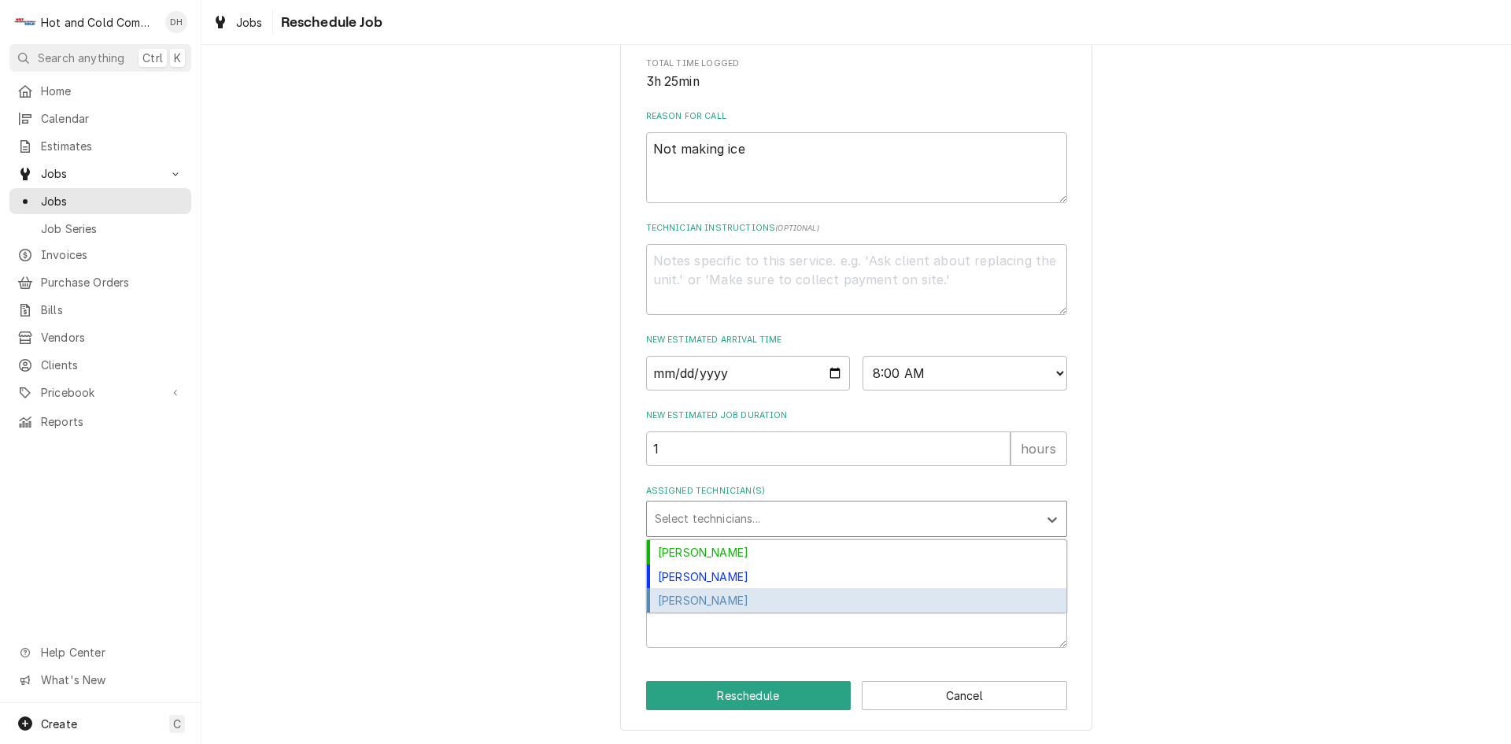
click at [735, 597] on div "[PERSON_NAME]" at bounding box center [856, 600] width 419 height 24
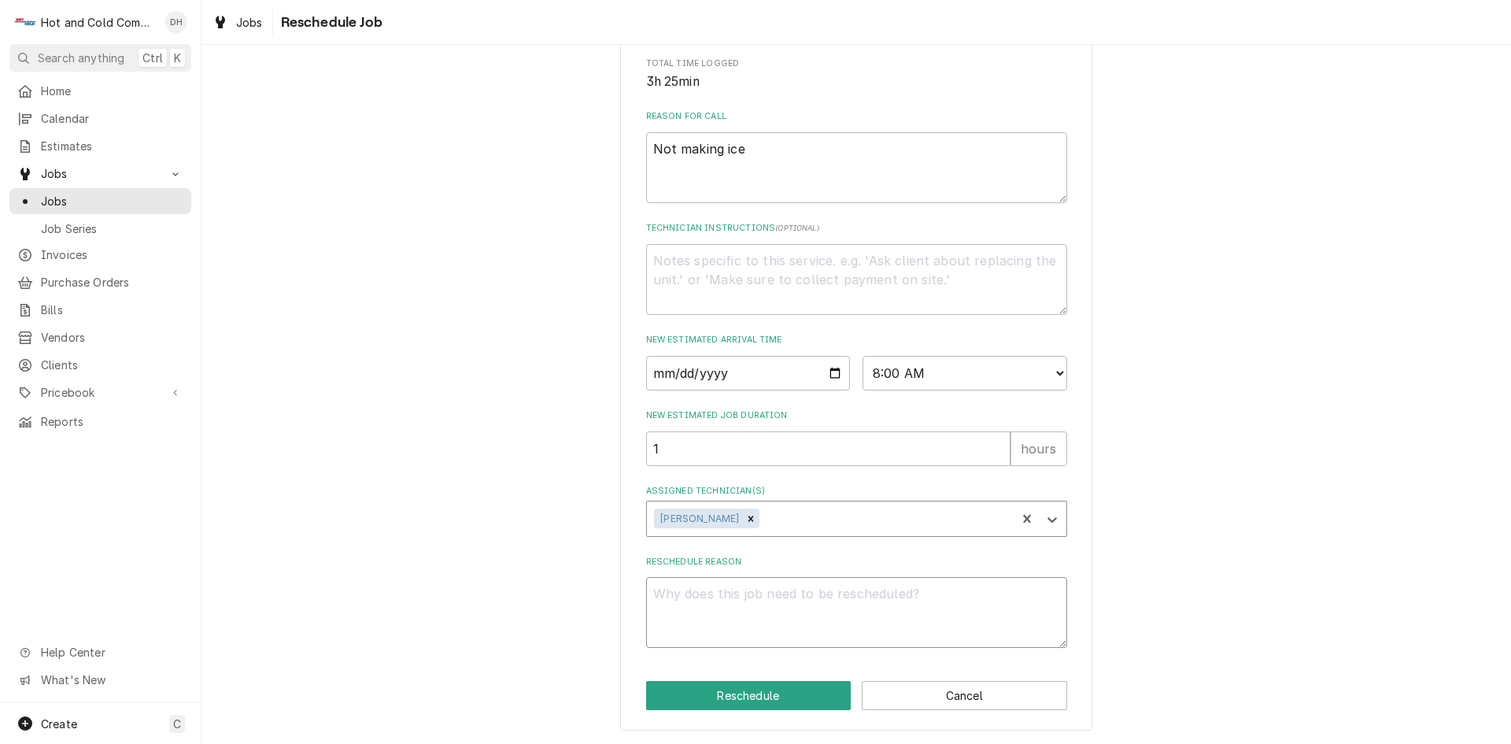
click at [776, 616] on textarea "Reschedule Reason" at bounding box center [856, 612] width 421 height 71
type textarea "x"
type textarea "d"
type textarea "x"
type textarea "do"
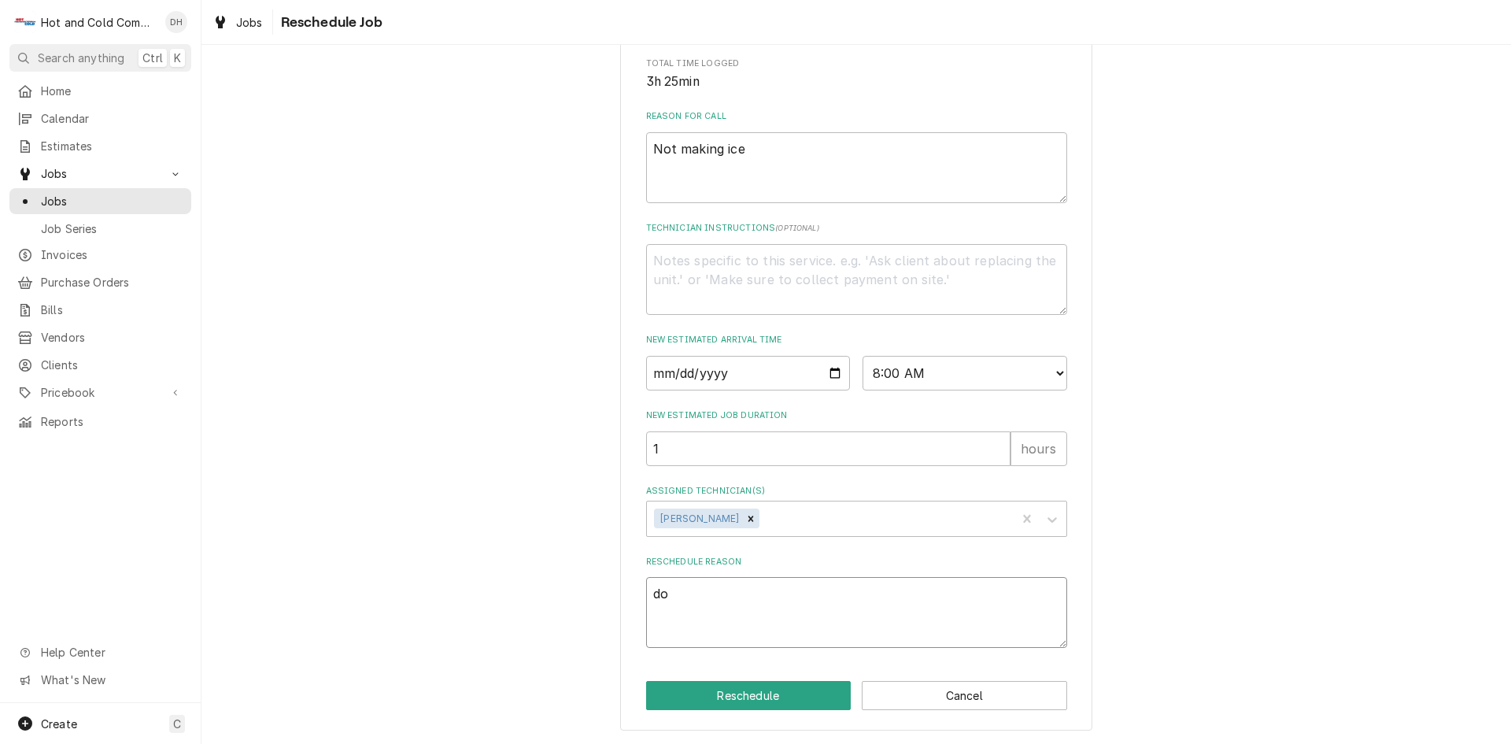
type textarea "x"
type textarea "dow"
type textarea "x"
type textarea "down"
type textarea "x"
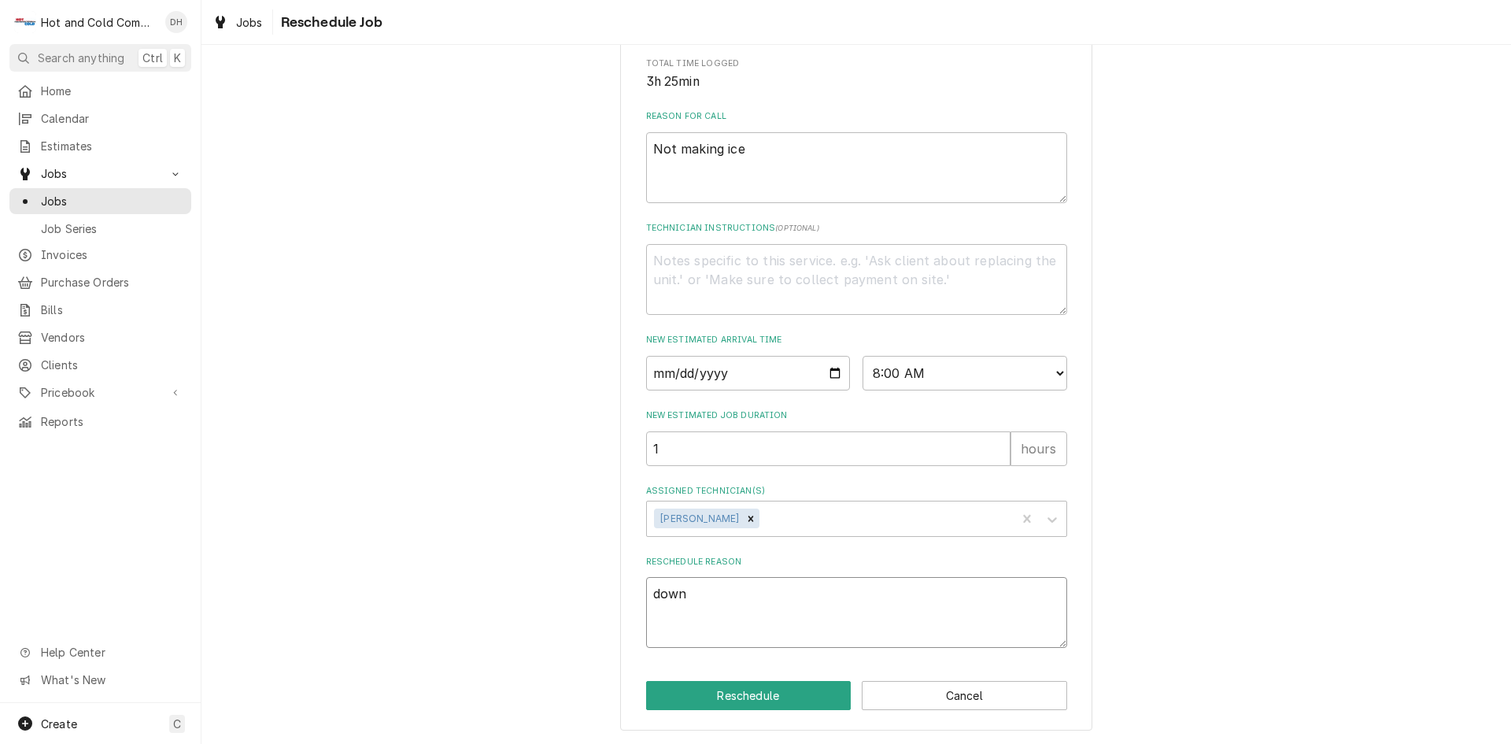
type textarea "down"
type textarea "x"
type textarea "down a"
type textarea "x"
type textarea "down ag"
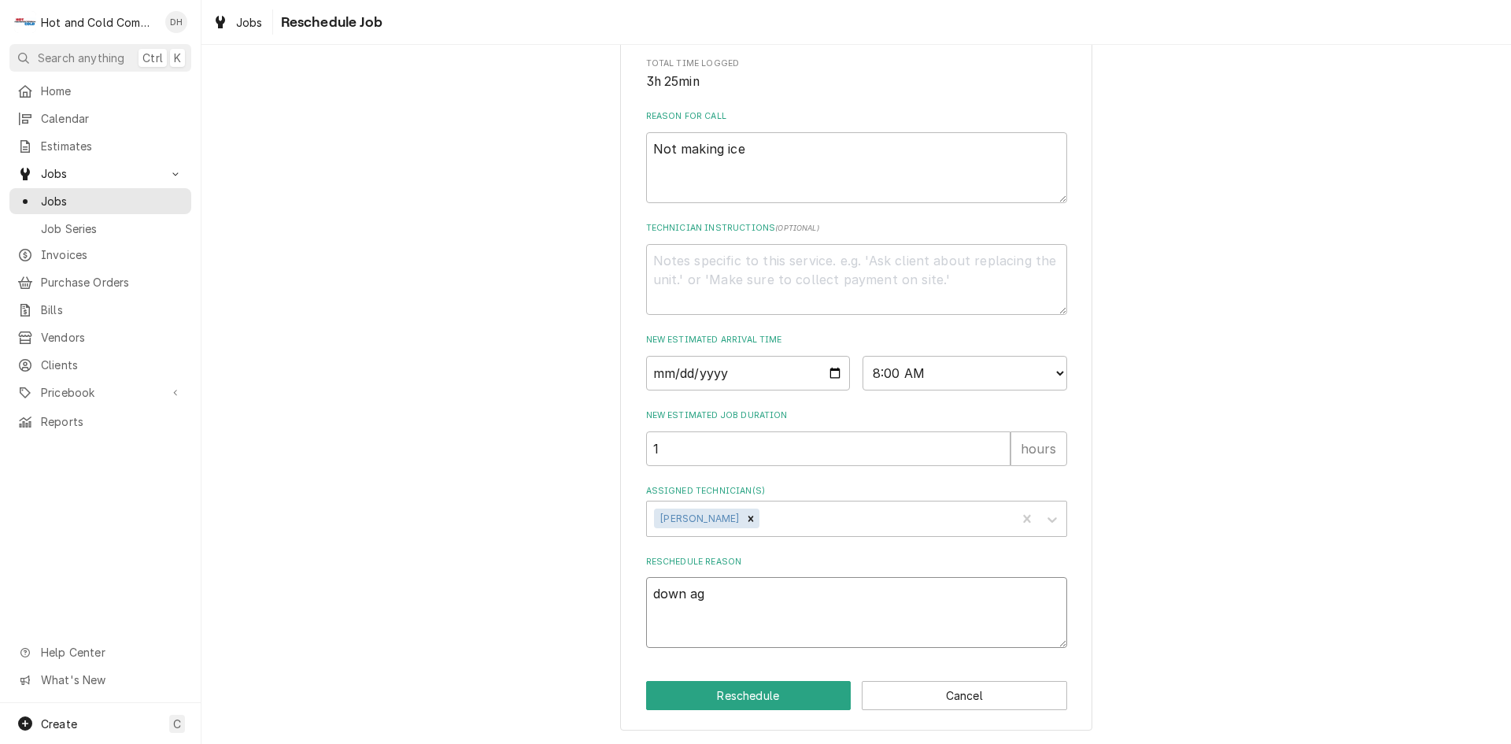
type textarea "x"
type textarea "down aga"
type textarea "x"
type textarea "down agai"
type textarea "x"
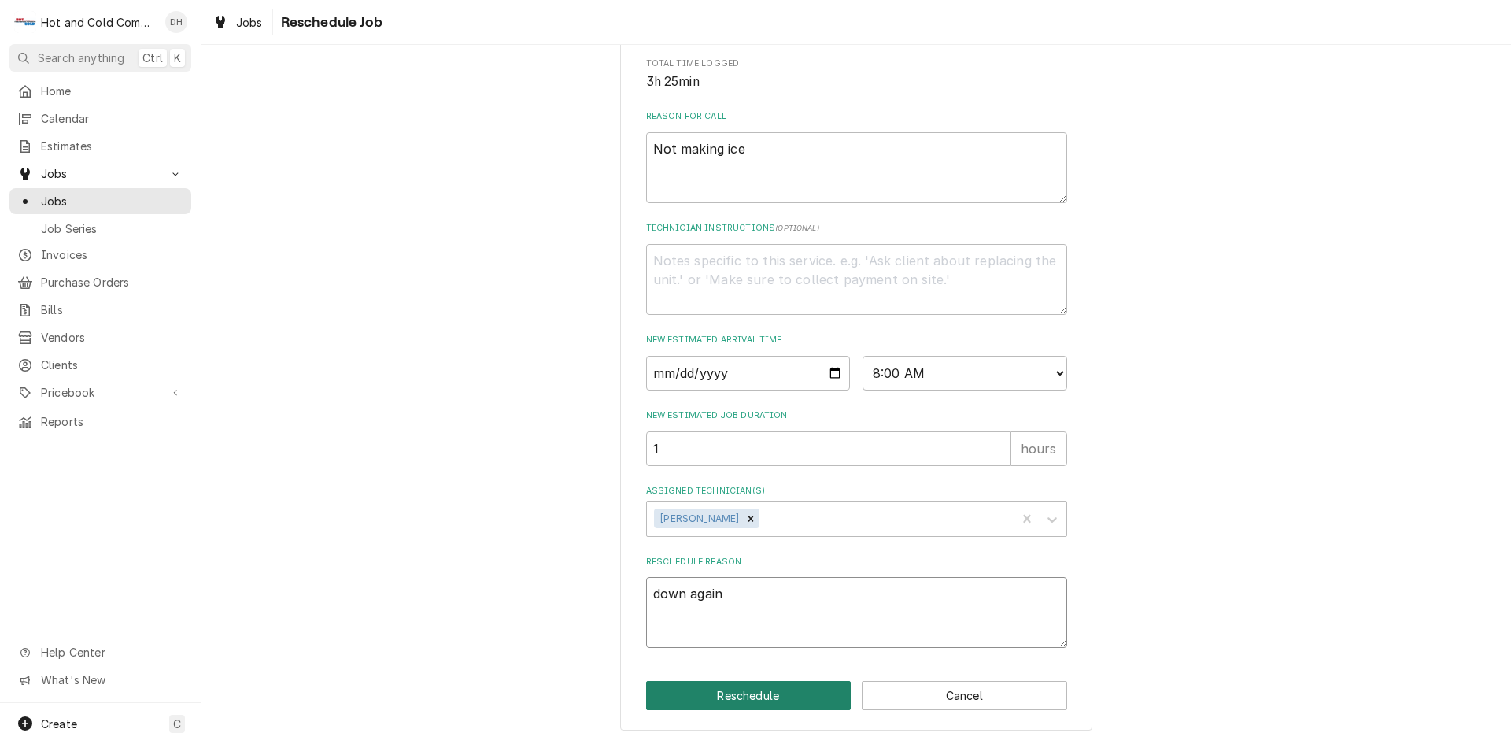
type textarea "down again"
click at [765, 691] on button "Reschedule" at bounding box center [748, 695] width 205 height 29
type textarea "x"
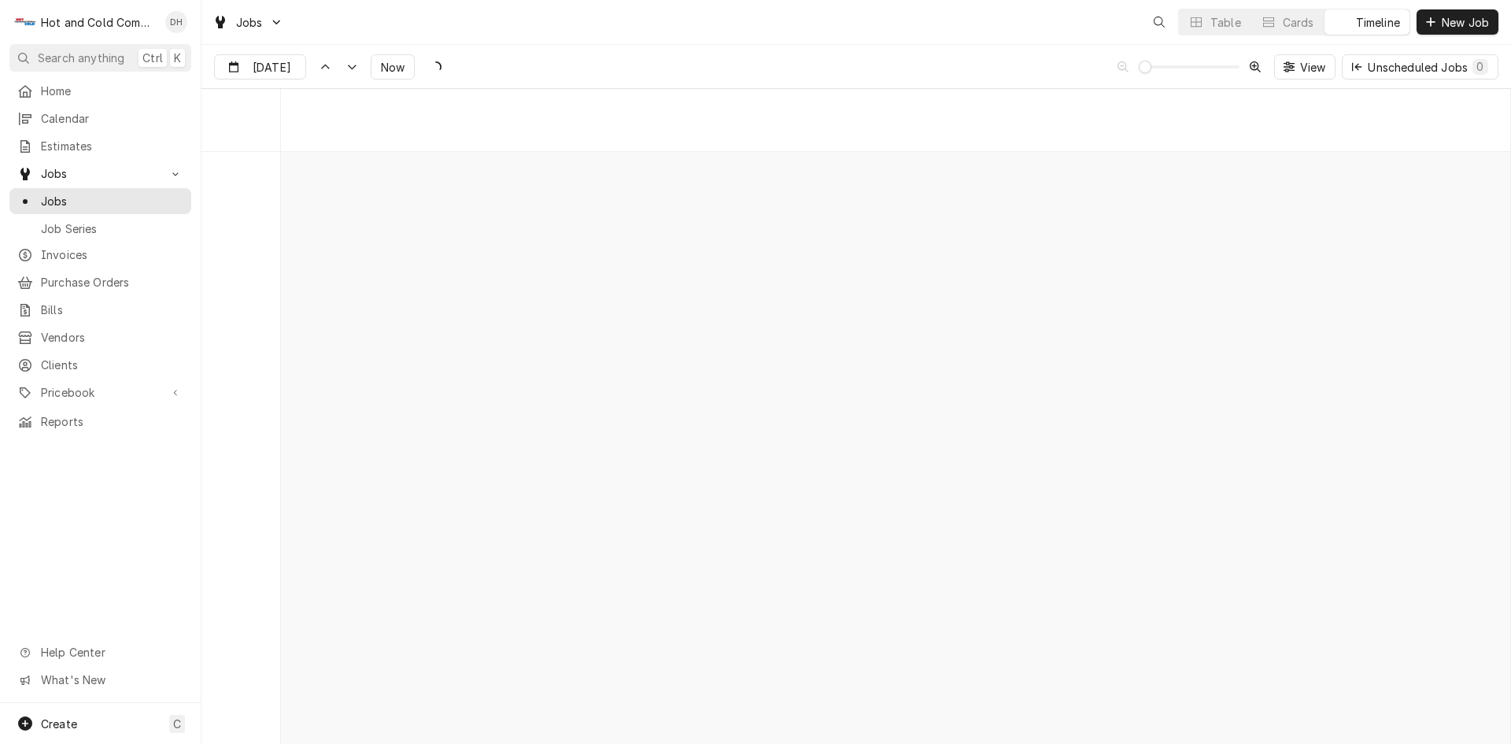
scroll to position [12317, 0]
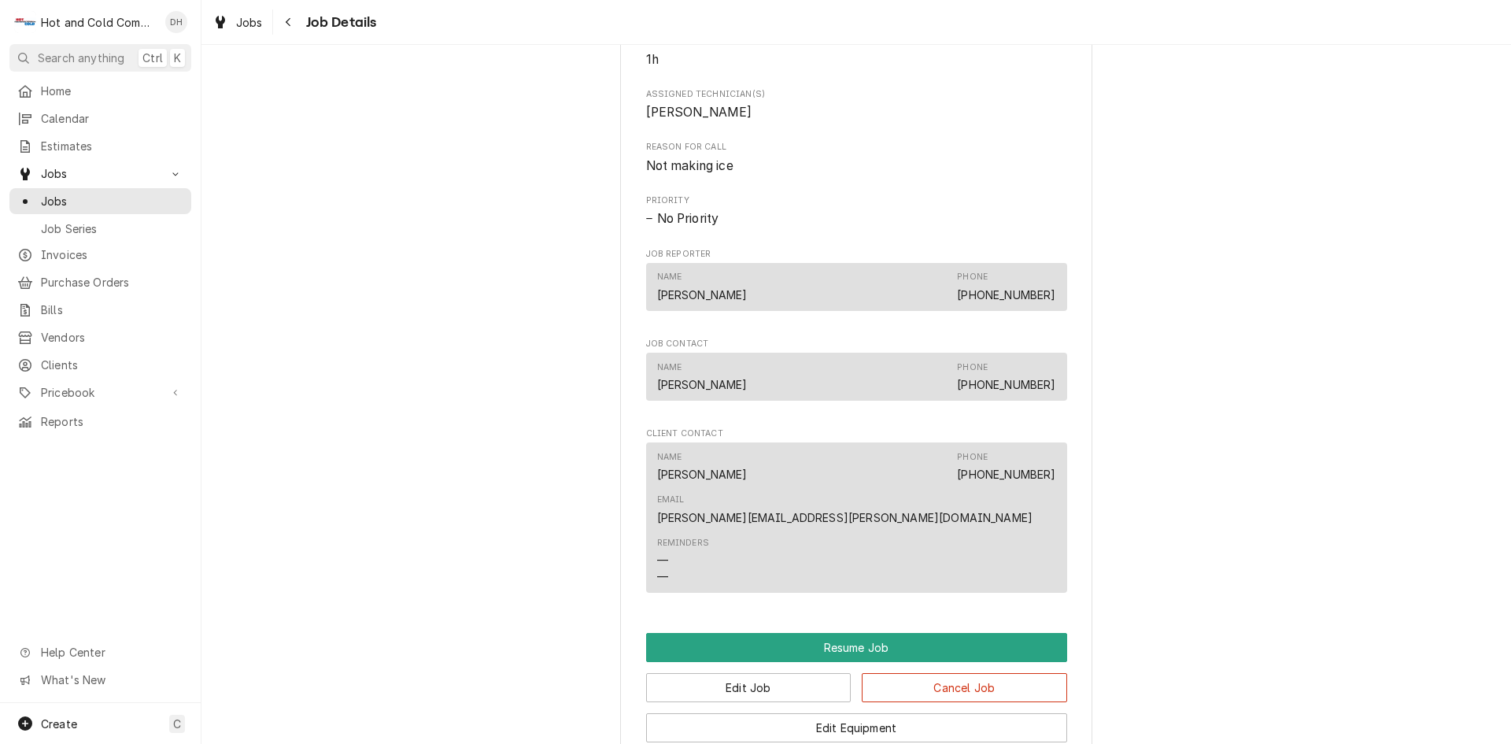
scroll to position [1049, 0]
